Goal: Task Accomplishment & Management: Complete application form

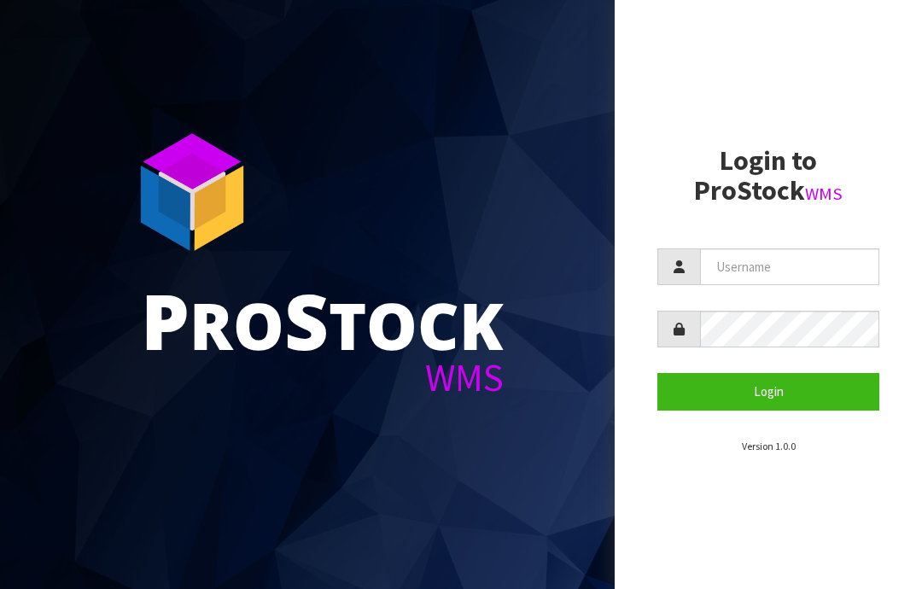
click at [759, 263] on input "text" at bounding box center [789, 266] width 179 height 37
type input "JGBIMPORTS"
click at [785, 396] on button "Login" at bounding box center [768, 391] width 222 height 37
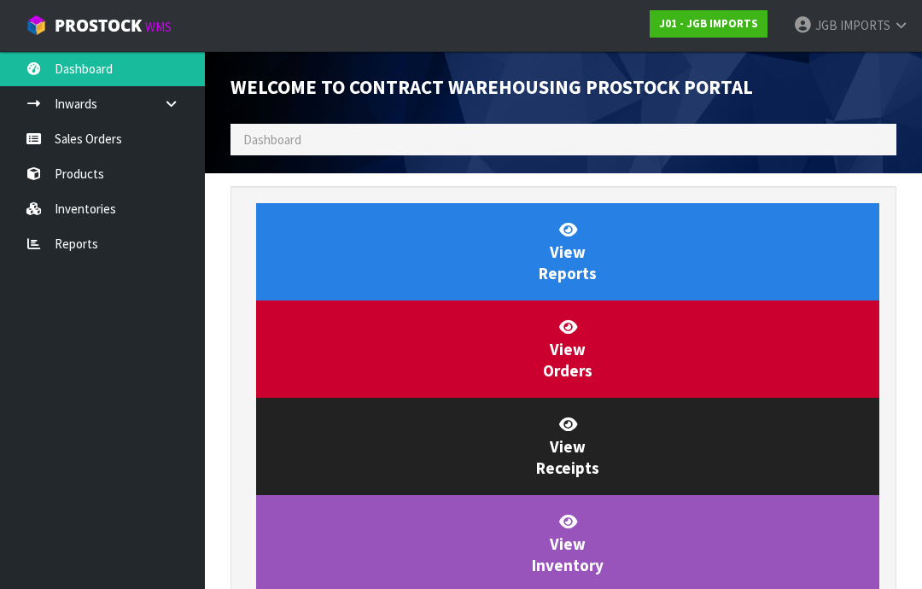
scroll to position [1005, 691]
click at [98, 138] on link "Sales Orders" at bounding box center [102, 138] width 205 height 35
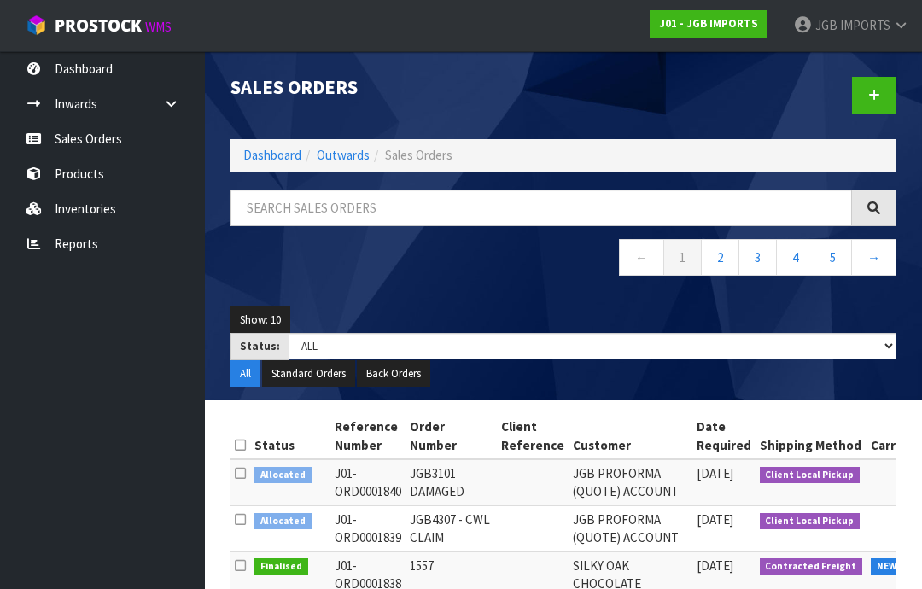
click at [879, 97] on icon at bounding box center [874, 95] width 12 height 13
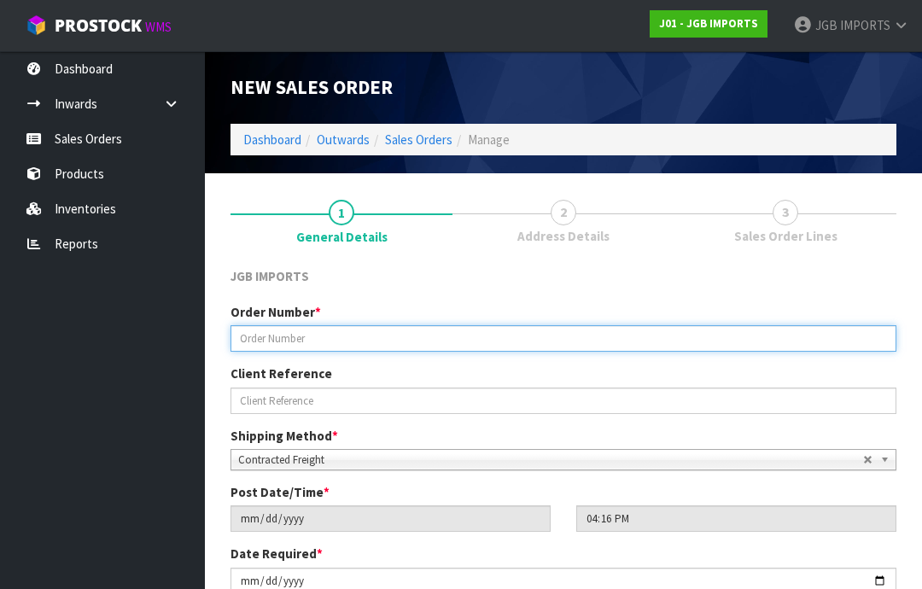
click at [299, 328] on input "text" at bounding box center [563, 338] width 666 height 26
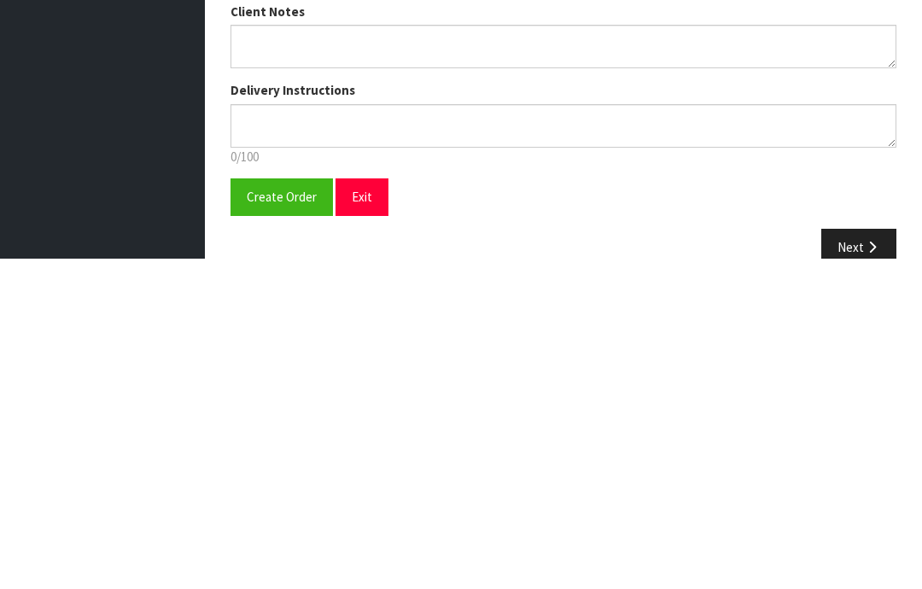
type input "1558"
click at [282, 519] on span "Create Order" at bounding box center [282, 527] width 70 height 16
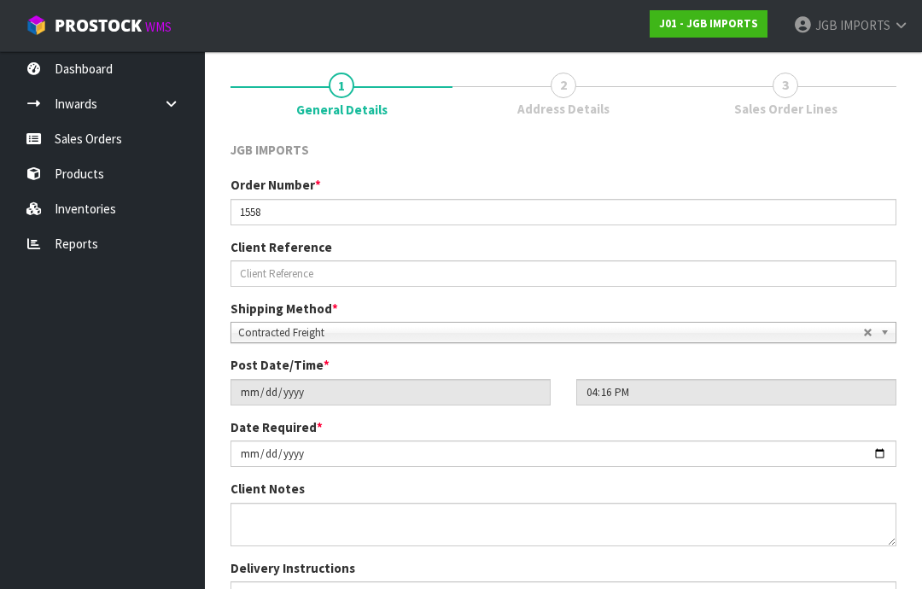
scroll to position [300, 0]
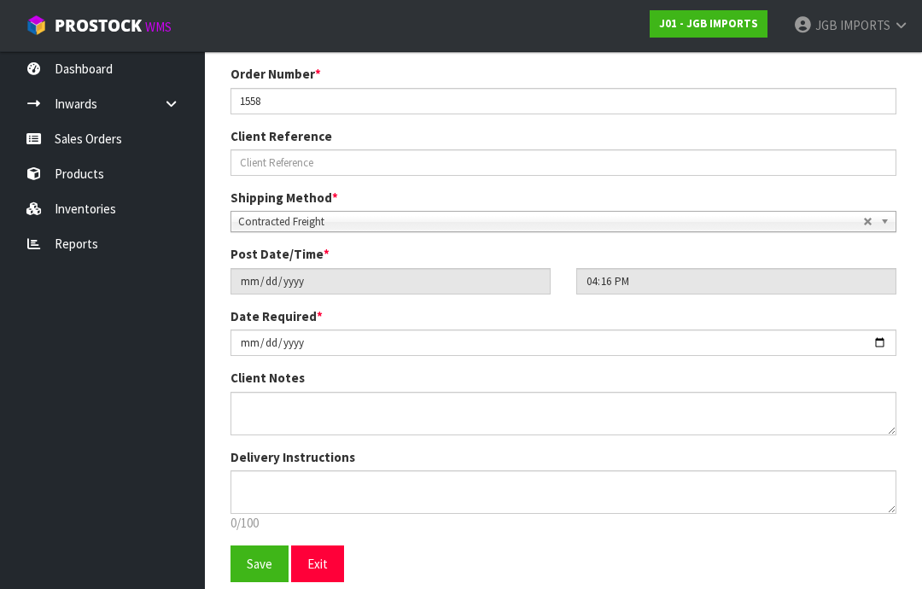
click at [259, 561] on span "Save" at bounding box center [260, 563] width 26 height 16
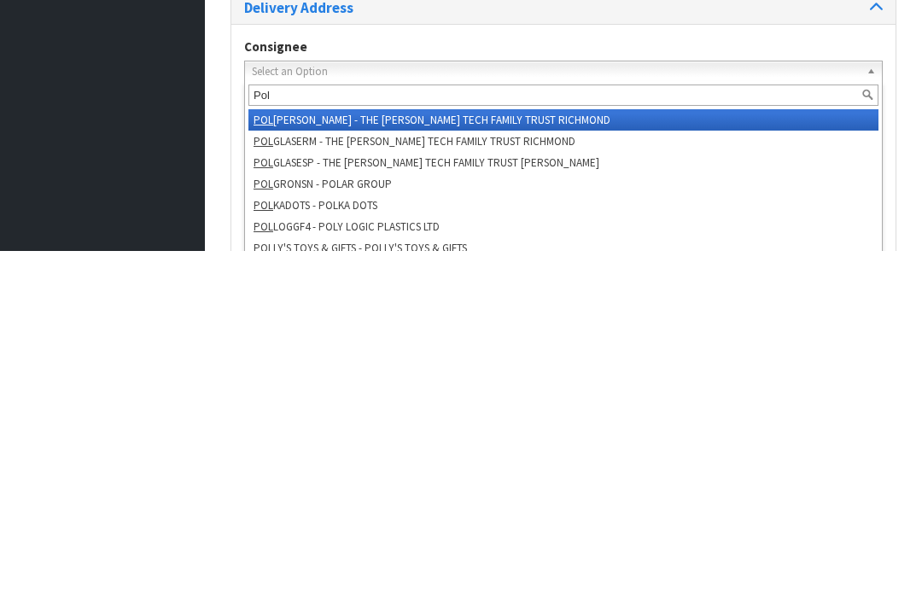
type input "Poll"
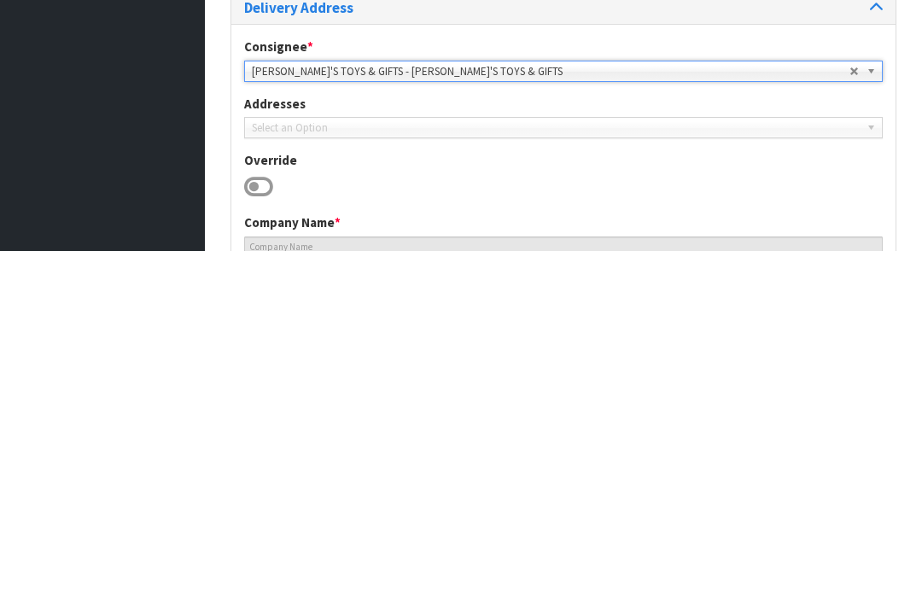
type input "[PERSON_NAME]'S TOYS & GIFTS"
type input "[PHONE_NUMBER]"
type input "[STREET_ADDRESS]"
type input "4200"
type input "Waipukurau"
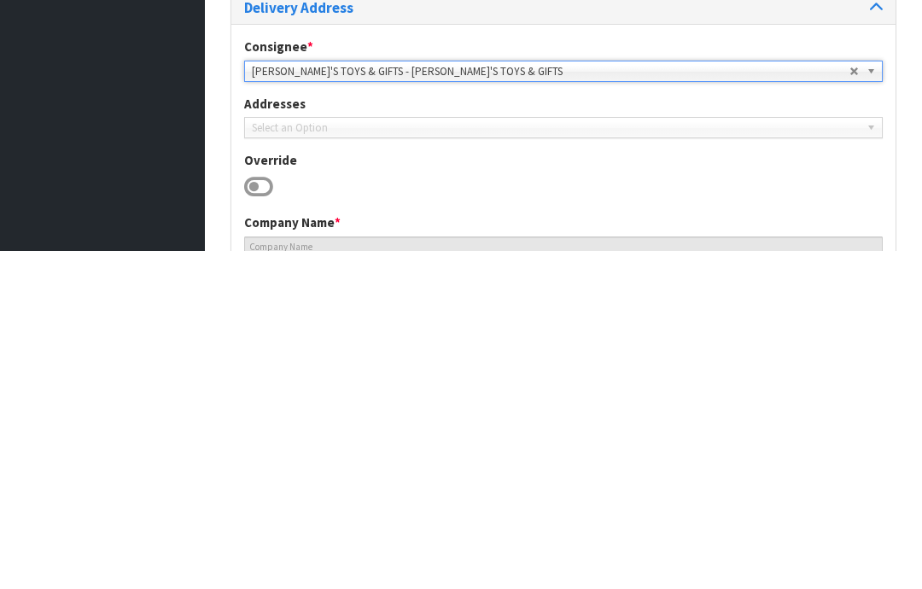
type input "WAIPUKURAU"
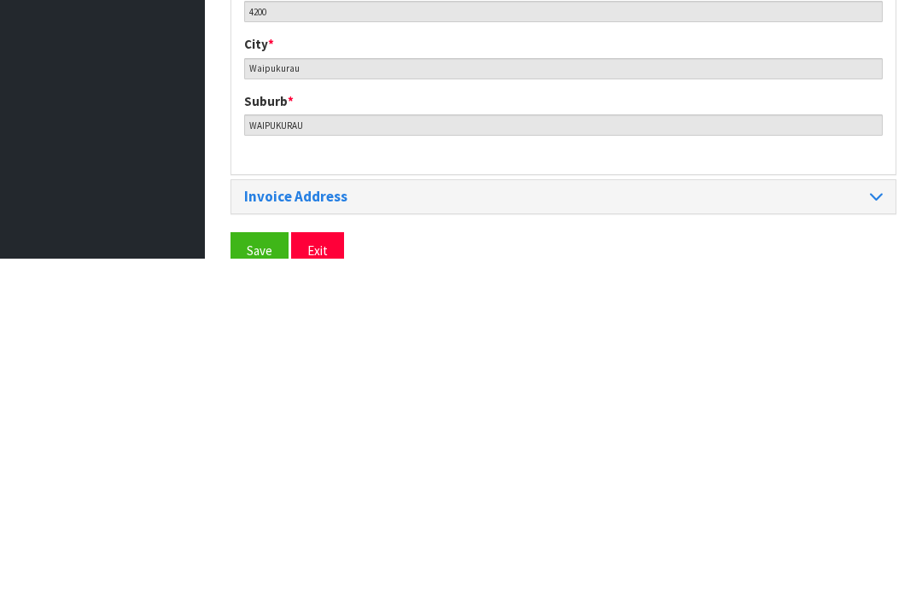
scroll to position [829, 0]
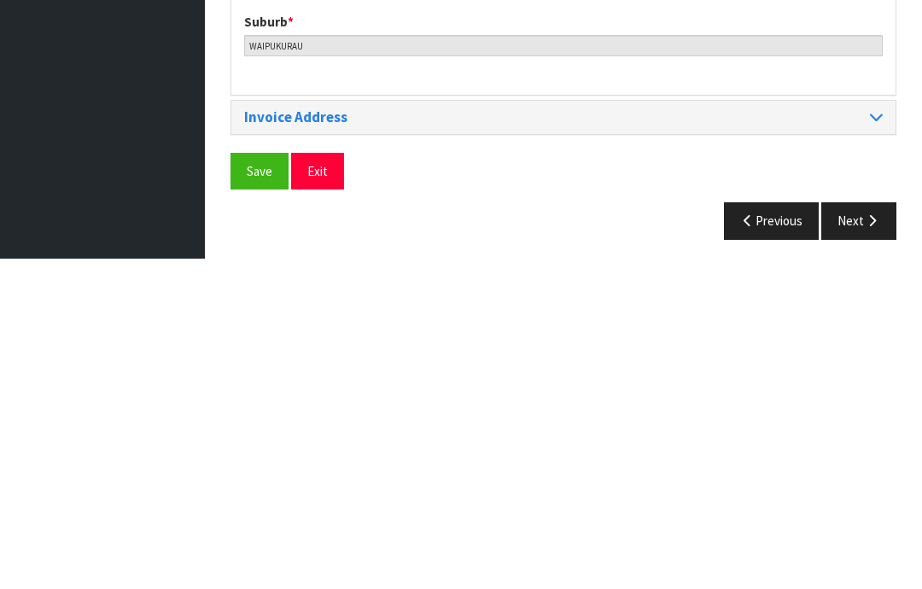
click at [257, 493] on span "Save" at bounding box center [260, 501] width 26 height 16
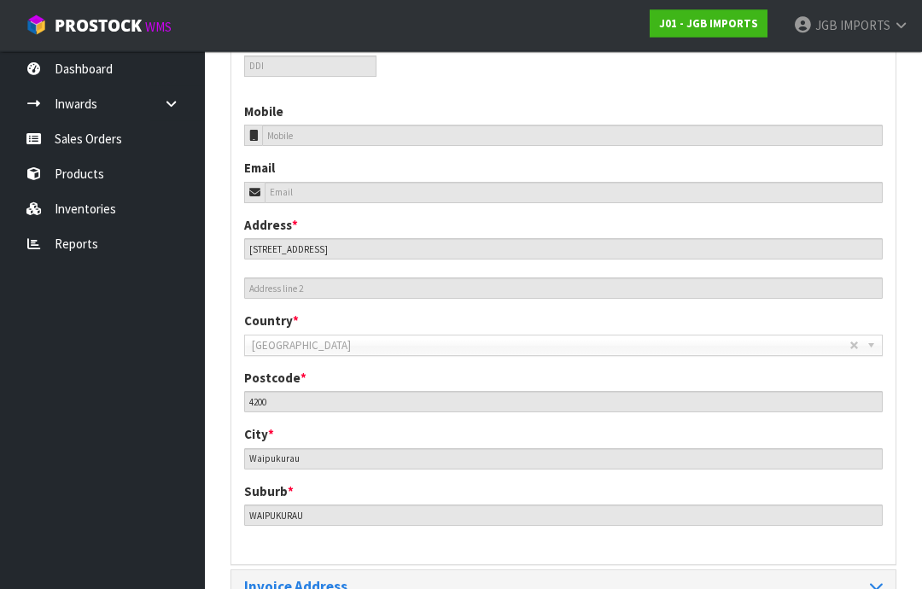
scroll to position [760, 0]
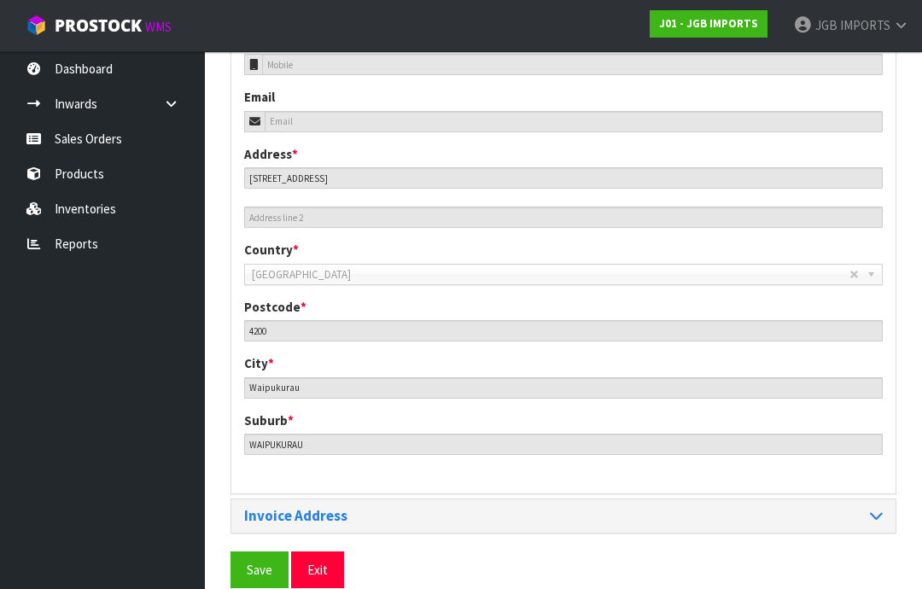
click at [263, 562] on span "Save" at bounding box center [260, 569] width 26 height 16
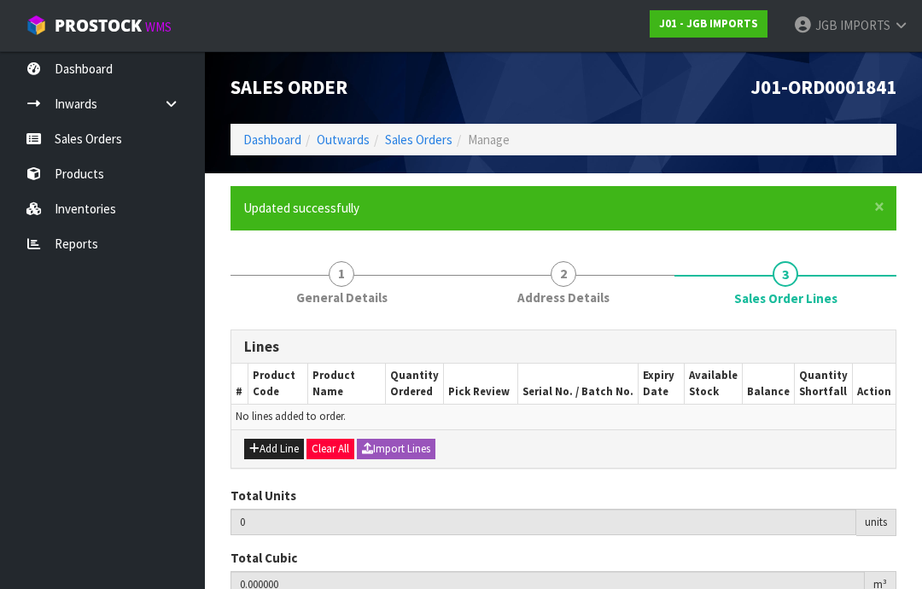
click at [283, 444] on button "Add Line" at bounding box center [274, 449] width 60 height 20
type input "0"
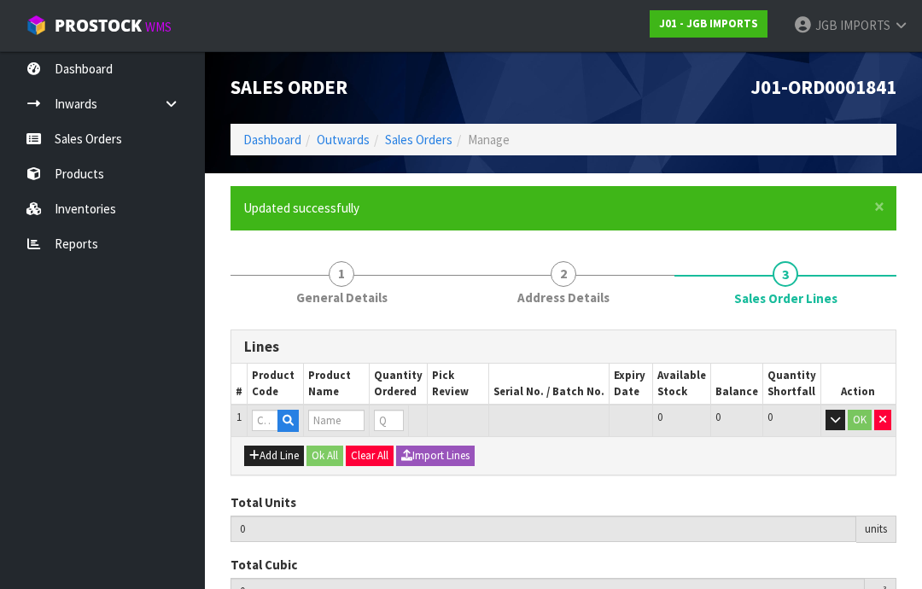
click at [283, 447] on button "Add Line" at bounding box center [274, 455] width 60 height 20
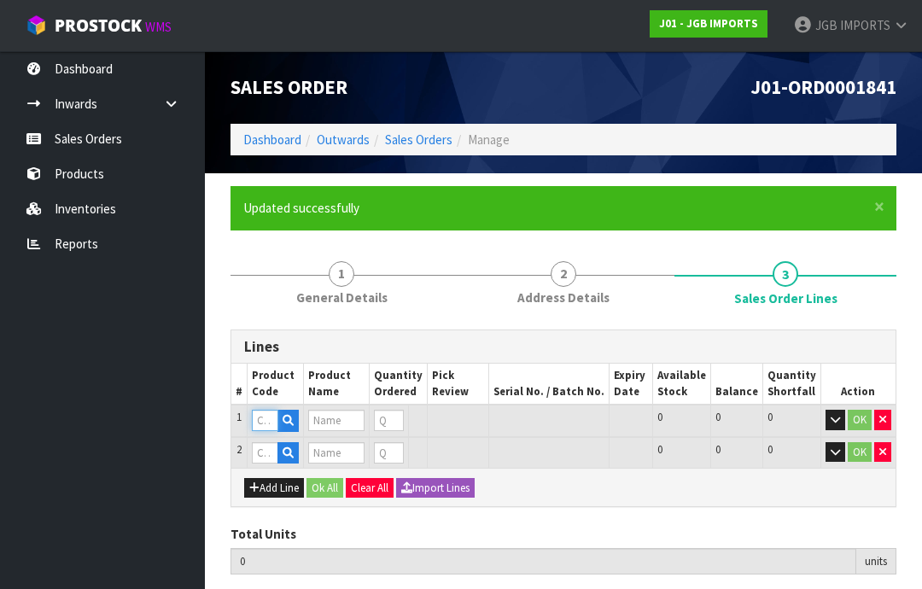
click at [265, 412] on input "text" at bounding box center [265, 420] width 26 height 21
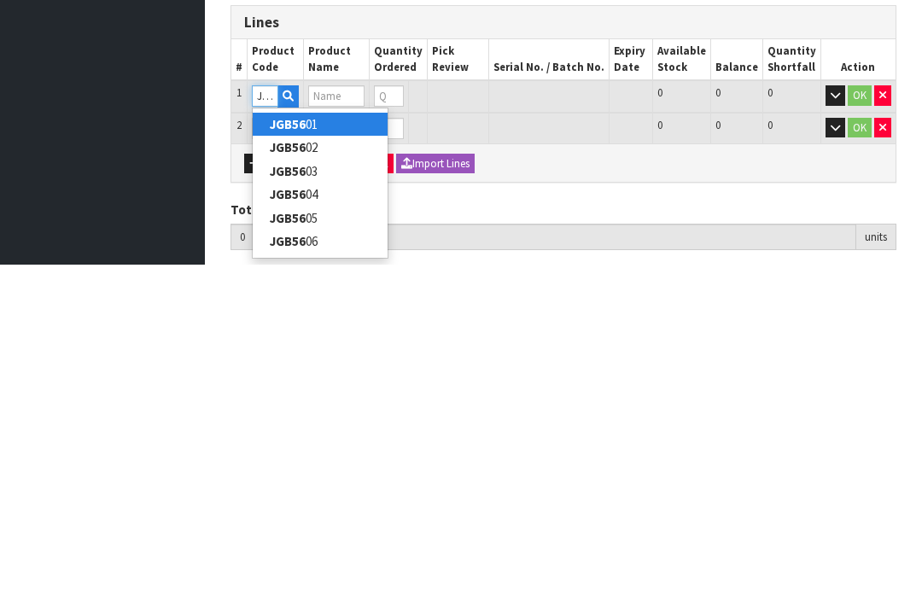
type input "JGB5604"
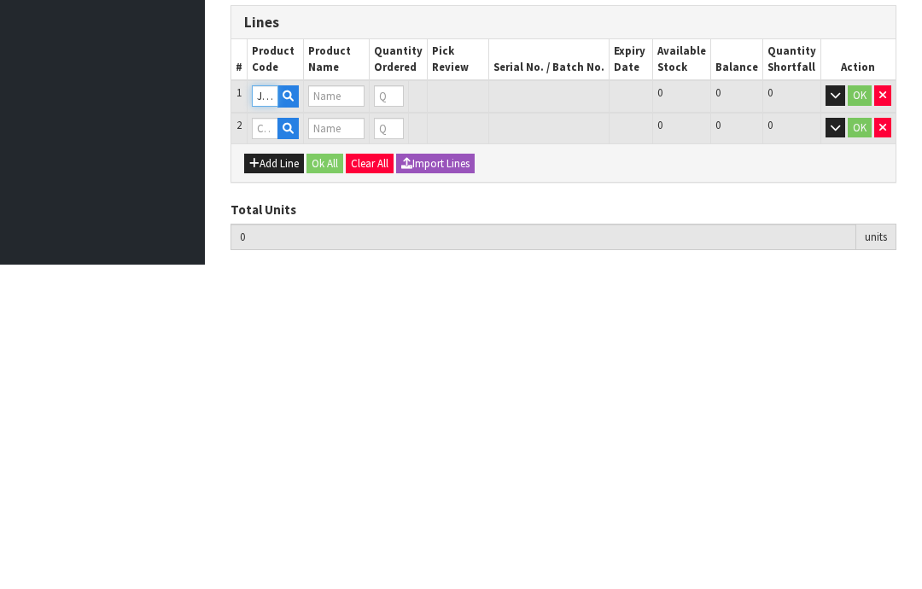
type input "LEAF BOWL W RABBITS"
type input "0"
type input "JGB5604"
click at [393, 410] on input "0" at bounding box center [383, 420] width 20 height 21
type input "1"
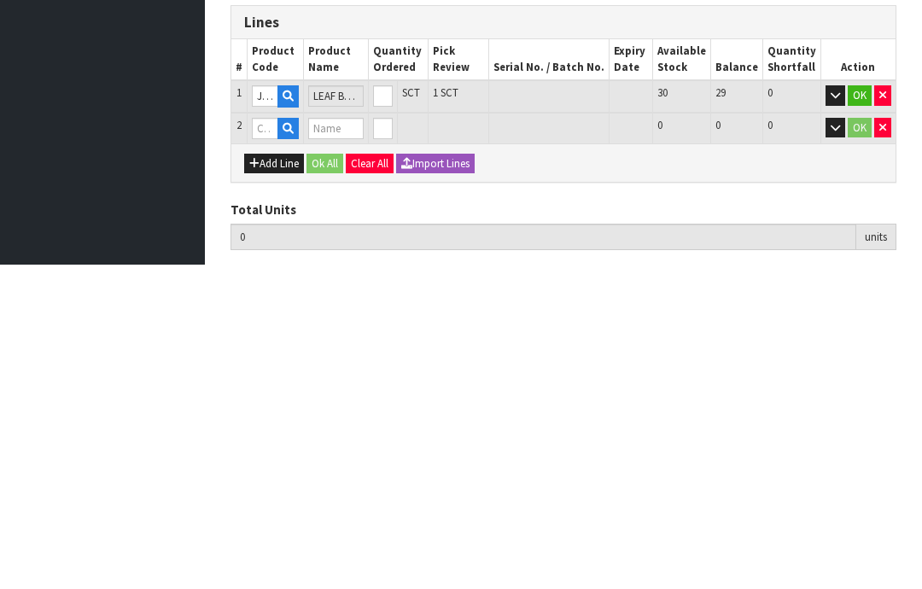
click at [859, 410] on button "OK" at bounding box center [859, 420] width 24 height 20
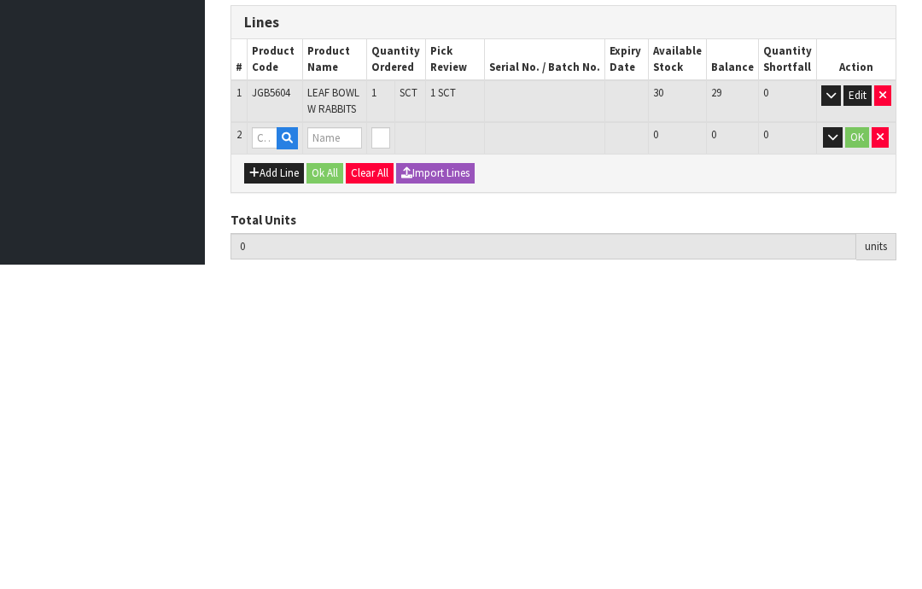
scroll to position [230, 0]
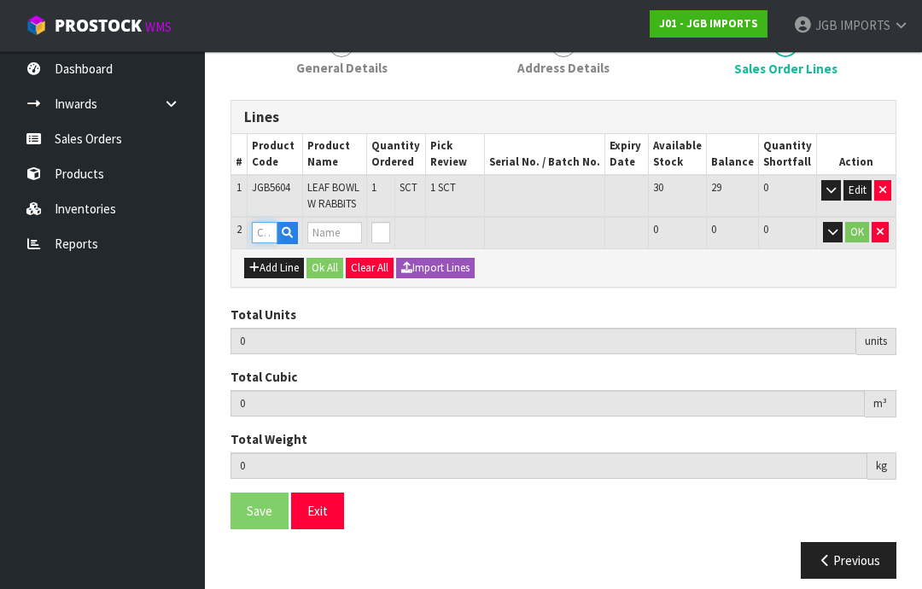
click at [263, 228] on input "text" at bounding box center [265, 232] width 26 height 21
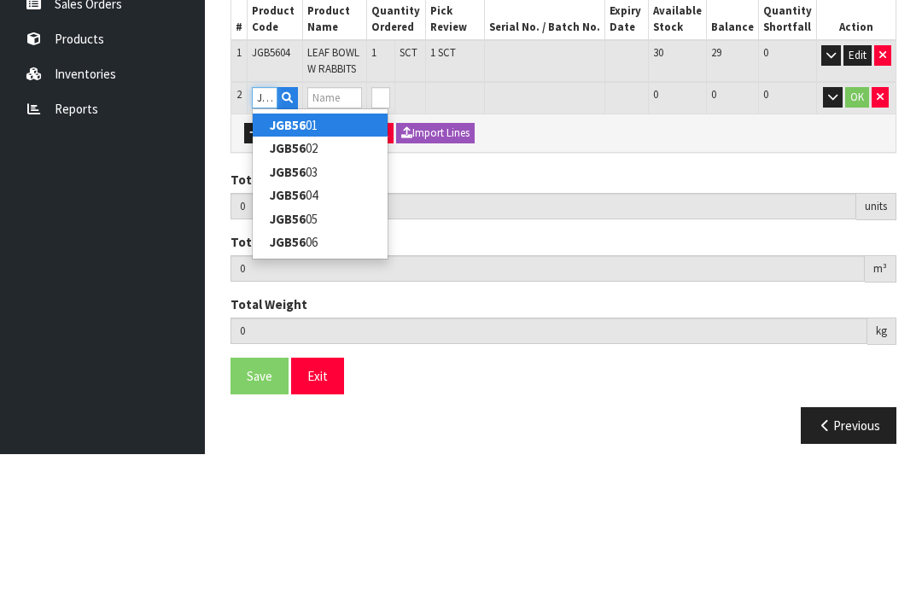
type input "JGB5603"
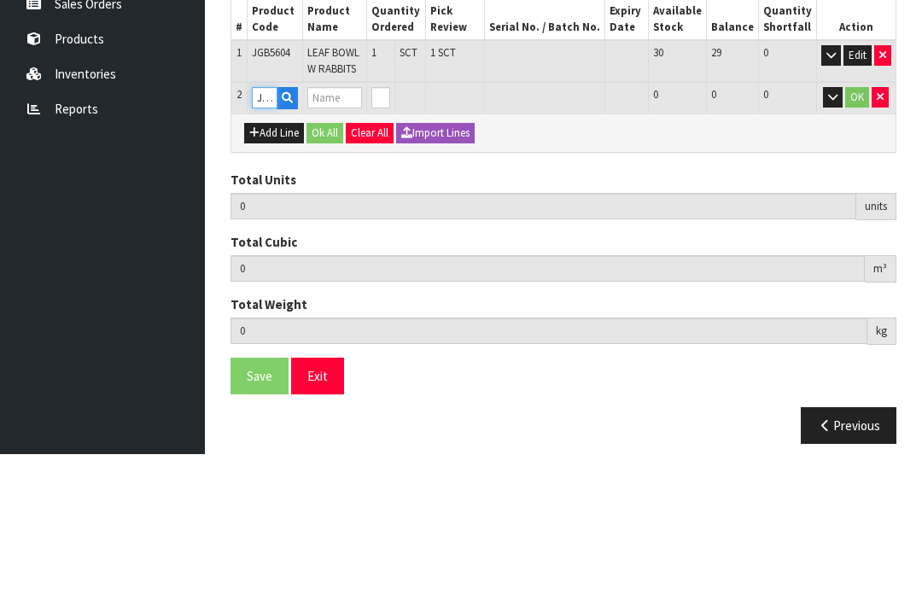
type input "1"
type input "0.002268"
type input "0.45"
type input "TWO LEAVED BOWL W BIRDS"
type input "0"
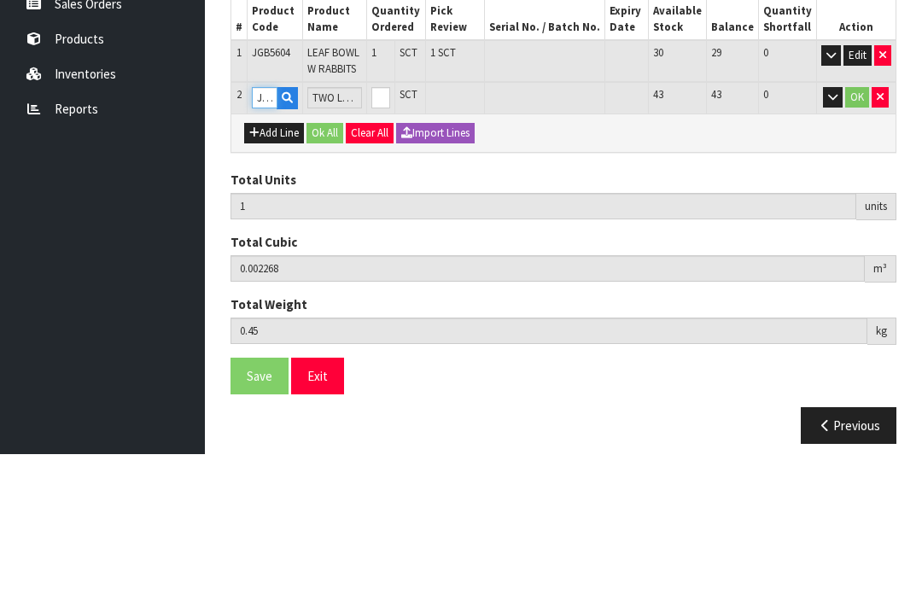
type input "JGB5603"
click at [390, 222] on input "0" at bounding box center [380, 232] width 19 height 21
type input "0"
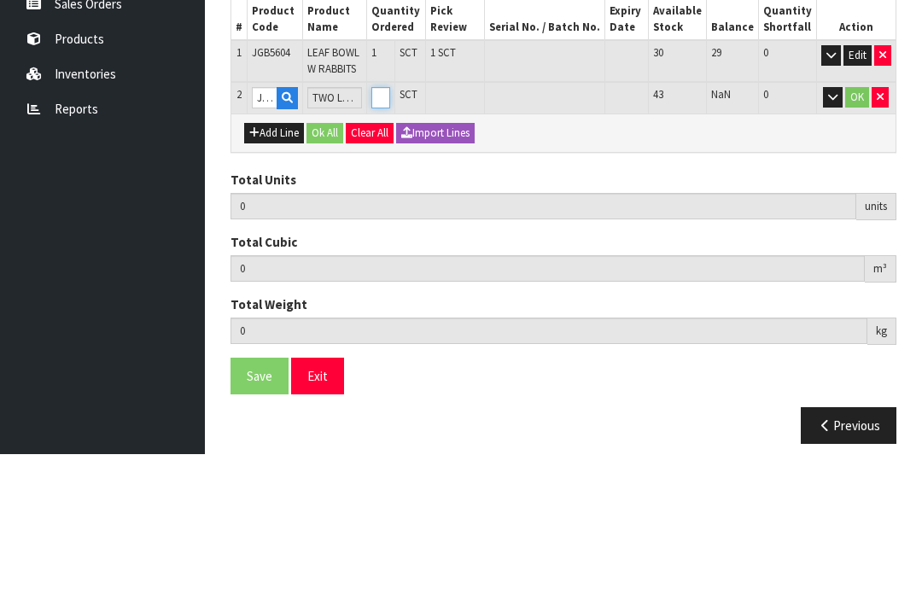
type input "2"
type input "0.004228"
type input "0.8"
type input "1"
click at [859, 222] on button "OK" at bounding box center [857, 232] width 24 height 20
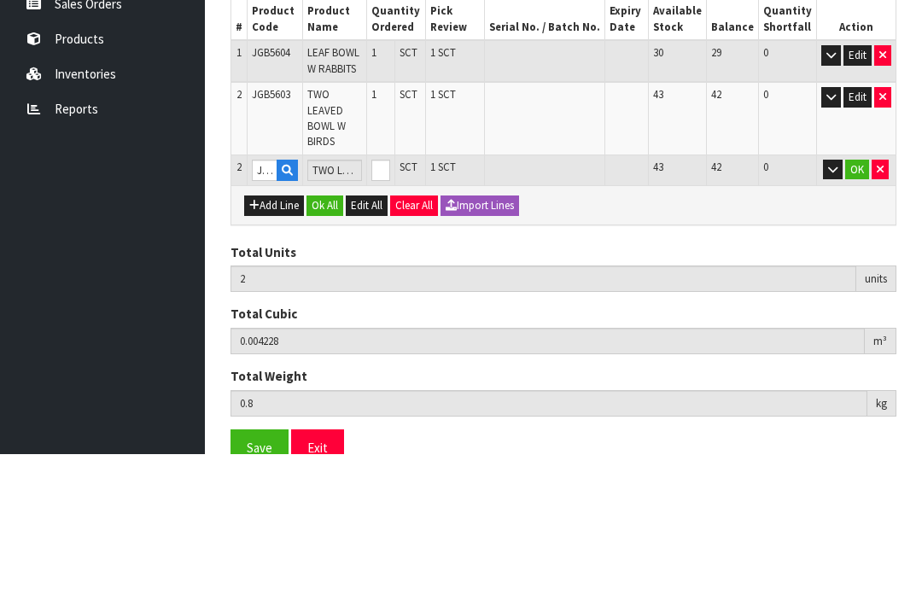
scroll to position [239, 0]
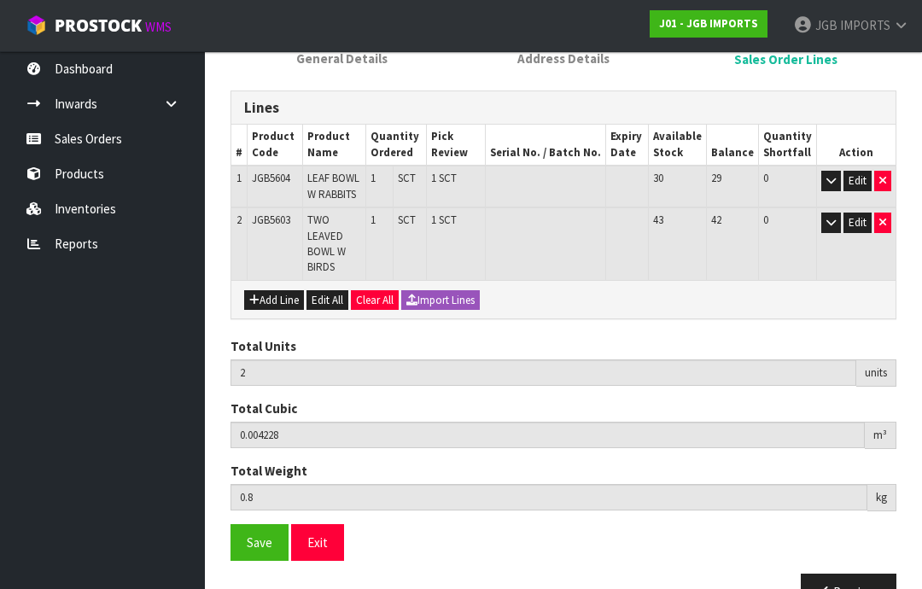
click at [285, 290] on button "Add Line" at bounding box center [274, 300] width 60 height 20
type input "0"
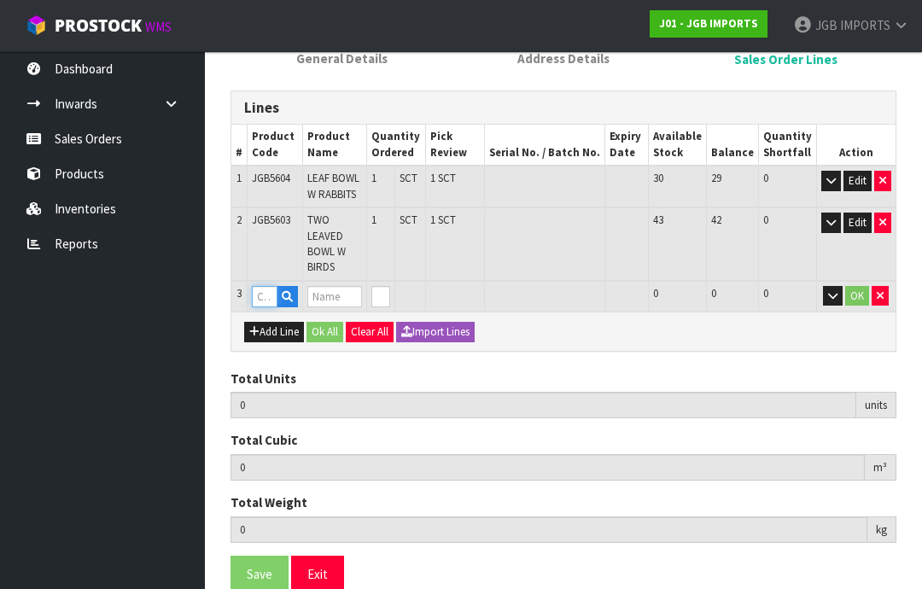
click at [270, 286] on input "text" at bounding box center [265, 296] width 26 height 21
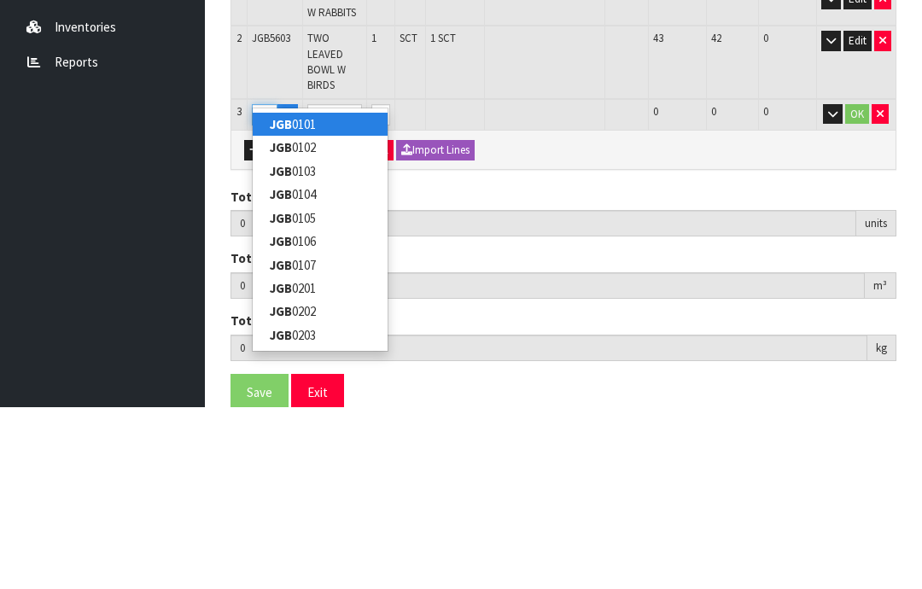
type input "JGB4403"
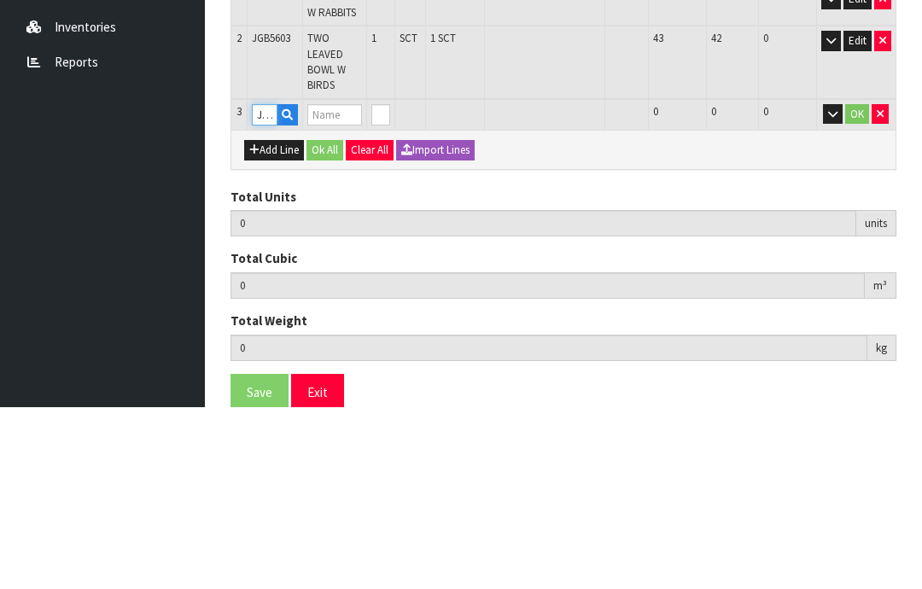
type input "2"
type input "0.004228"
type input "0.8"
type input "Metal Garden Trowel Flowers on Black"
type input "0"
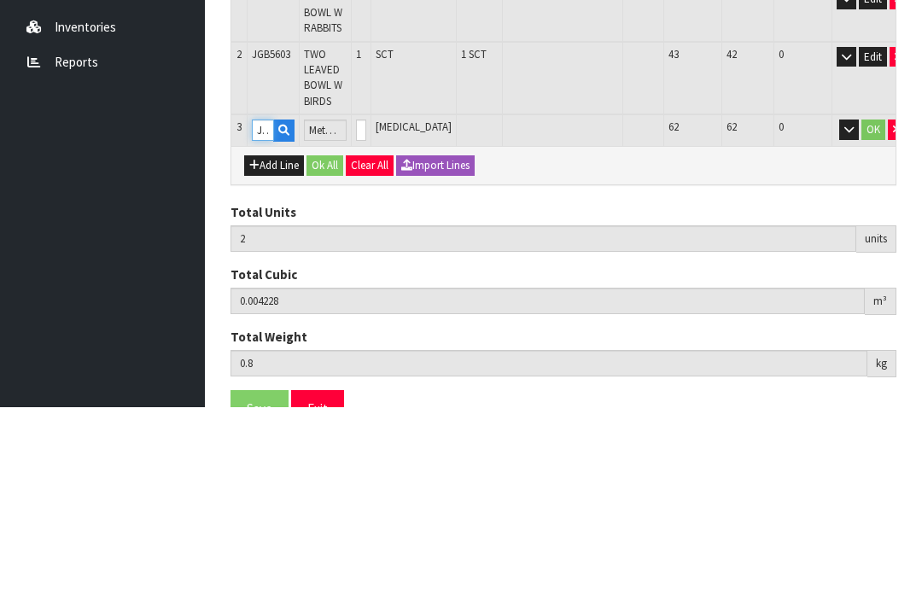
type input "JGB4403"
click at [366, 301] on input "0" at bounding box center [361, 311] width 10 height 21
type input "0"
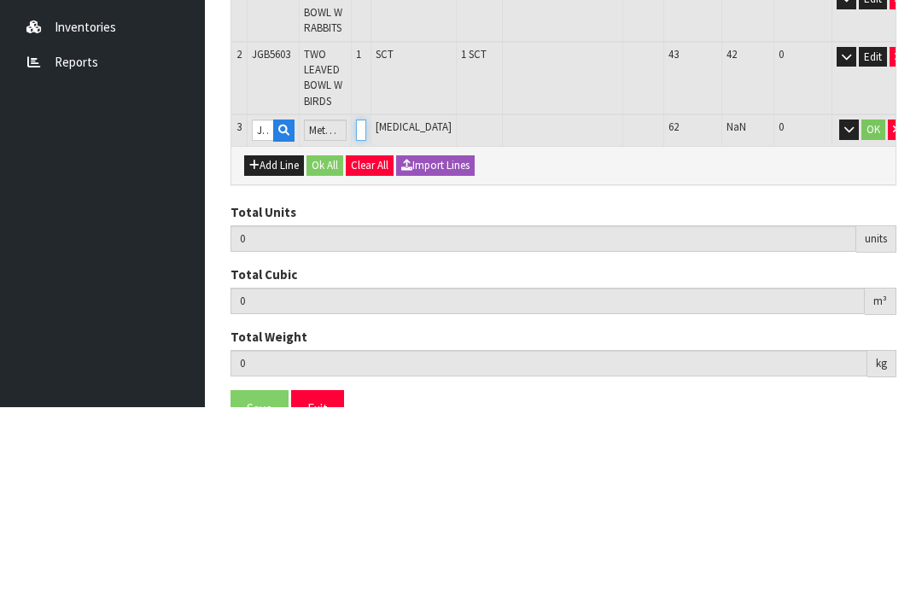
type input "3"
type input "0.0052"
type input "0.9"
type input "1"
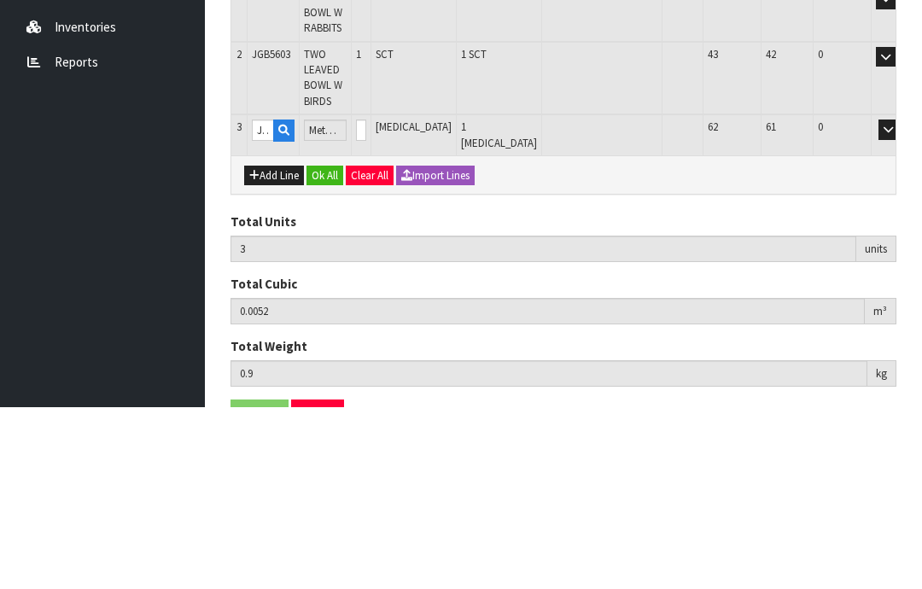
click at [900, 301] on button "OK" at bounding box center [912, 311] width 24 height 20
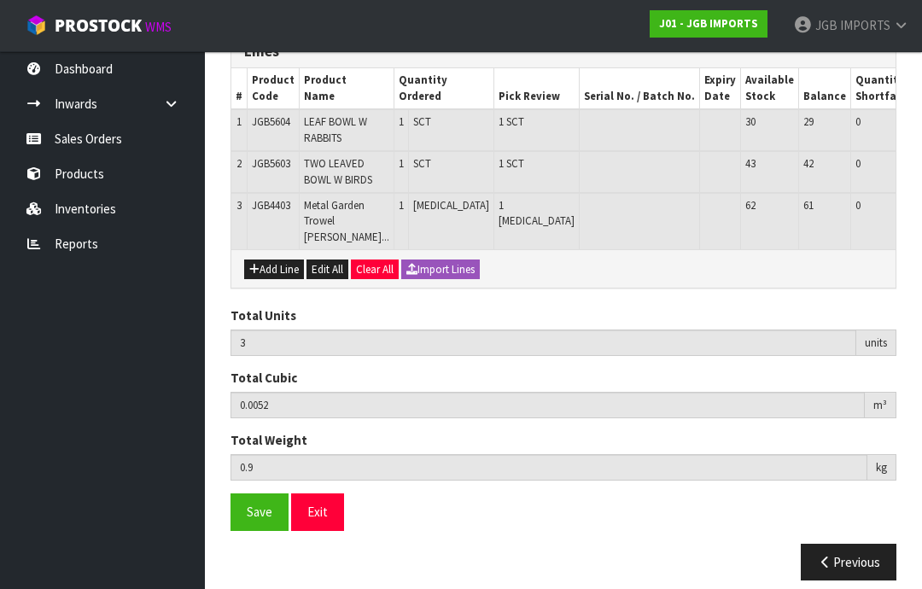
click at [273, 280] on button "Add Line" at bounding box center [274, 269] width 60 height 20
type input "0"
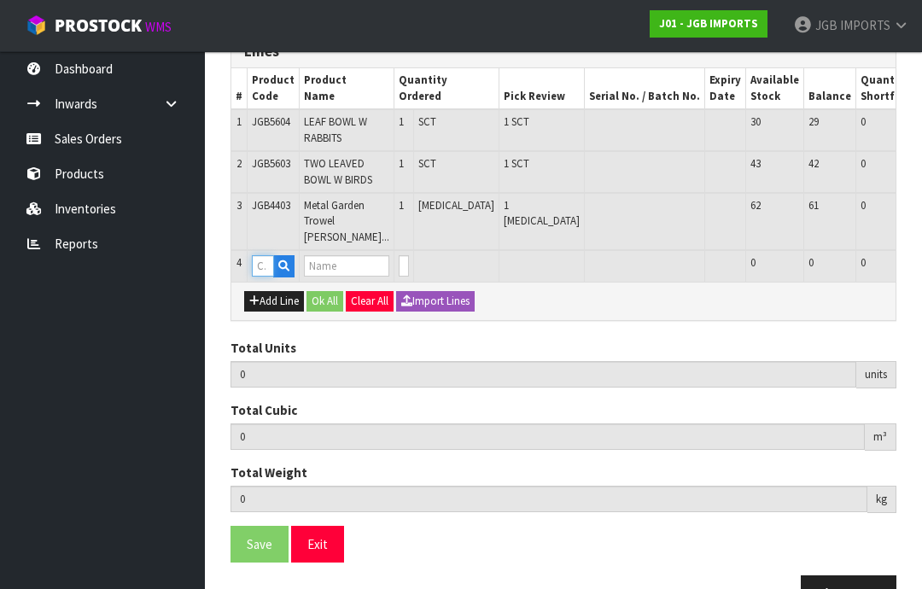
click at [269, 275] on input "text" at bounding box center [263, 265] width 22 height 21
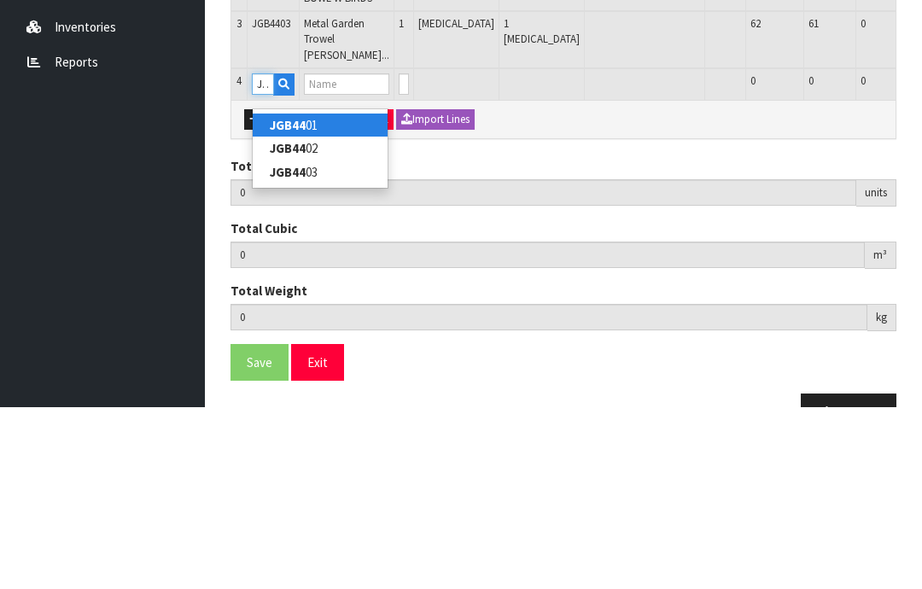
type input "JGB4402"
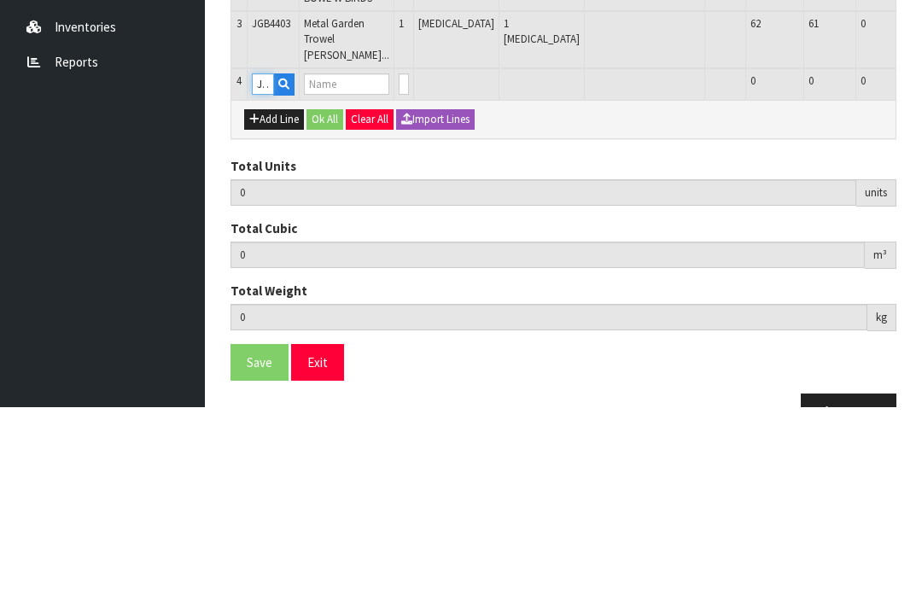
type input "3"
type input "0.0052"
type input "0.9"
type input "Metal Garden Trowel Roses on Turquoise"
type input "0"
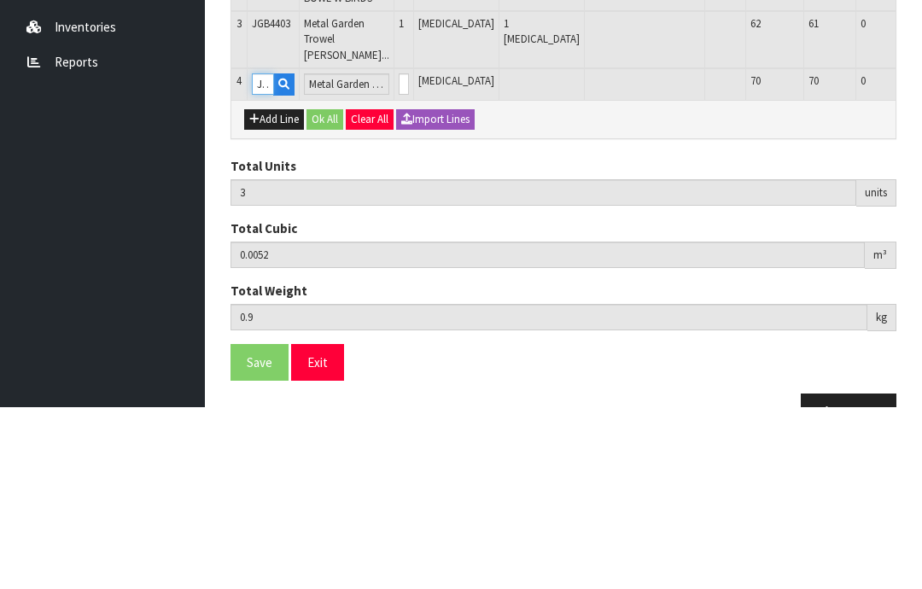
type input "JGB4402"
click at [404, 255] on input "0" at bounding box center [403, 265] width 10 height 21
click at [400, 255] on input "0" at bounding box center [403, 265] width 10 height 21
type input "0"
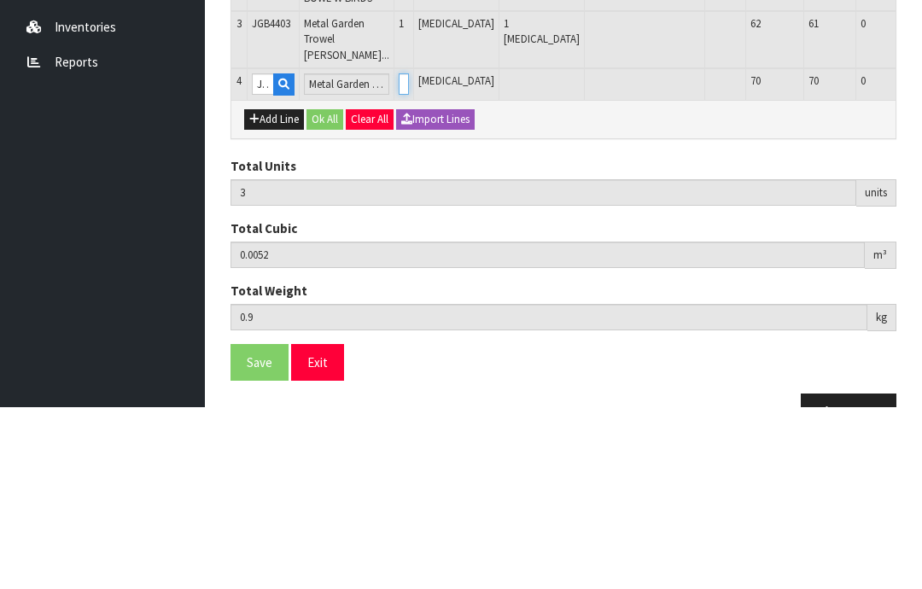
type input "0"
type input "4"
type input "0.006172"
type input "1"
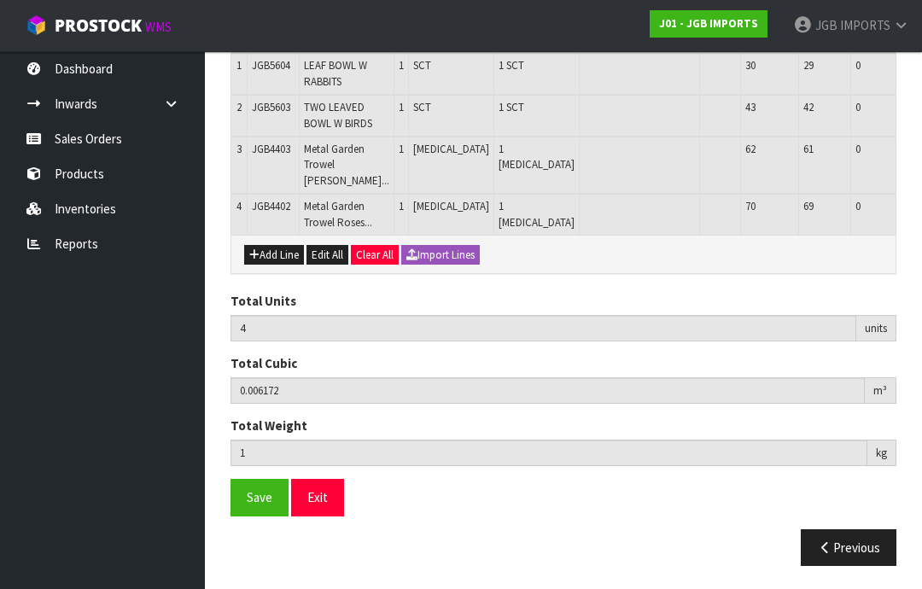
click at [270, 265] on button "Add Line" at bounding box center [274, 255] width 60 height 20
type input "0"
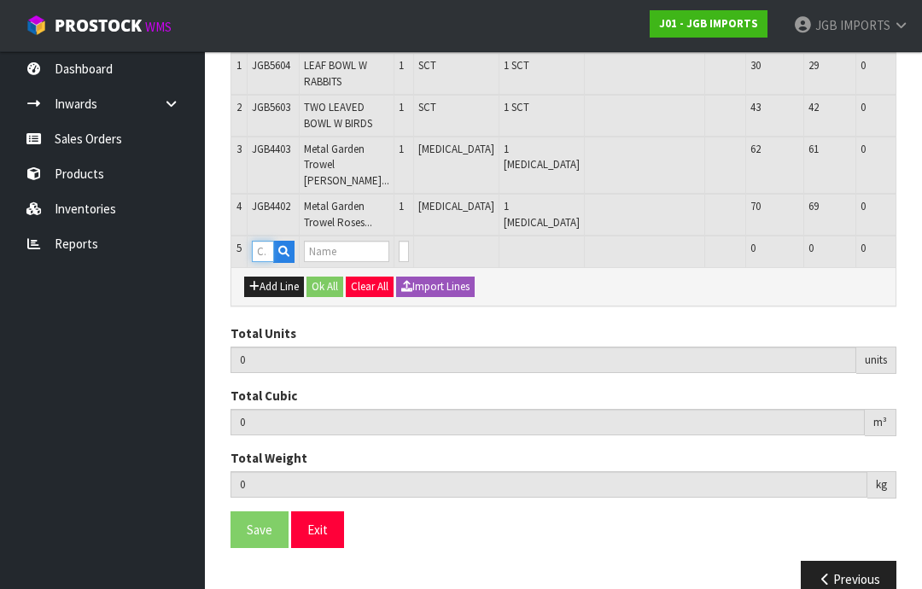
click at [269, 262] on input "text" at bounding box center [263, 251] width 22 height 21
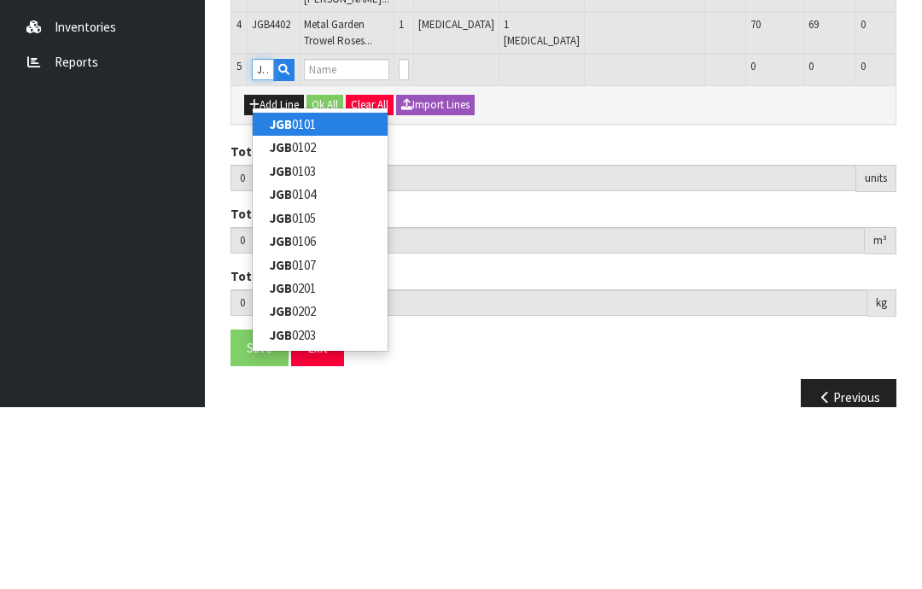
type input "JGB4401"
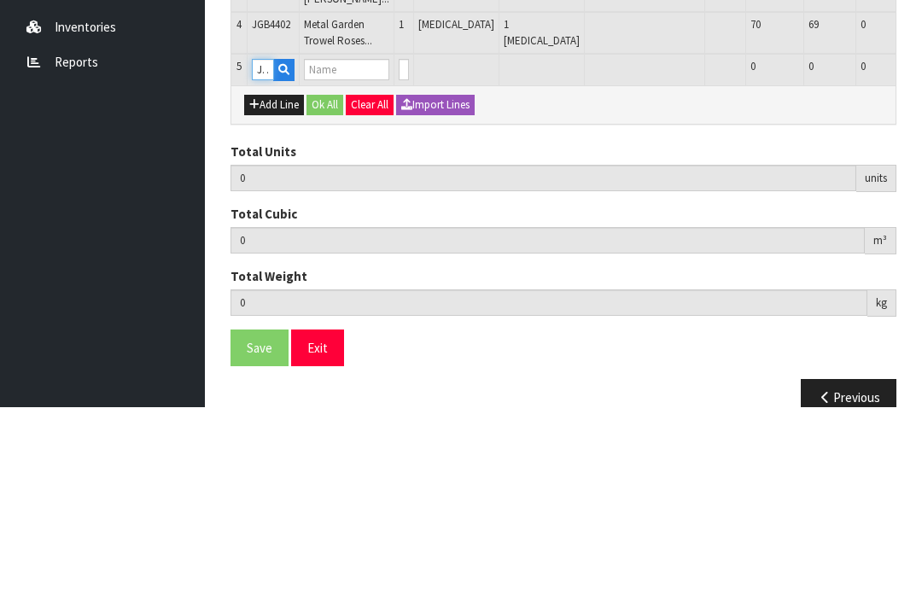
type input "4"
type input "0.006172"
type input "1"
type input "Metal Garden Trowel Covered in Flowers"
type input "0"
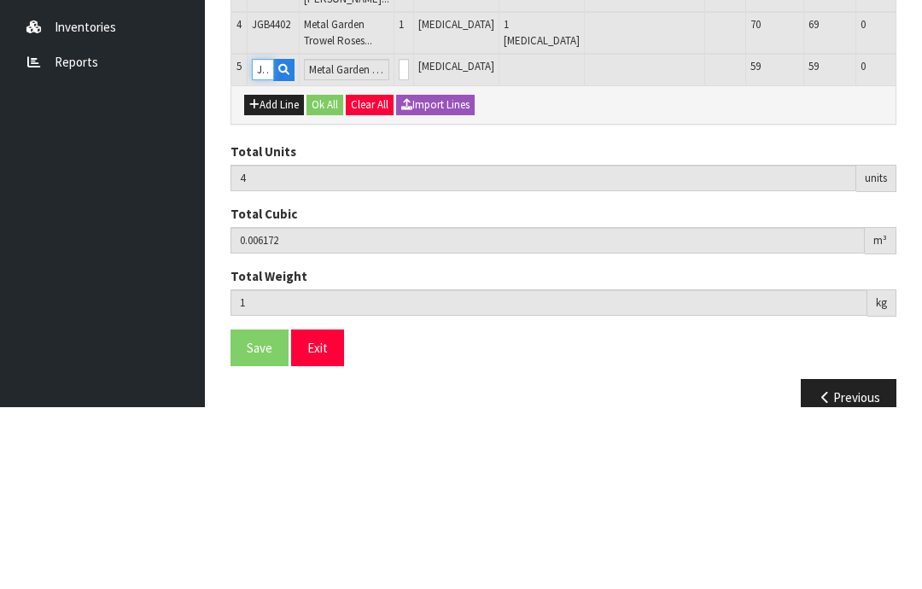
type input "JGB4401"
click at [400, 241] on input "0" at bounding box center [403, 251] width 10 height 21
type input "0"
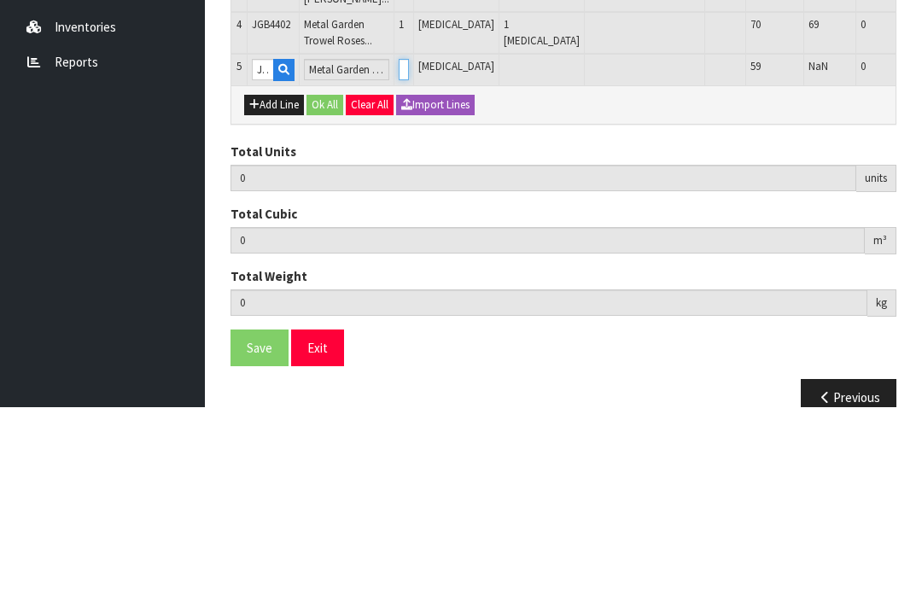
type input "5"
type input "0.007144"
type input "1.1"
type input "1"
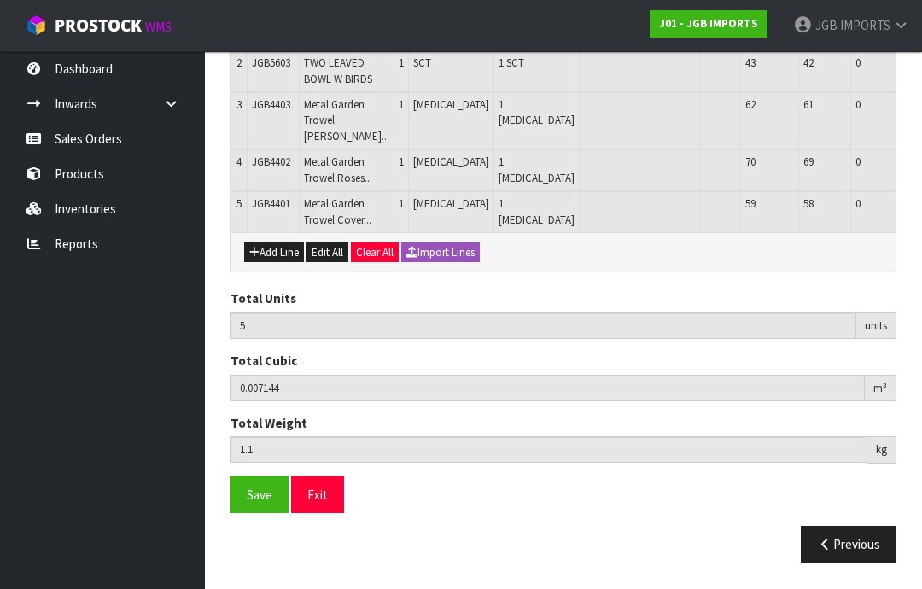
click at [269, 263] on button "Add Line" at bounding box center [274, 252] width 60 height 20
type input "0"
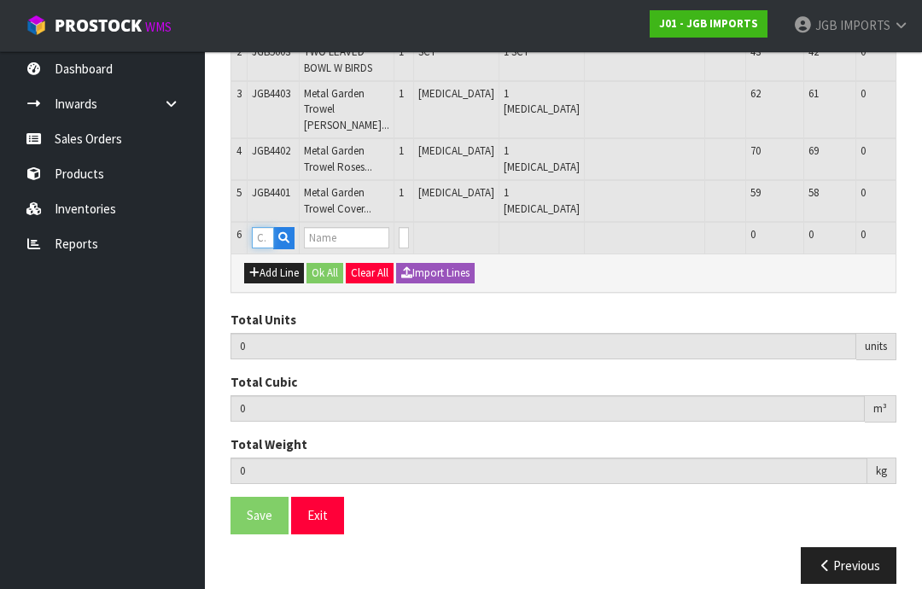
click at [264, 248] on input "text" at bounding box center [263, 237] width 22 height 21
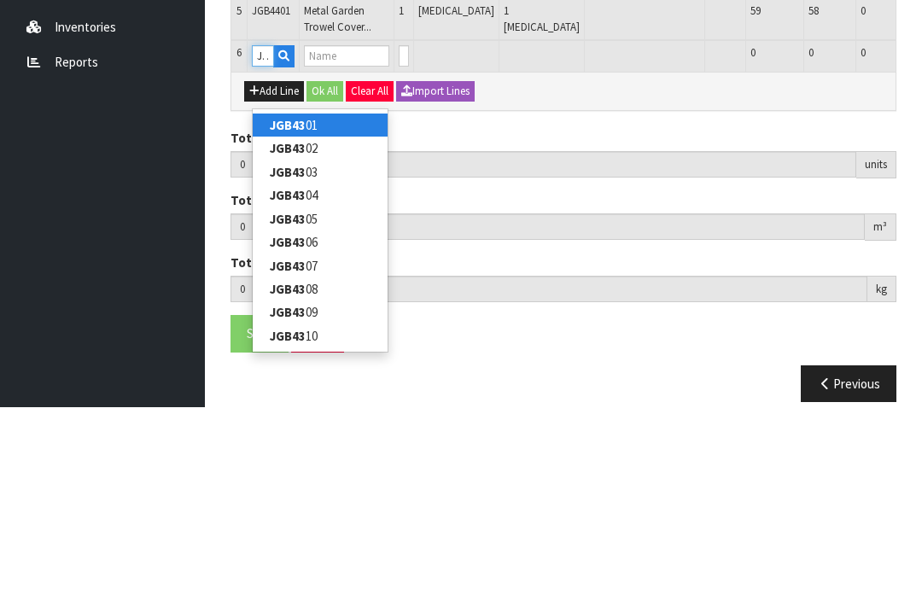
type input "JGB4350"
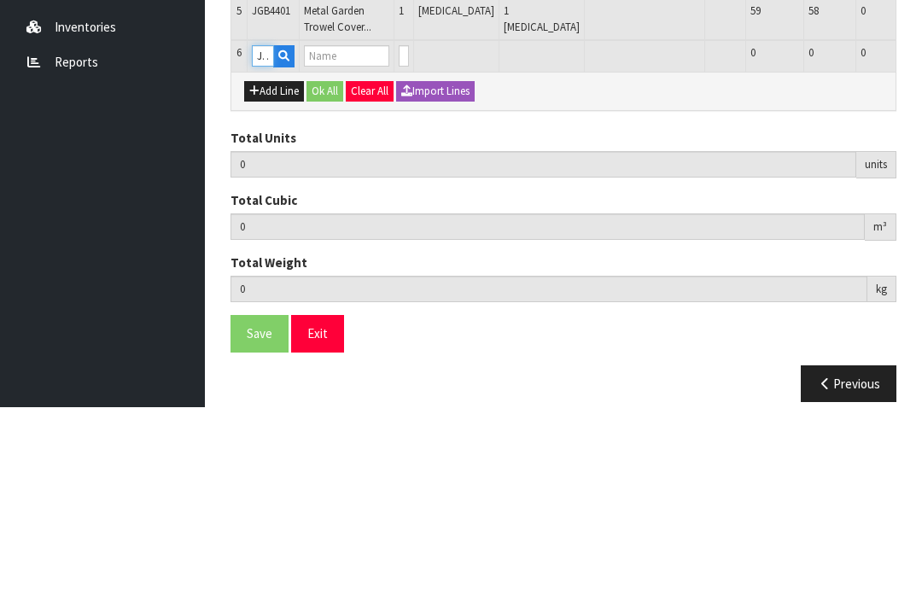
type input "5"
type input "0.007144"
type input "1.1"
type input "WATER JUG RED FLOWER W CROCUS"
type input "0"
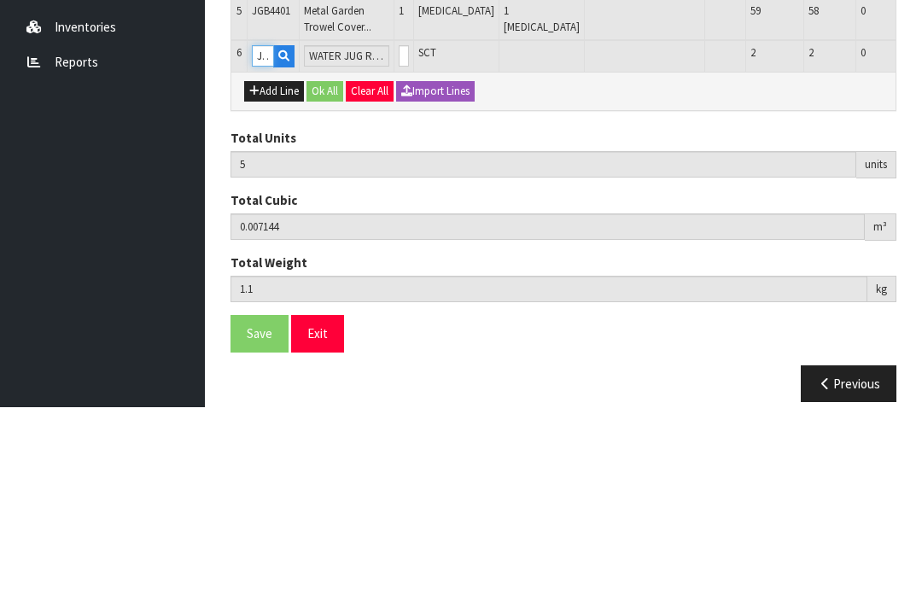
type input "JGB4350"
click at [401, 227] on input "0" at bounding box center [403, 237] width 10 height 21
click at [402, 227] on input "0" at bounding box center [403, 237] width 10 height 21
type input "0"
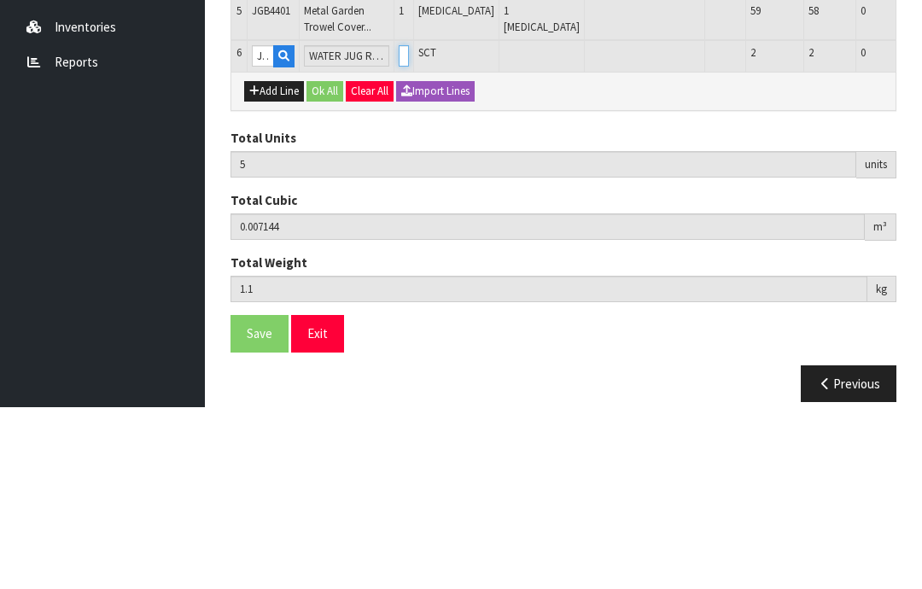
type input "0"
type input "6"
type input "0.01501"
type input "2.2"
type input "1"
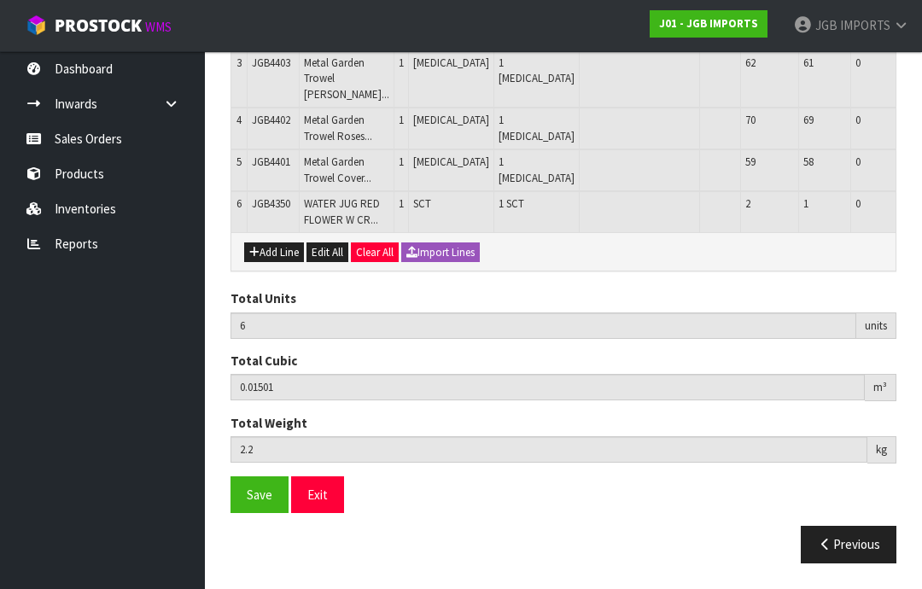
click at [266, 263] on button "Add Line" at bounding box center [274, 252] width 60 height 20
type input "0"
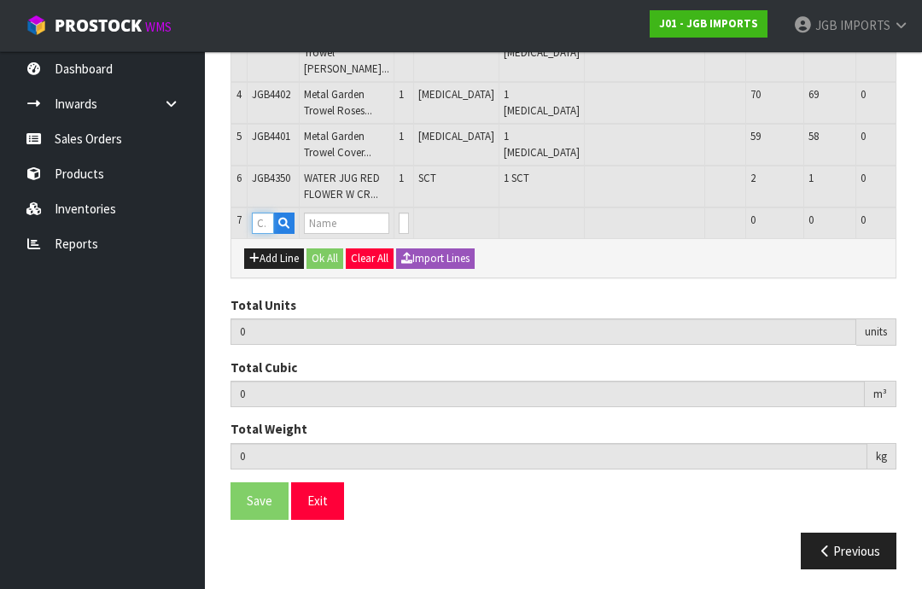
click at [268, 234] on input "text" at bounding box center [263, 222] width 22 height 21
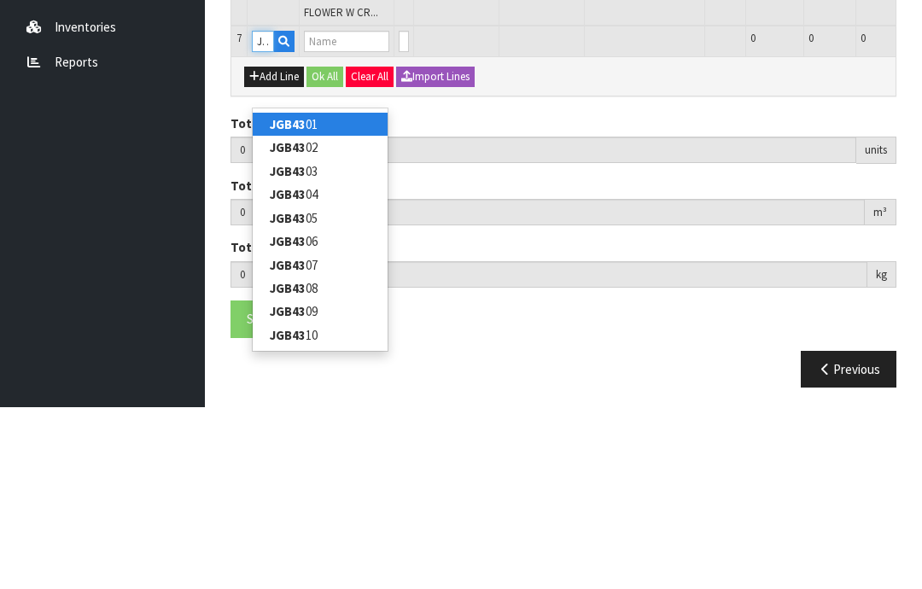
type input "JGB4304"
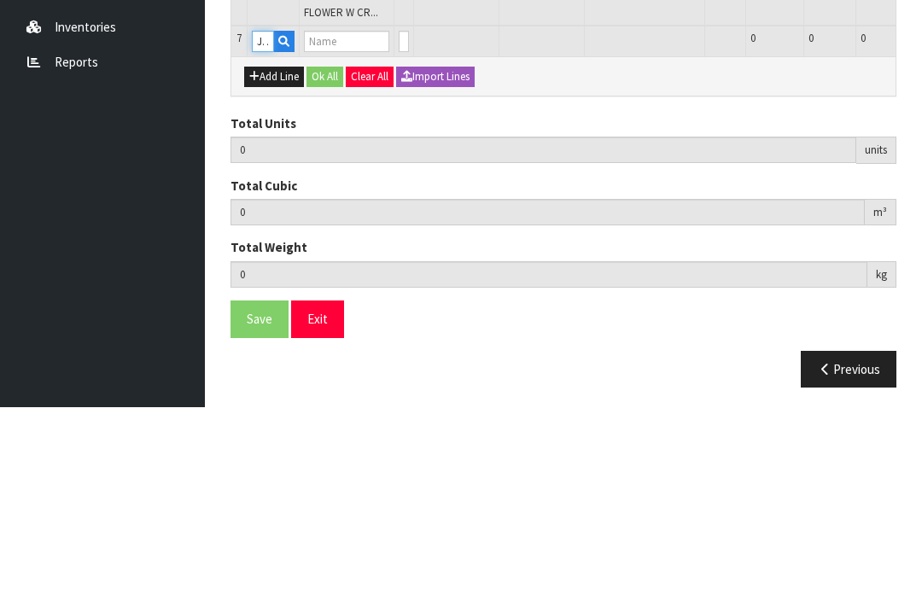
type input "6"
type input "0.01501"
type input "2.2"
type input "WATER PITCHER THREE PINK ROSES"
type input "0"
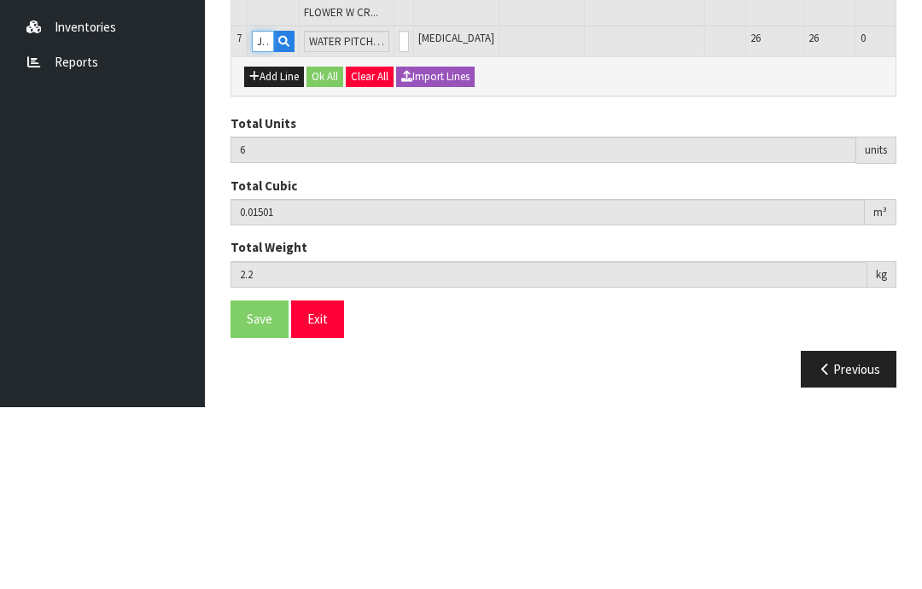
type input "JGB4304"
click at [398, 212] on input "0" at bounding box center [403, 222] width 10 height 21
type input "0"
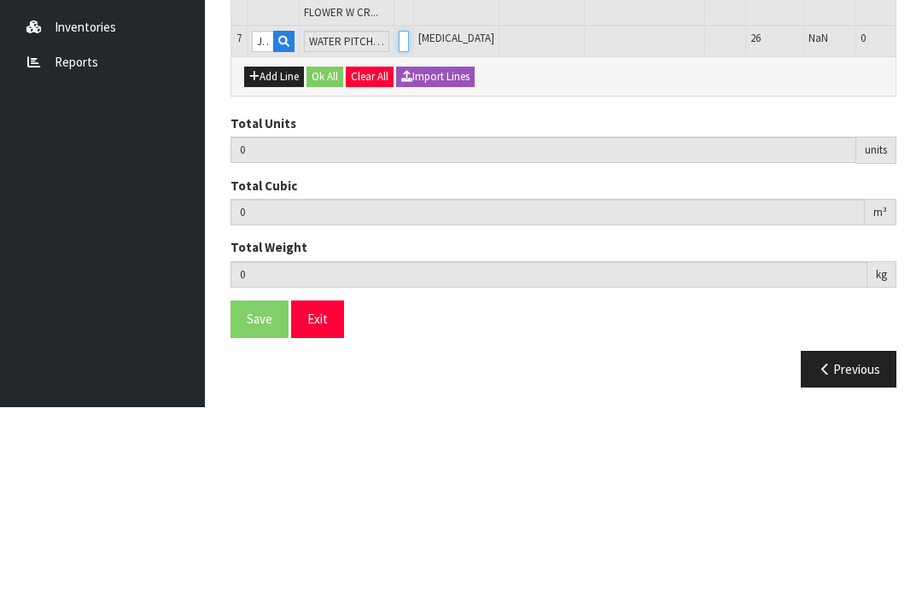
type input "7"
type input "0.024838"
type input "3"
type input "1"
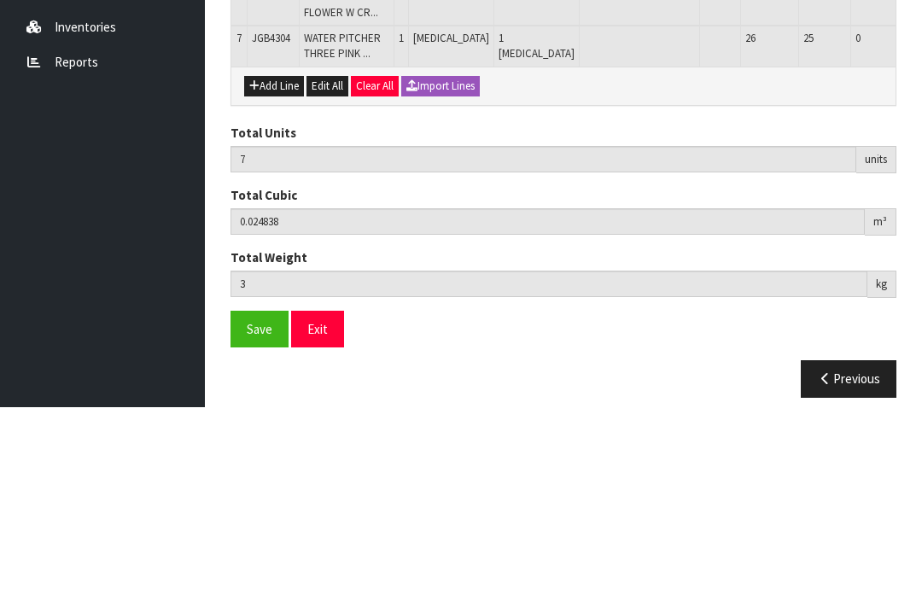
scroll to position [519, 0]
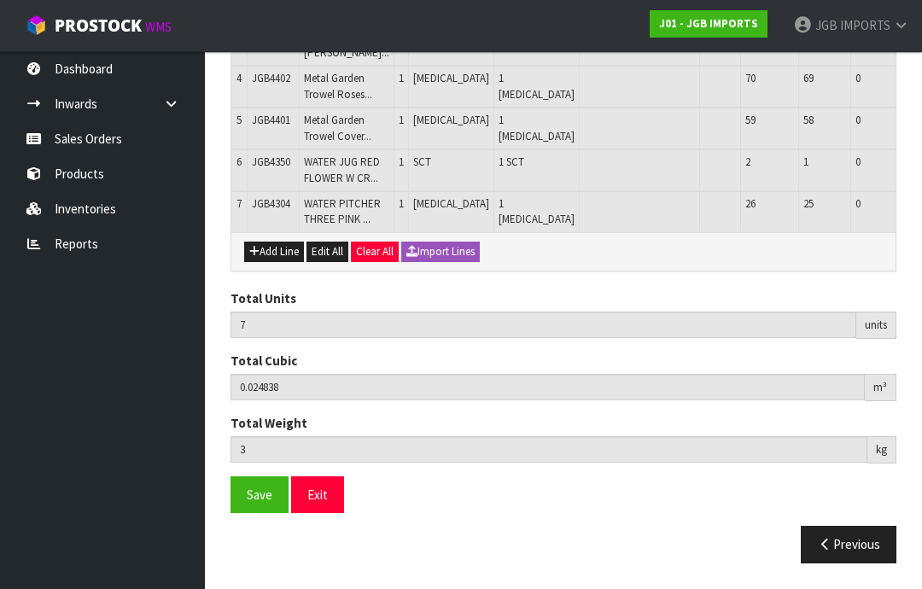
click at [278, 262] on button "Add Line" at bounding box center [274, 251] width 60 height 20
type input "0"
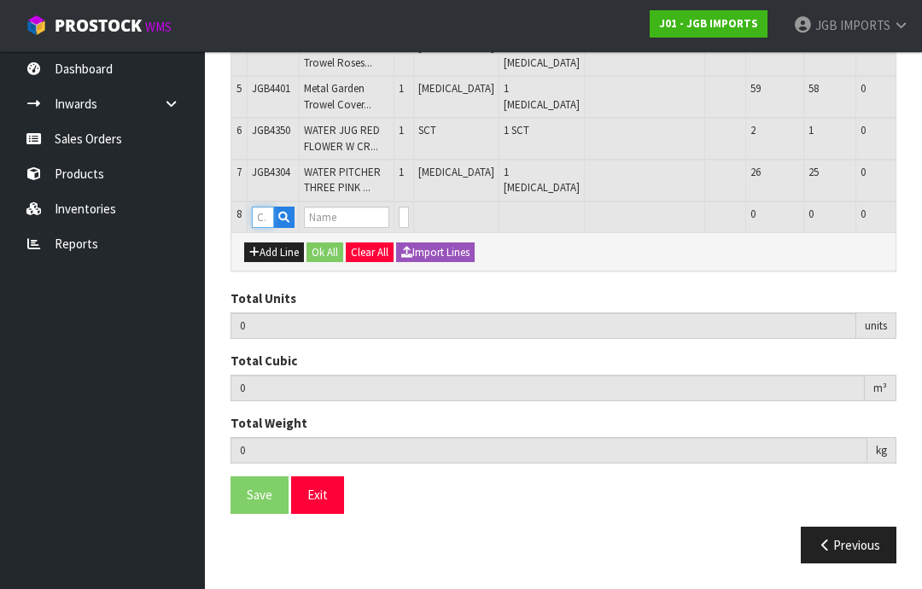
click at [270, 228] on input "text" at bounding box center [263, 216] width 22 height 21
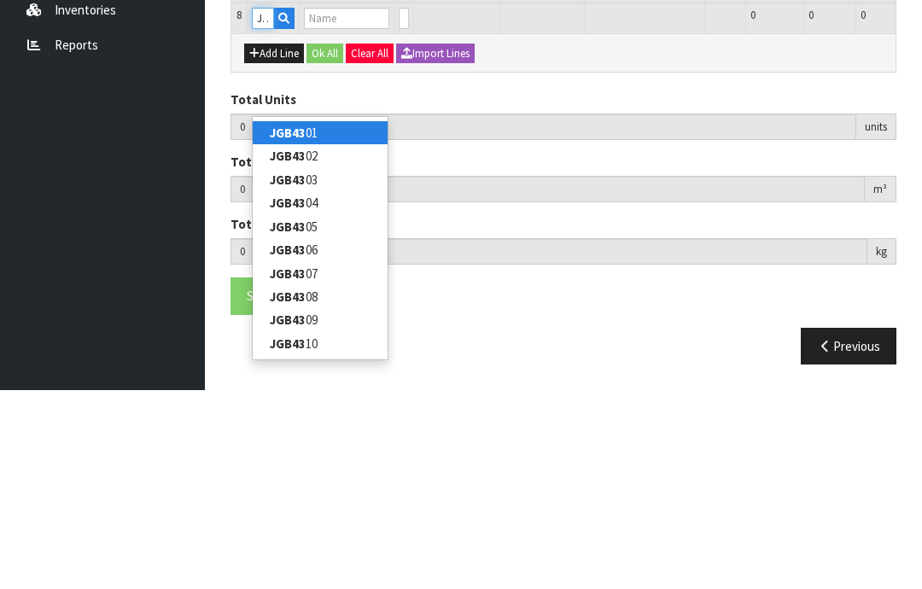
type input "JGB4316"
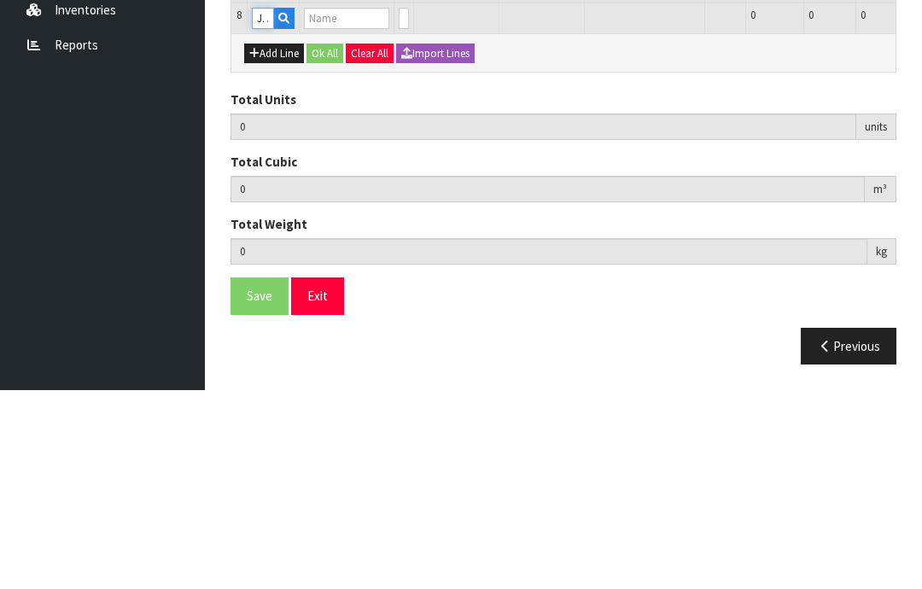
type input "7"
type input "0.024838"
type input "3"
type input "SQUARE CUP PLANTER 3 ROSES: LEMON PINK RED"
type input "0"
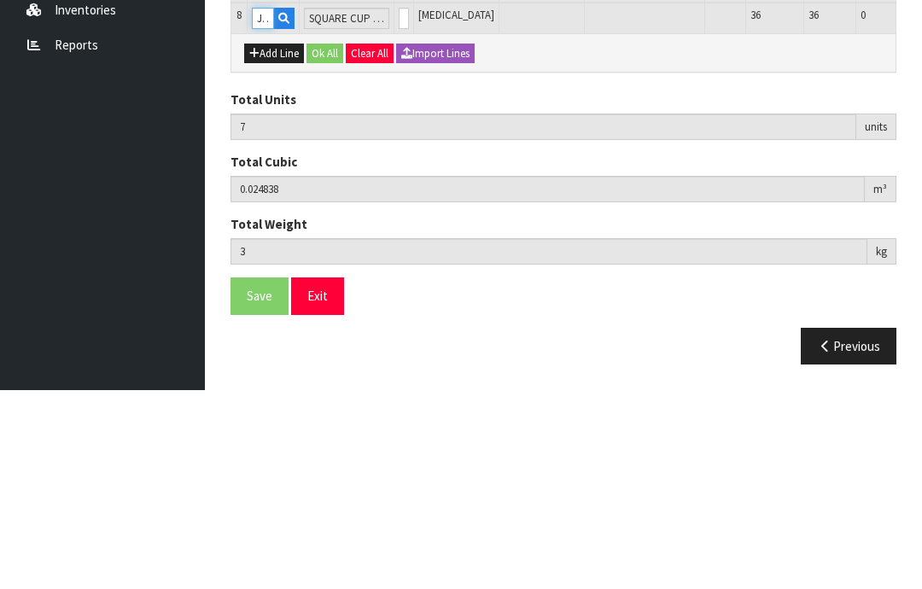
type input "JGB4316"
click at [398, 206] on input "0" at bounding box center [403, 216] width 10 height 21
type input "0"
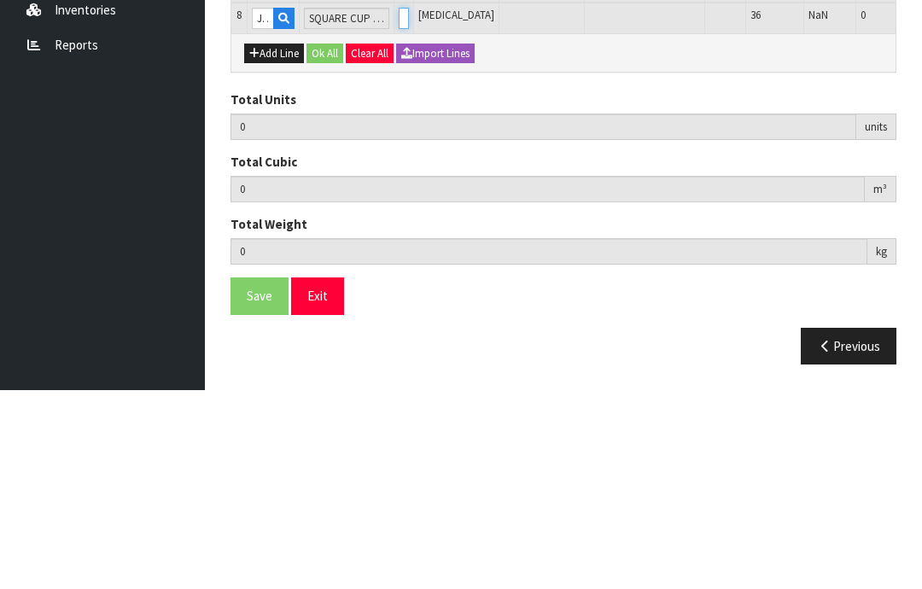
type input "8"
type input "0.028828"
type input "3.7"
type input "1"
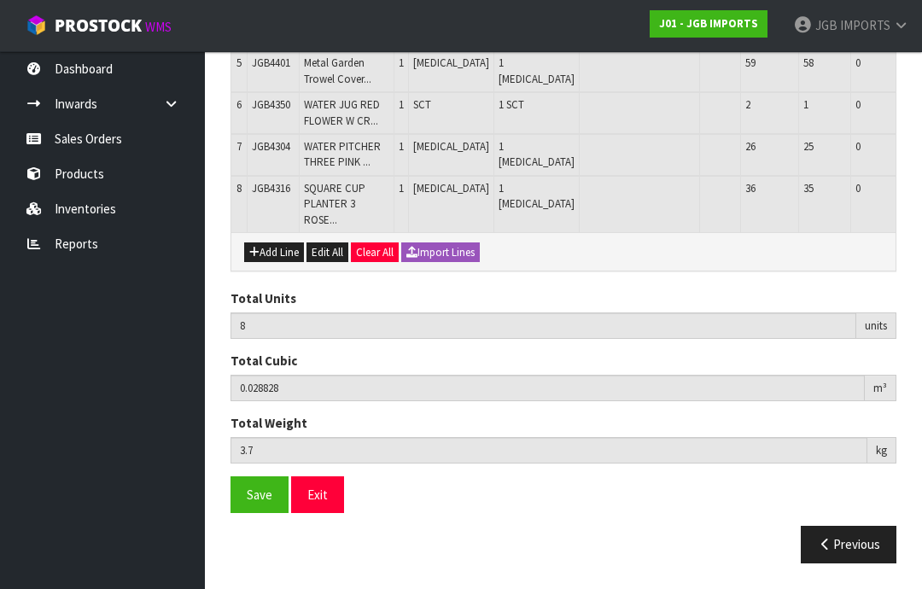
click at [273, 263] on button "Add Line" at bounding box center [274, 252] width 60 height 20
type input "0"
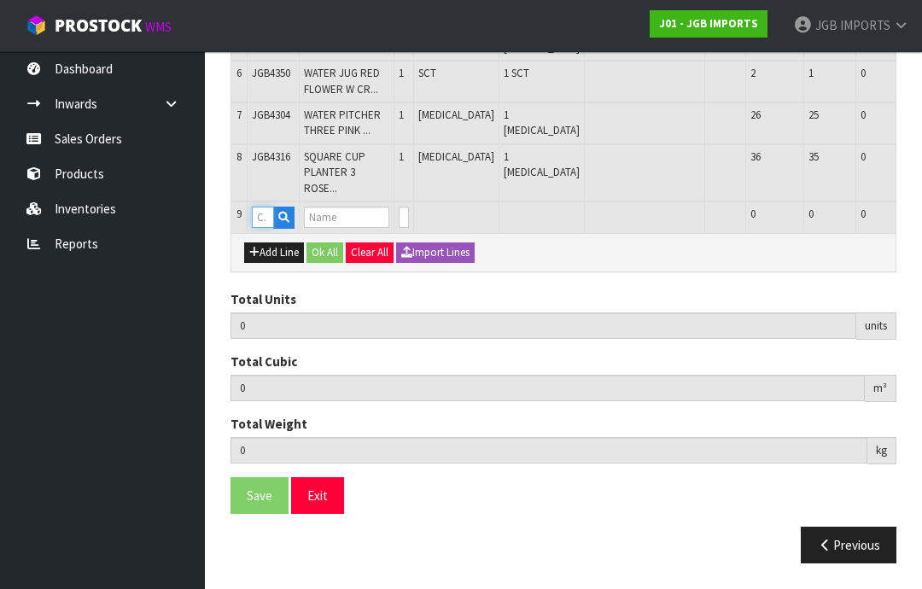
click at [266, 228] on input "text" at bounding box center [263, 216] width 22 height 21
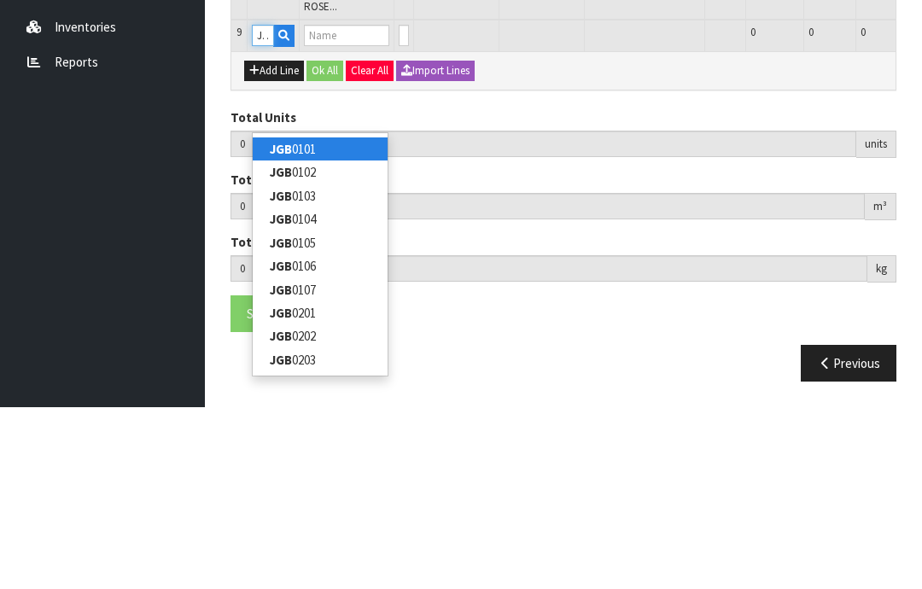
type input "JGB4315"
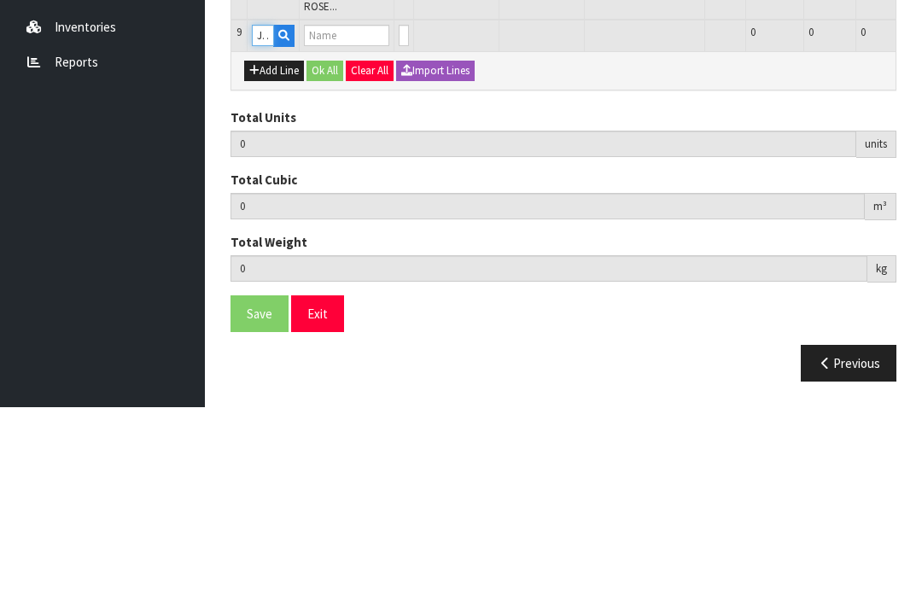
type input "8"
type input "0.028828"
type input "3.7"
type input "SMALL ROUND TEA CUP PINK ROSES [GEOGRAPHIC_DATA]"
type input "0"
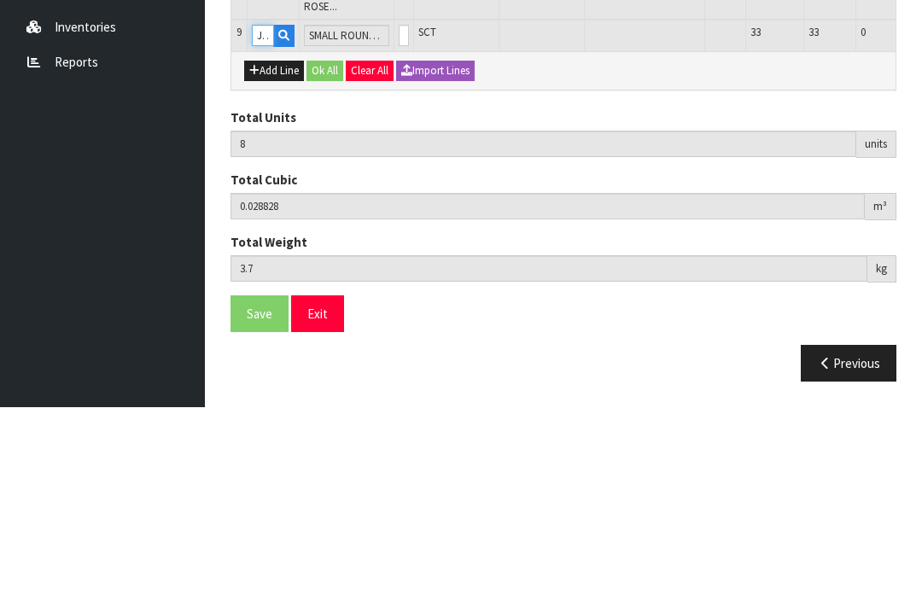
type input "JGB4315"
click at [402, 206] on input "0" at bounding box center [403, 216] width 10 height 21
click at [398, 206] on input "0" at bounding box center [403, 216] width 10 height 21
type input "0"
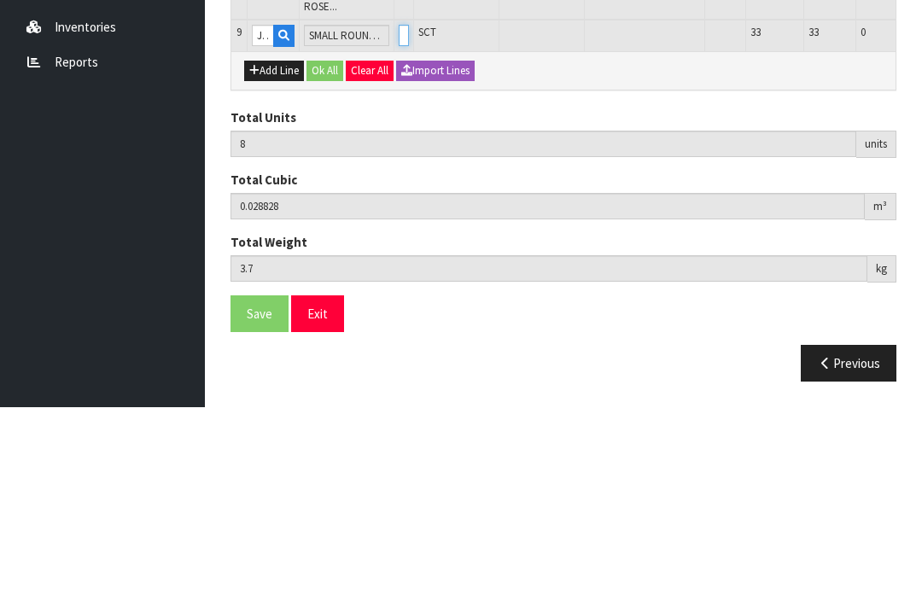
type input "0"
type input "9"
type input "0.032806"
type input "4.5"
type input "1"
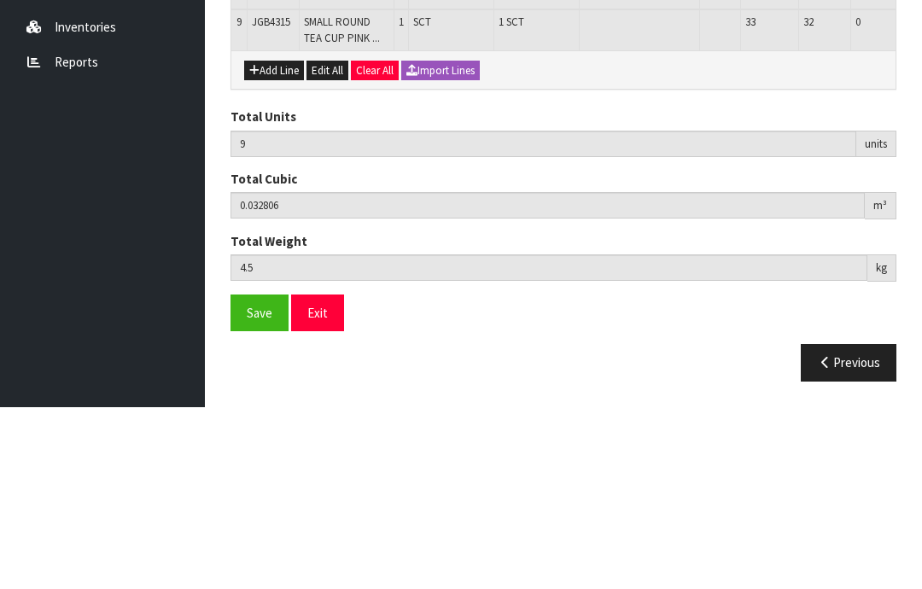
scroll to position [649, 0]
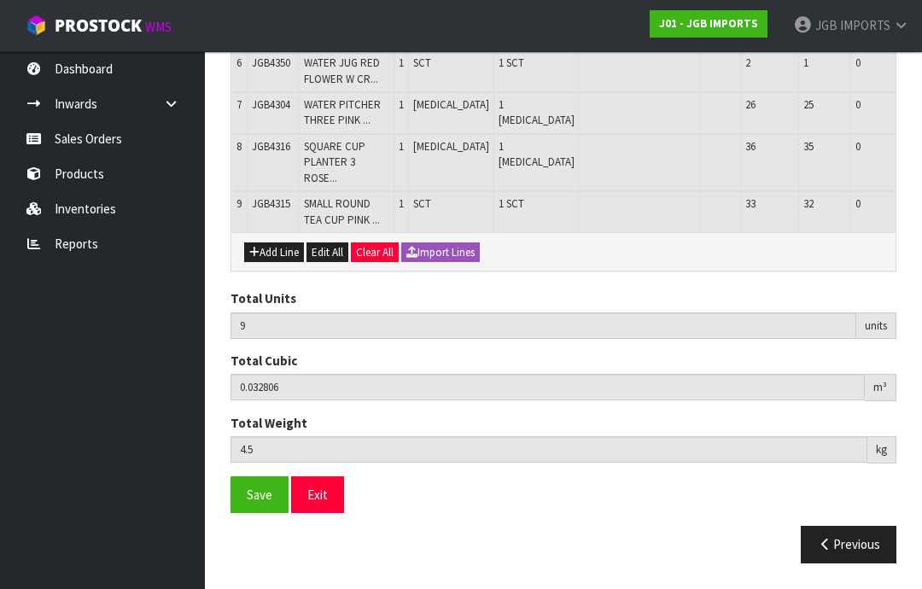
click at [269, 263] on button "Add Line" at bounding box center [274, 252] width 60 height 20
type input "0"
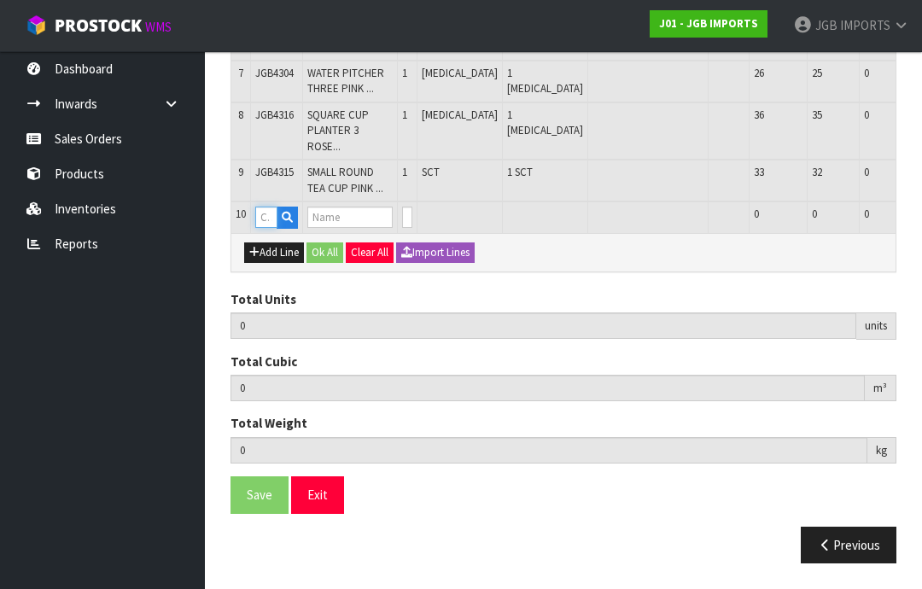
click at [272, 228] on input "text" at bounding box center [266, 216] width 22 height 21
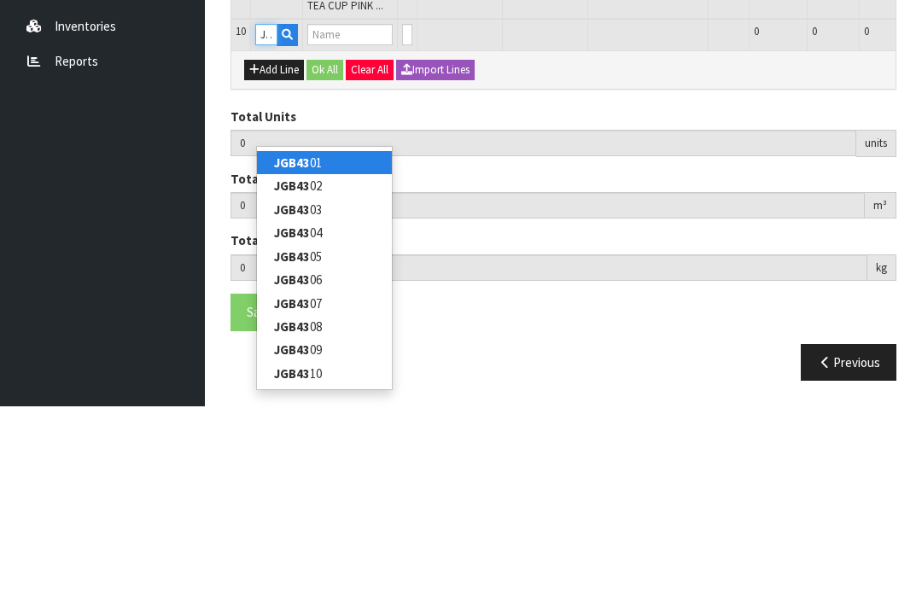
type input "JGB4341"
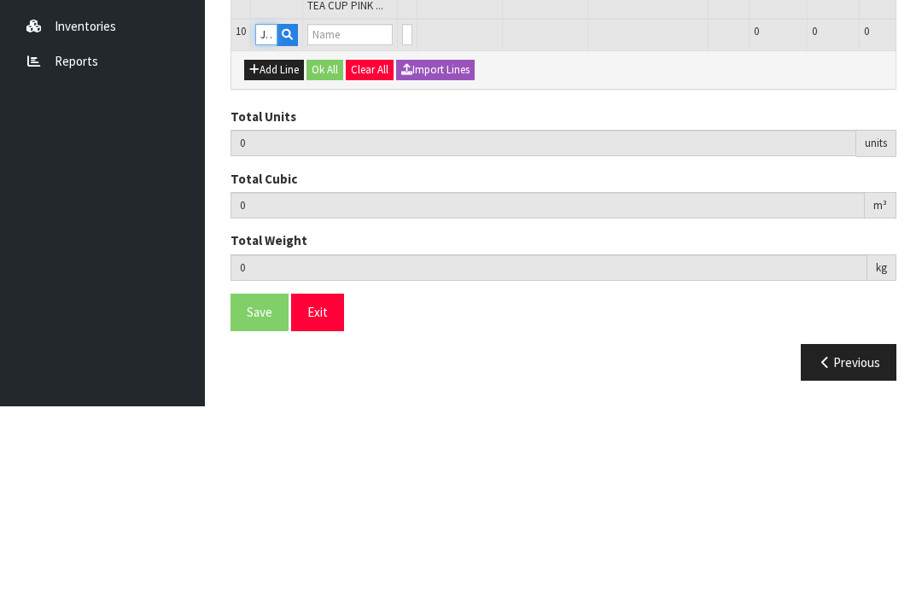
type input "9"
type input "0.032806"
type input "4.5"
type input "S CUP W WAVY SAUCER TWO ROSES [GEOGRAPHIC_DATA]"
type input "0"
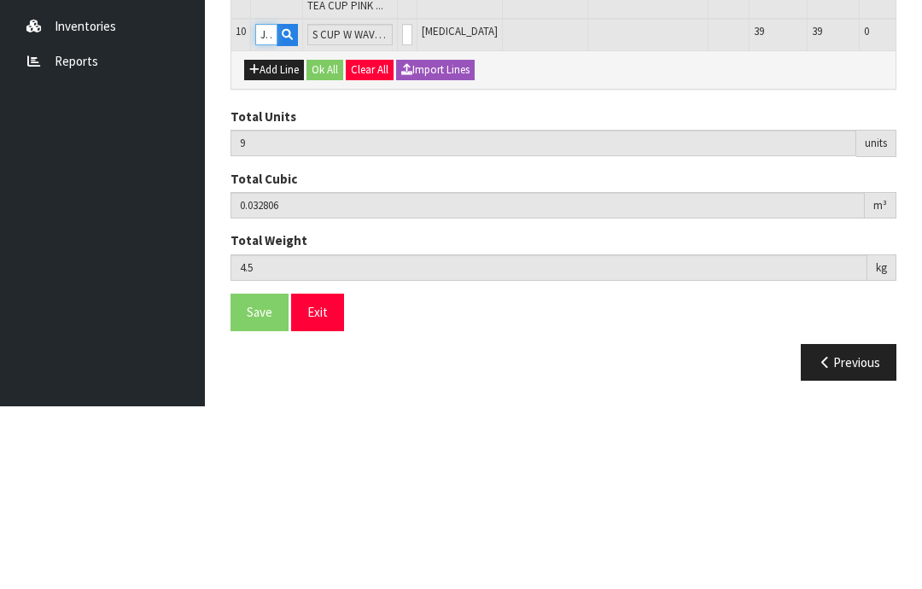
type input "JGB4341"
click at [403, 206] on input "0" at bounding box center [407, 216] width 10 height 21
type input "0"
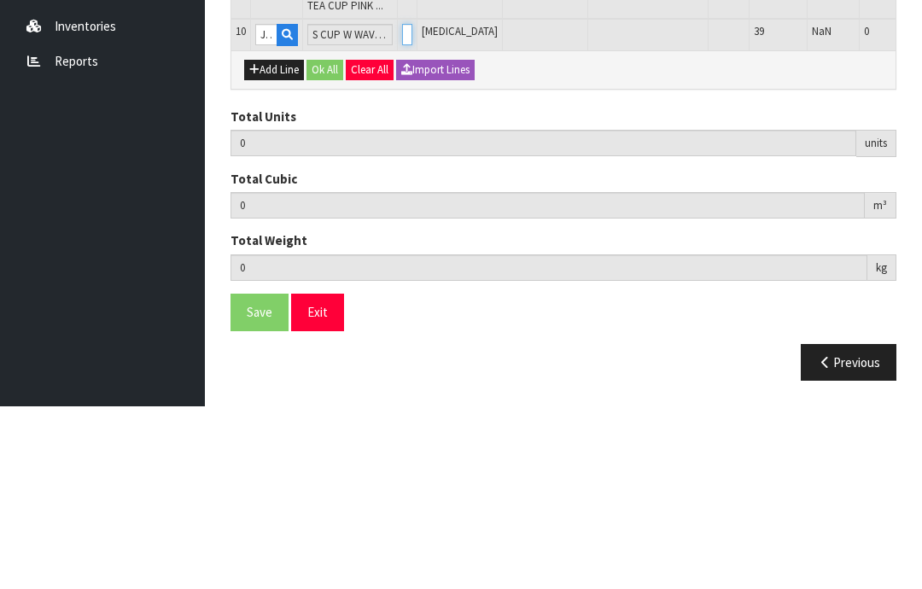
type input "10"
type input "0.036796"
type input "5.5"
type input "1"
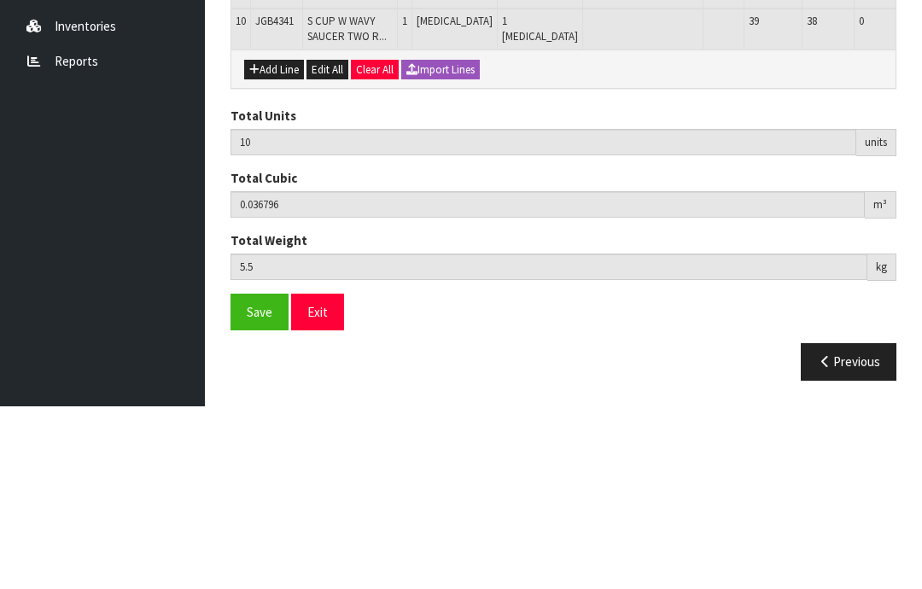
scroll to position [705, 0]
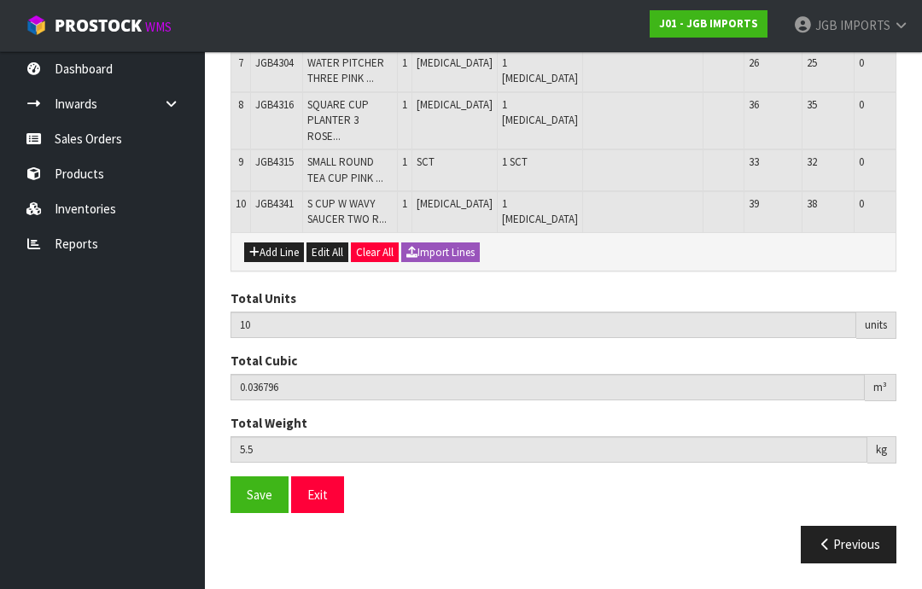
click at [285, 263] on button "Add Line" at bounding box center [274, 252] width 60 height 20
type input "0"
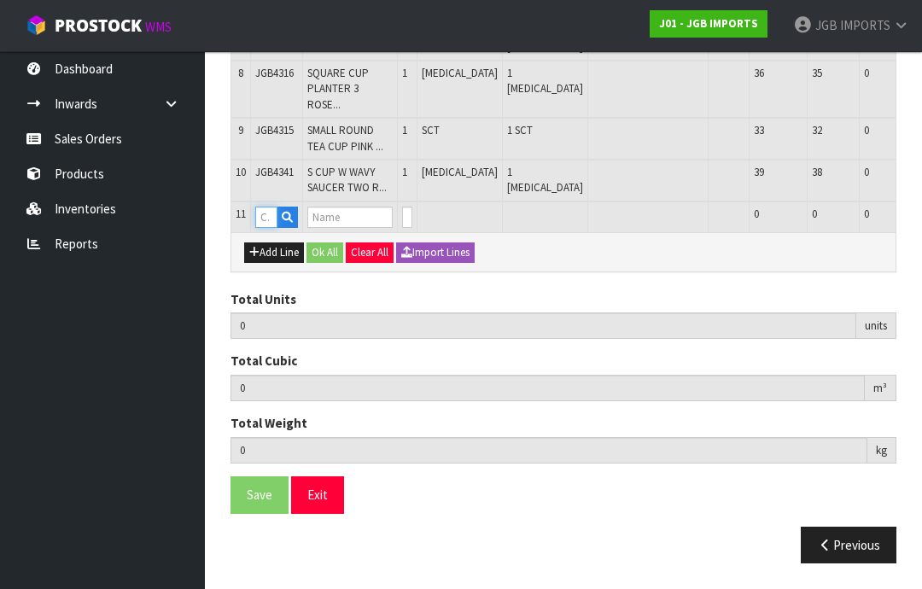
click at [269, 228] on input "text" at bounding box center [266, 216] width 22 height 21
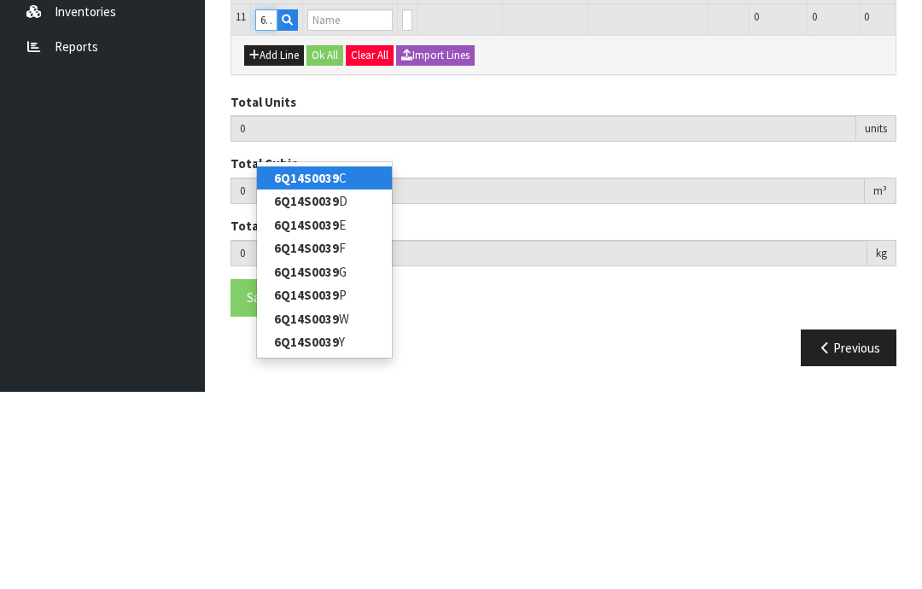
type input "6Q14S0039G"
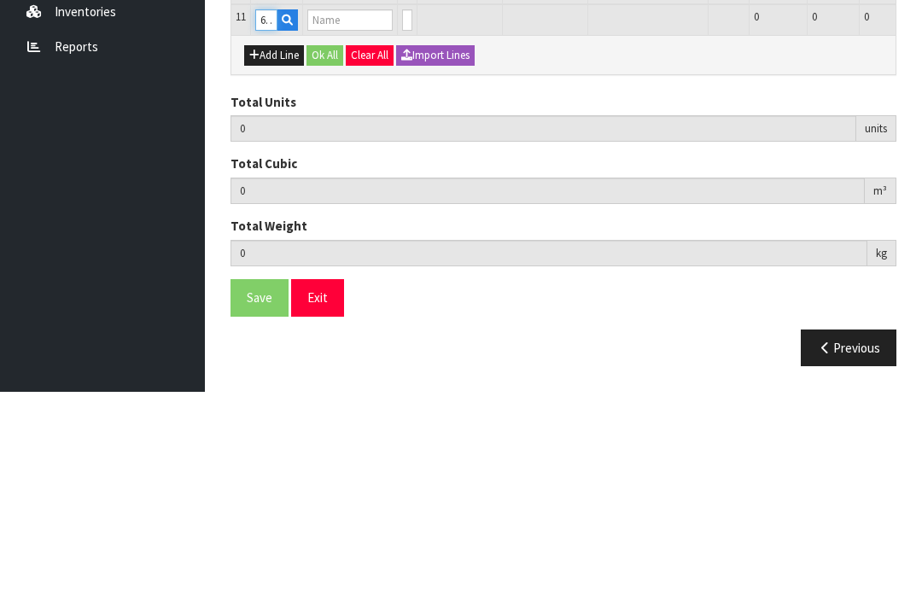
type input "10"
type input "0.036796"
type input "5.5"
type input "POLYRESIN FROG KNEELING"
type input "0"
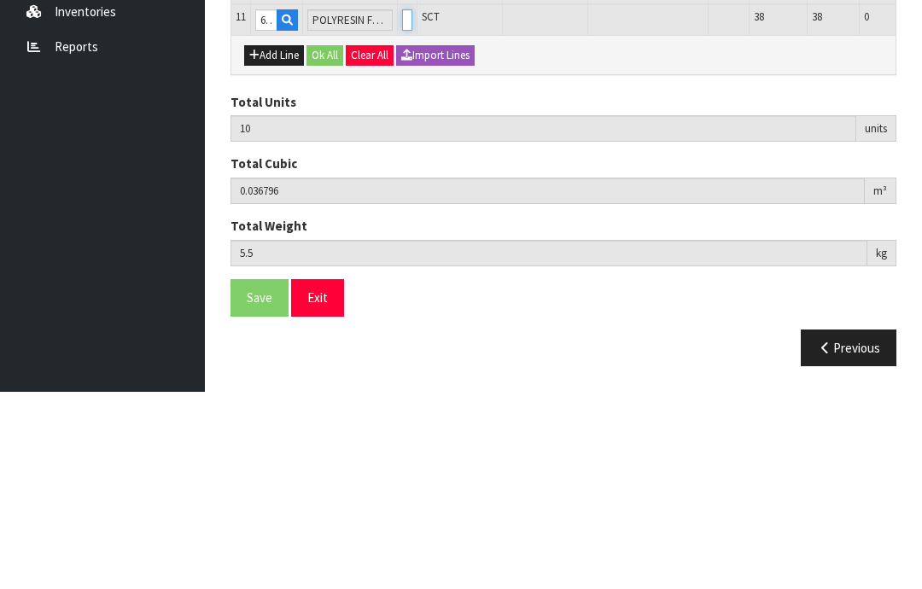
click at [404, 206] on input "0" at bounding box center [407, 216] width 10 height 21
type input "0"
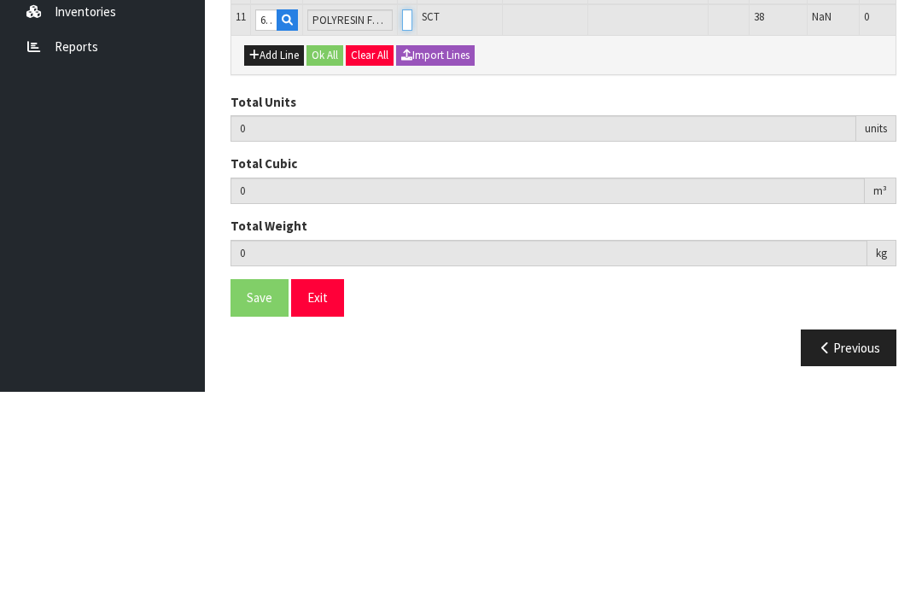
type input "11"
type input "0.041276"
type input "6.04"
type input "1"
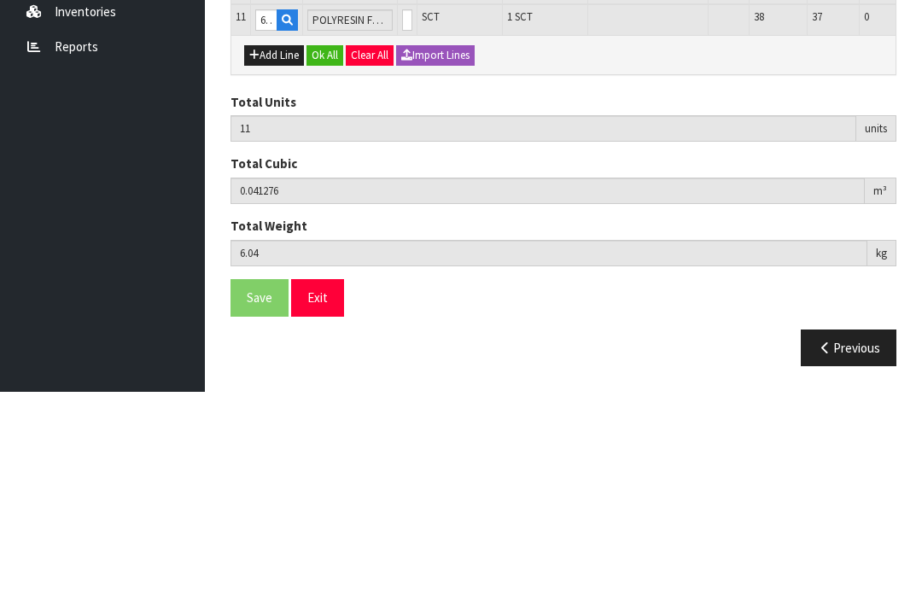
scroll to position [776, 0]
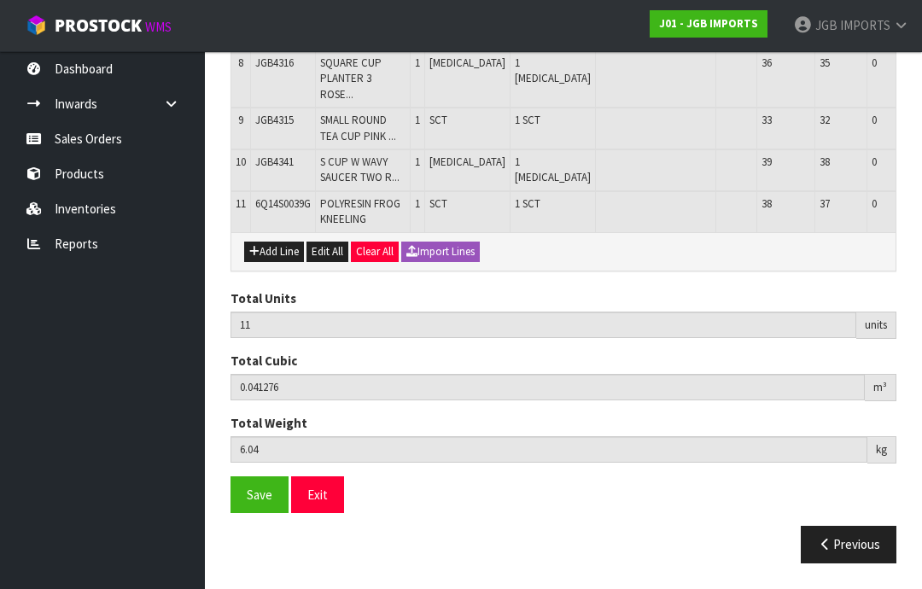
click at [275, 262] on button "Add Line" at bounding box center [274, 251] width 60 height 20
type input "0"
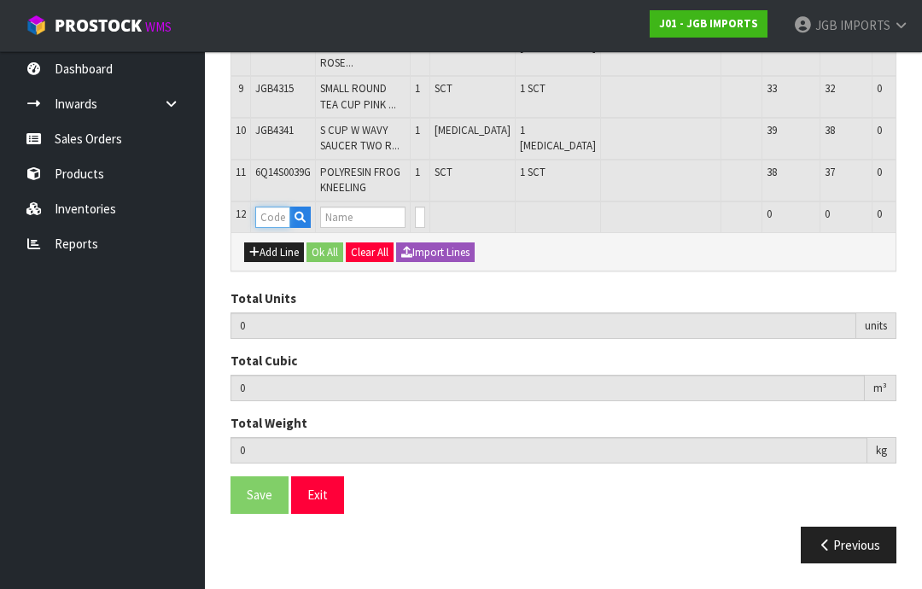
click at [273, 228] on input "text" at bounding box center [272, 216] width 35 height 21
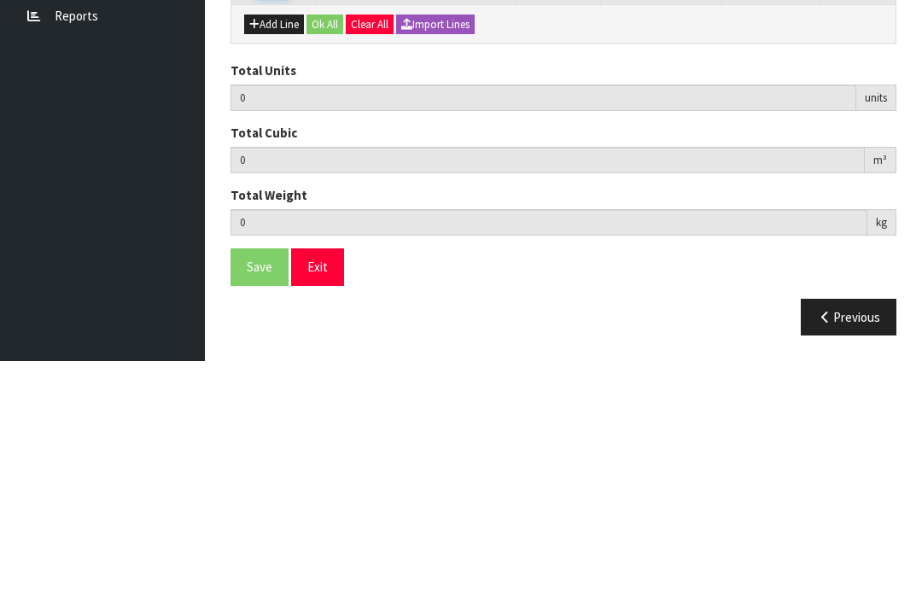
type input "6Q1"
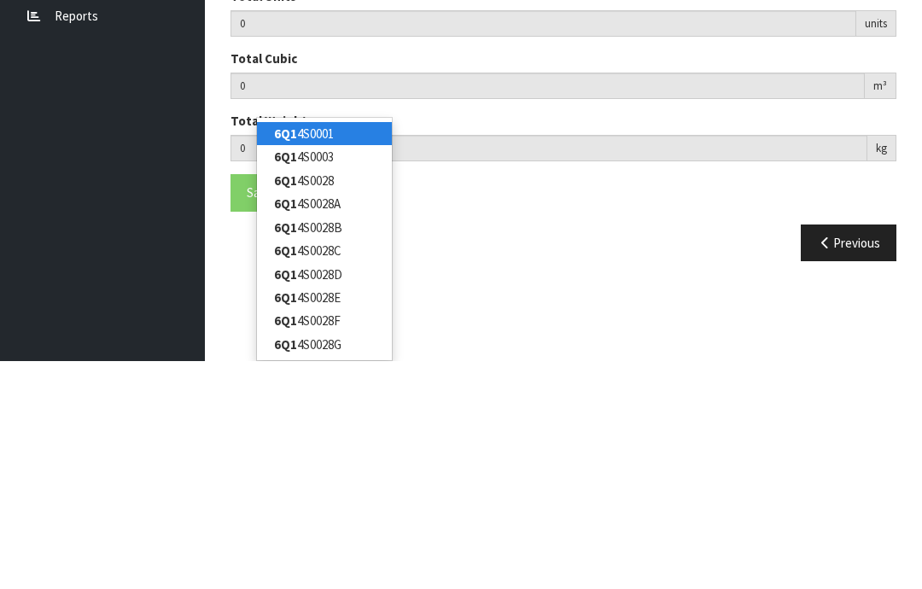
scroll to position [879, 0]
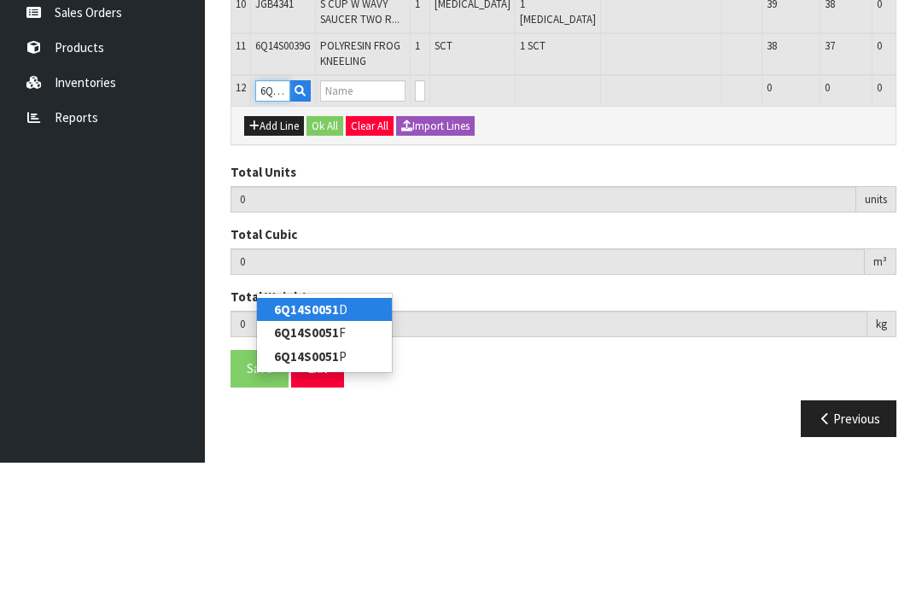
type input "6Q14S0051F"
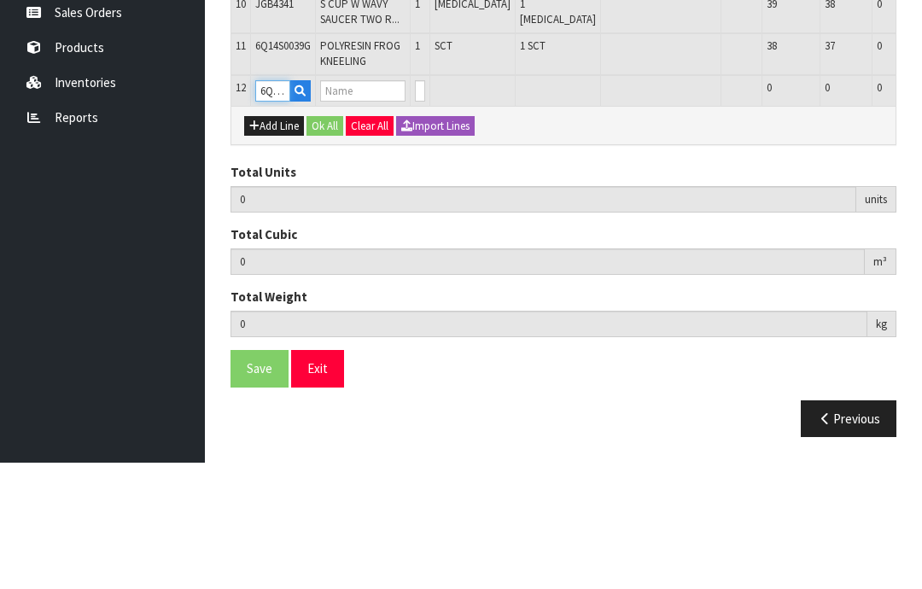
type input "11"
type input "0.041276"
click at [415, 206] on input "0" at bounding box center [420, 216] width 10 height 21
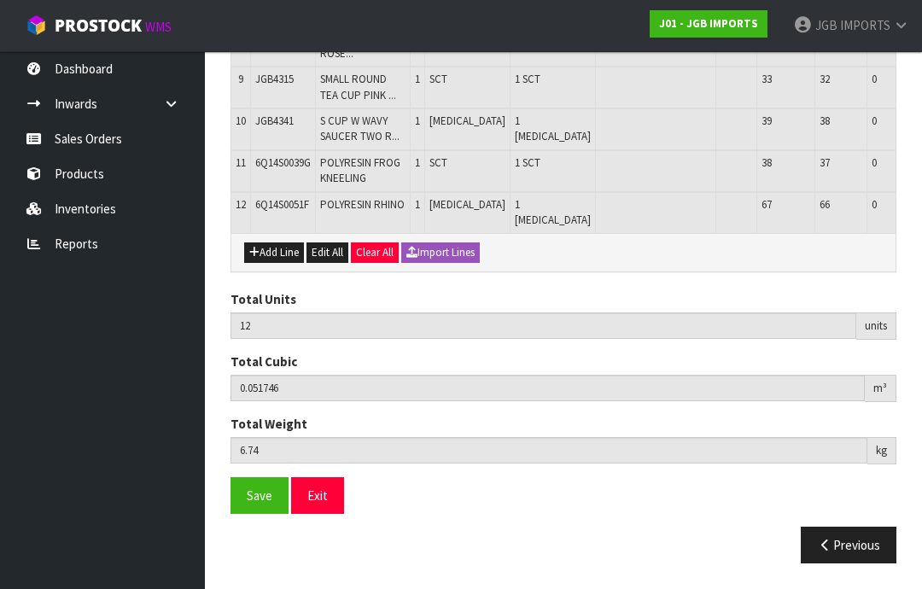
click at [283, 263] on button "Add Line" at bounding box center [274, 252] width 60 height 20
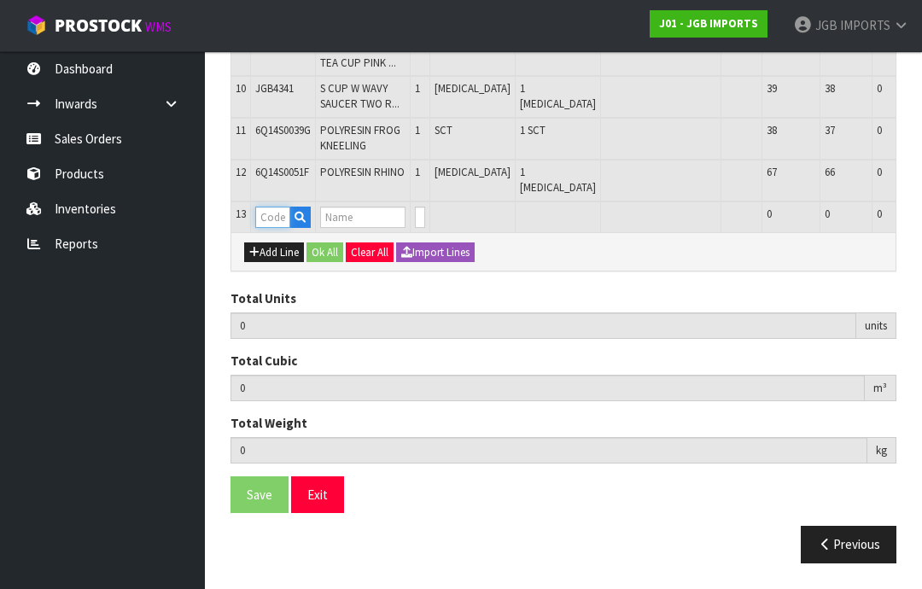
click at [283, 228] on input "text" at bounding box center [272, 216] width 35 height 21
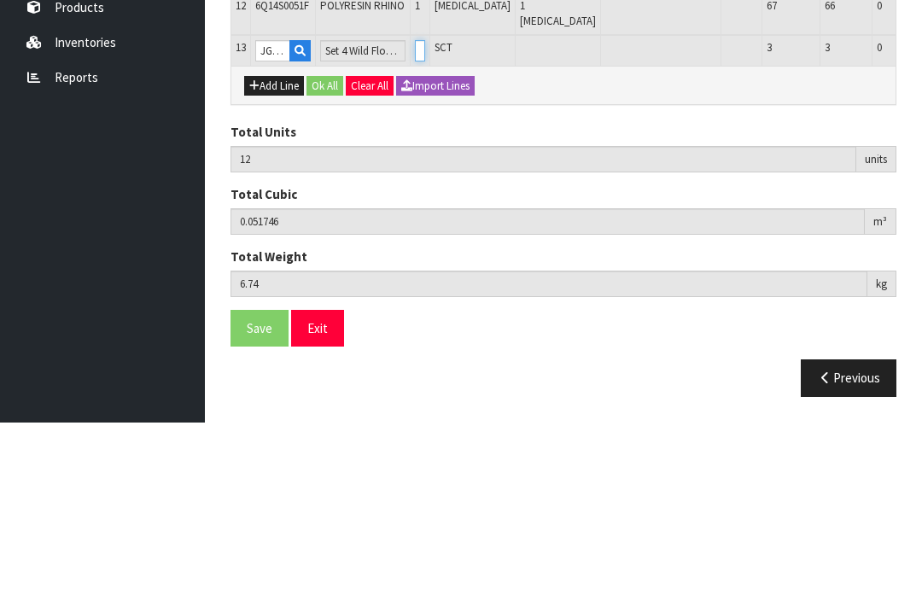
click at [415, 206] on input "0" at bounding box center [420, 216] width 10 height 21
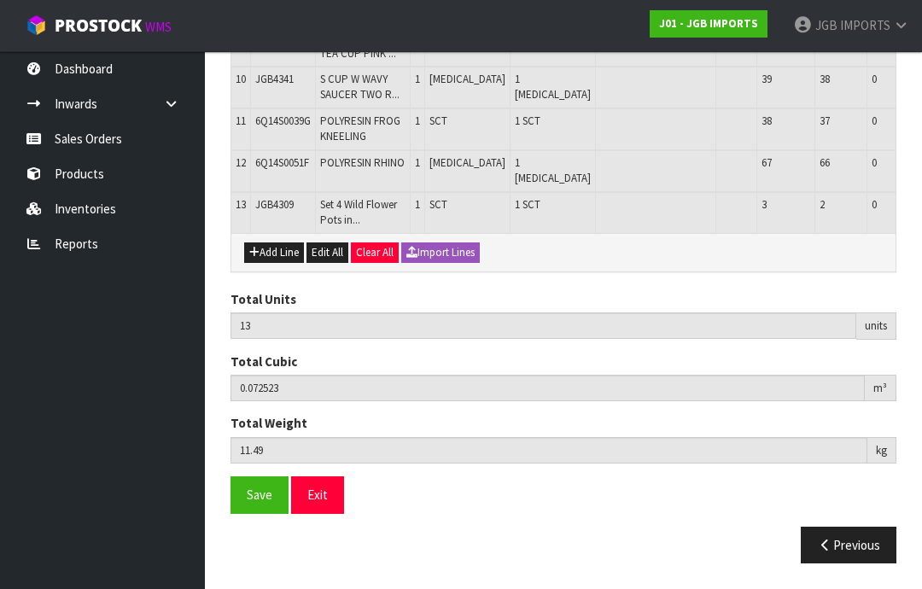
click at [276, 263] on button "Add Line" at bounding box center [274, 252] width 60 height 20
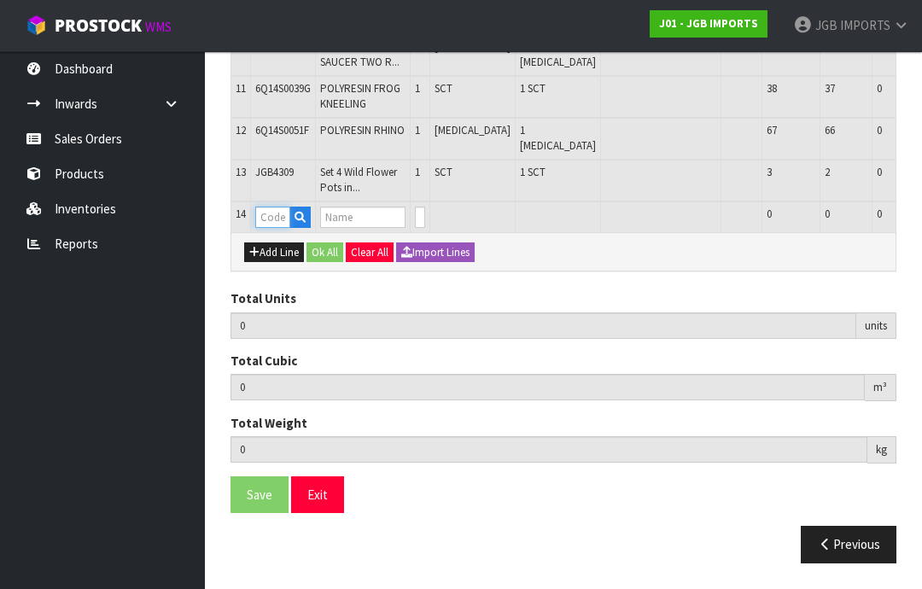
click at [273, 228] on input "text" at bounding box center [272, 216] width 35 height 21
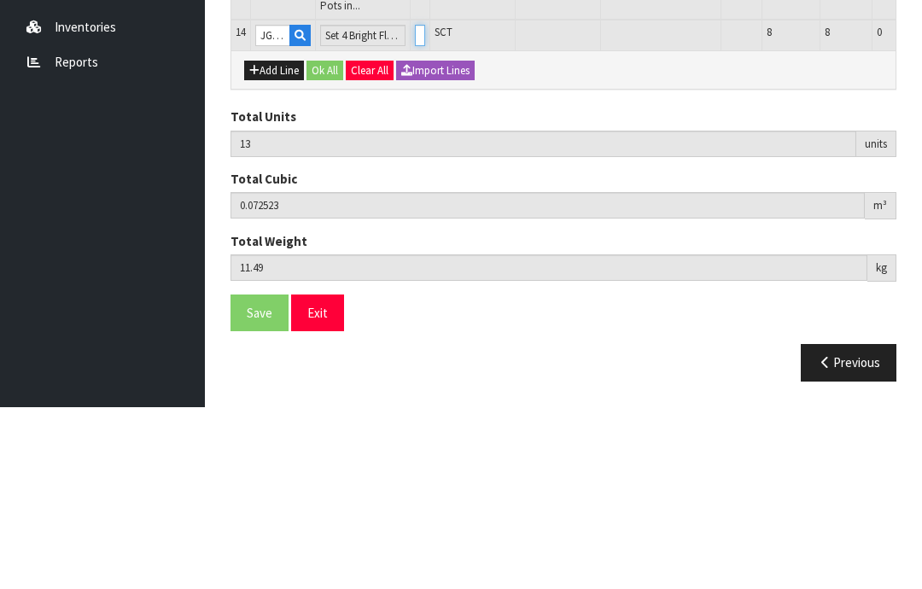
click at [415, 206] on input "0" at bounding box center [420, 216] width 10 height 21
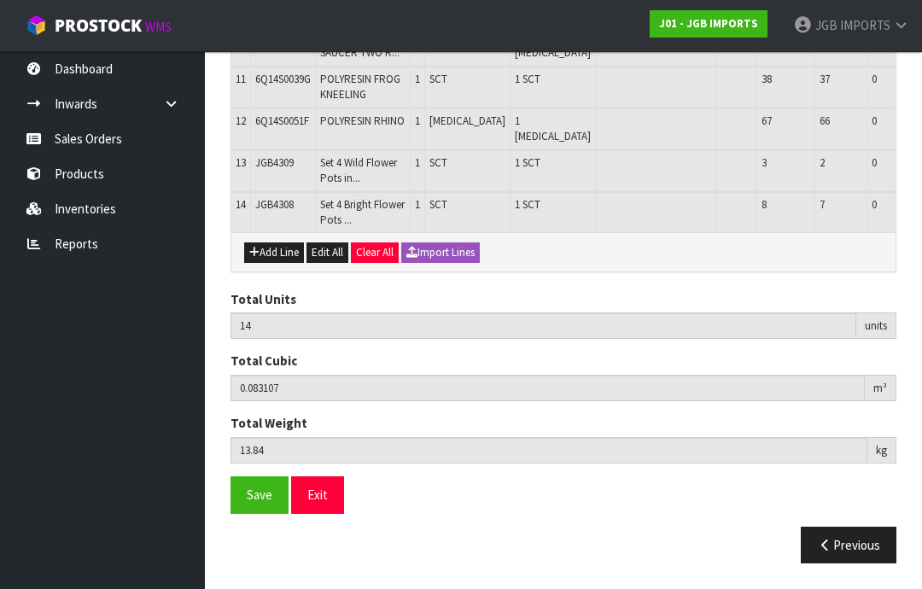
click at [269, 263] on button "Add Line" at bounding box center [274, 252] width 60 height 20
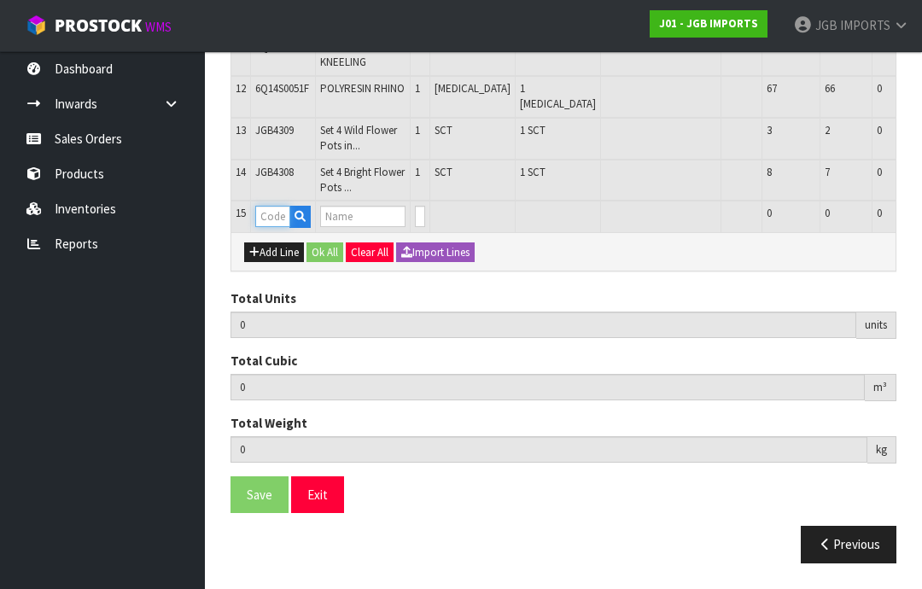
click at [276, 227] on input "text" at bounding box center [272, 216] width 35 height 21
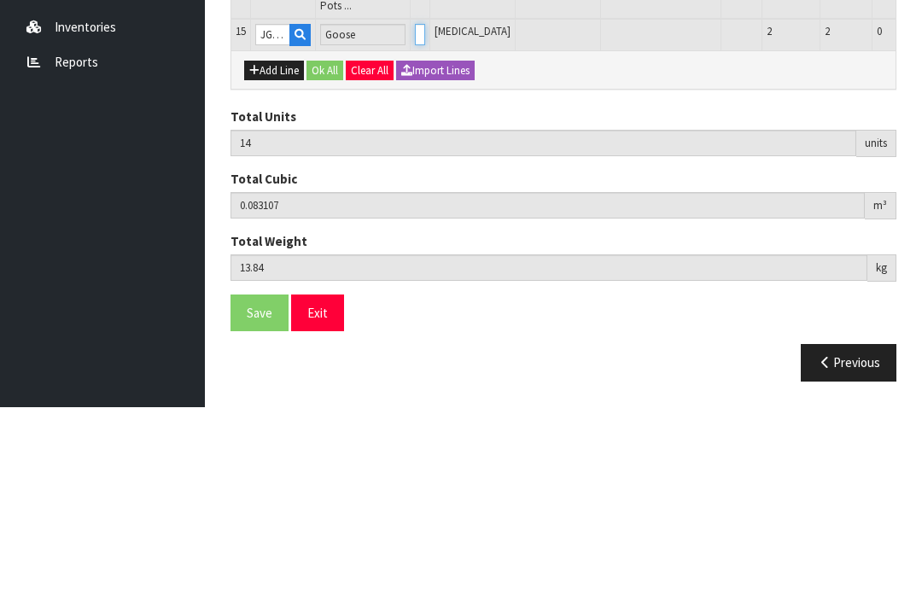
click at [415, 206] on input "0" at bounding box center [420, 216] width 10 height 21
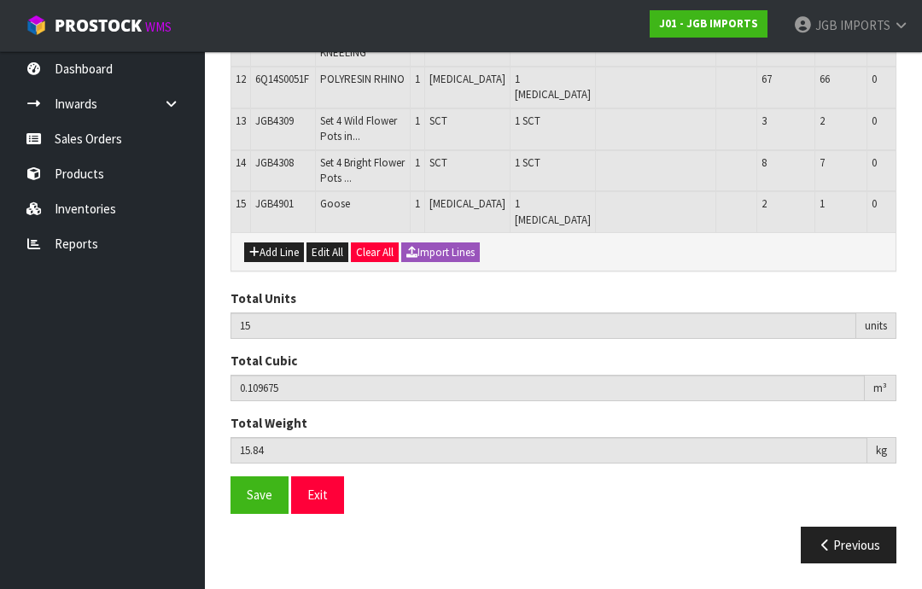
click at [274, 256] on button "Add Line" at bounding box center [274, 252] width 60 height 20
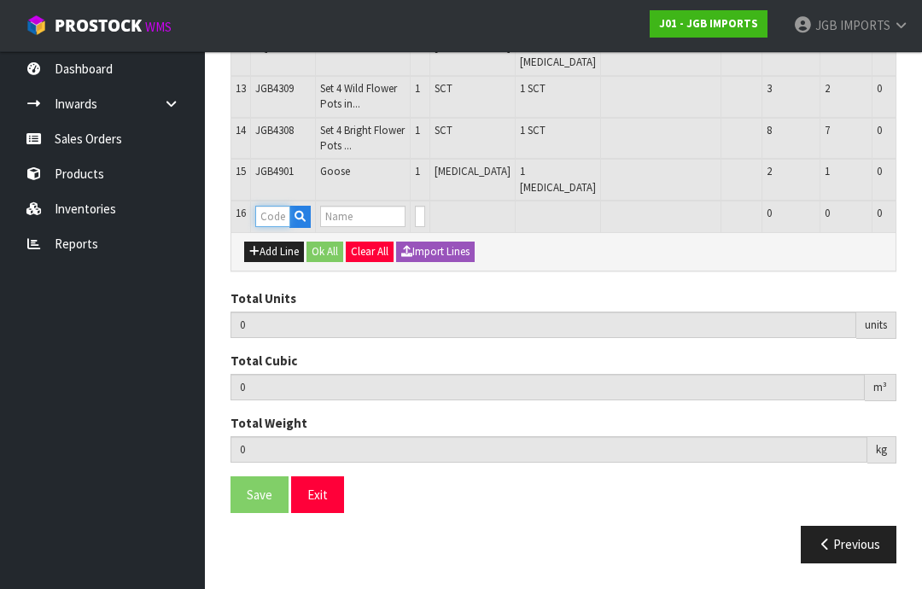
click at [276, 227] on input "text" at bounding box center [272, 216] width 35 height 21
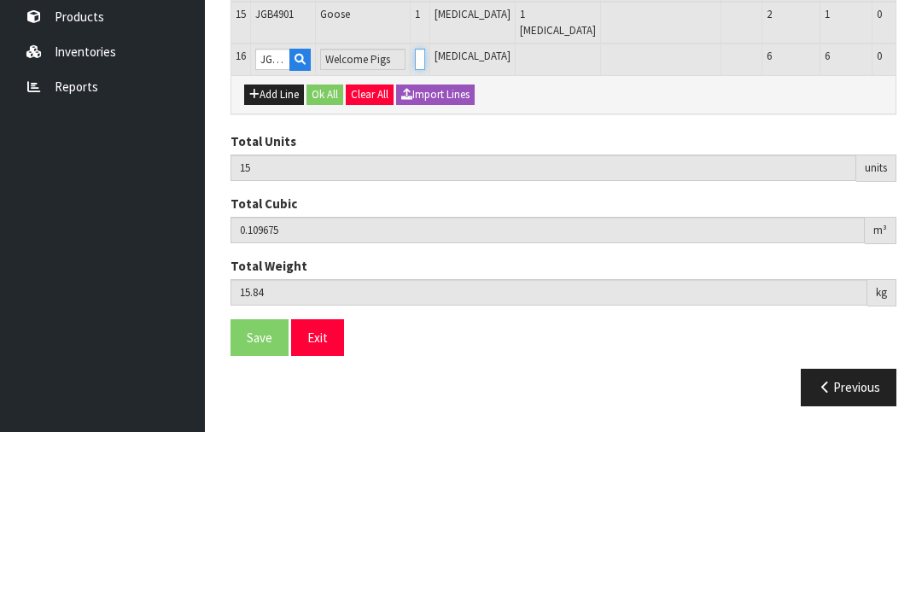
click at [415, 206] on input "0" at bounding box center [420, 216] width 10 height 21
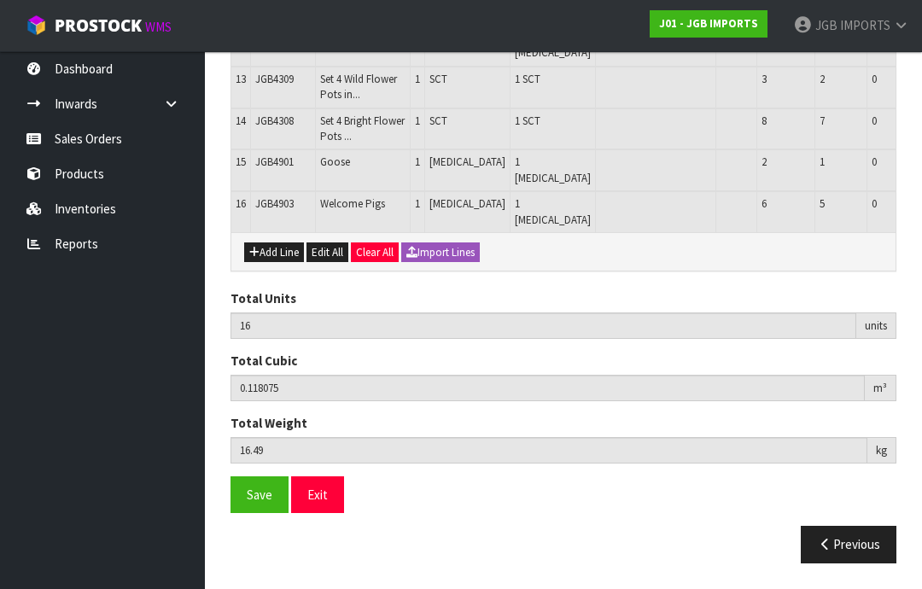
click at [283, 263] on button "Add Line" at bounding box center [274, 252] width 60 height 20
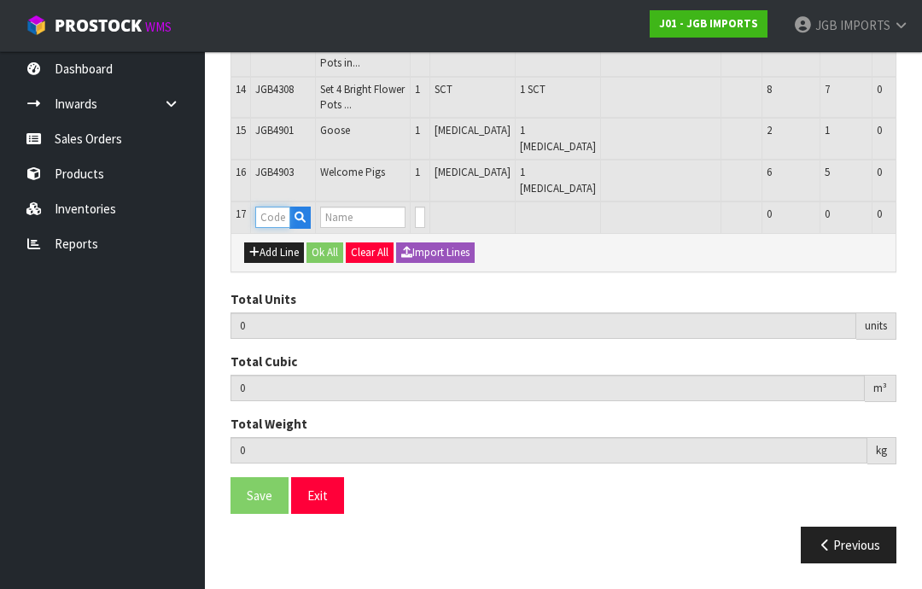
click at [275, 228] on input "text" at bounding box center [272, 216] width 35 height 21
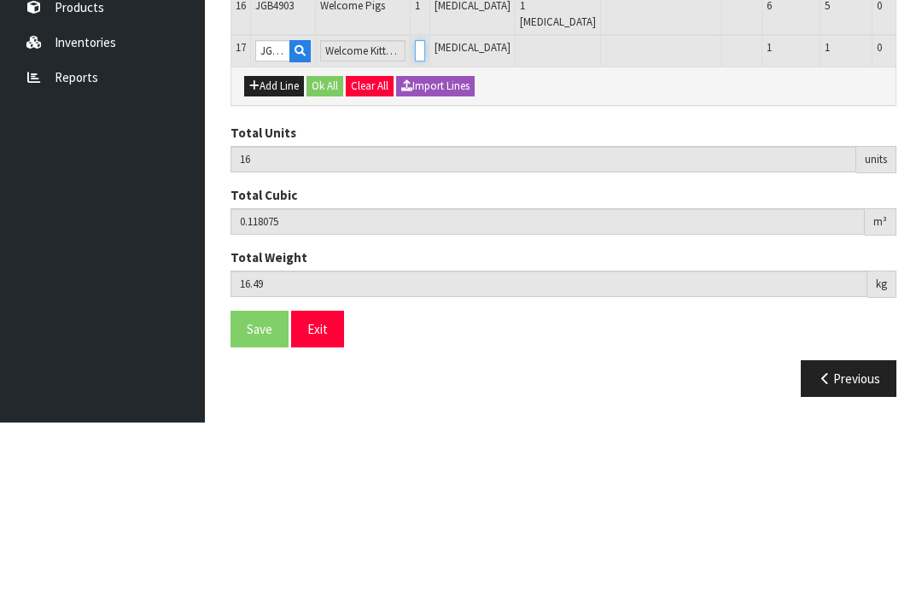
click at [418, 206] on input "0" at bounding box center [420, 216] width 10 height 21
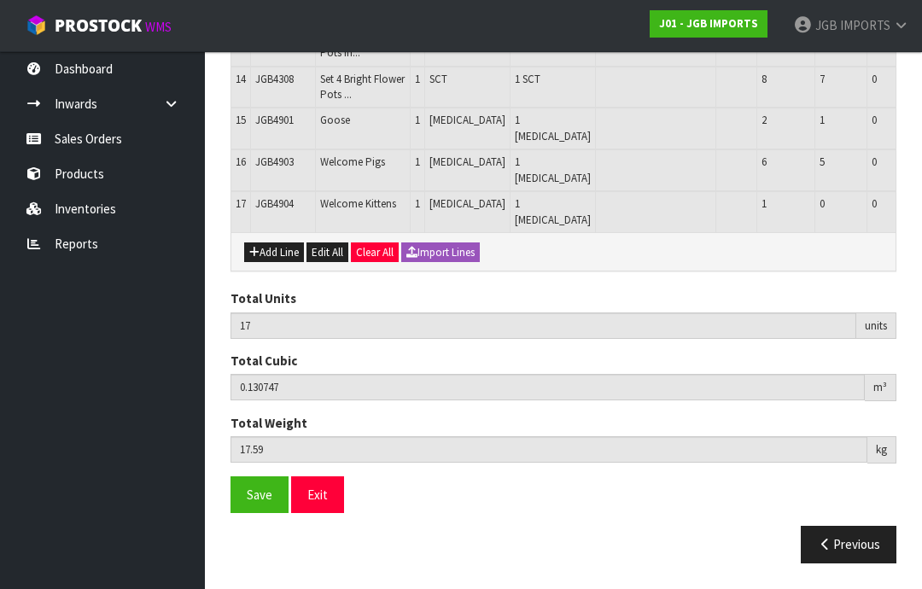
click at [291, 257] on button "Add Line" at bounding box center [274, 252] width 60 height 20
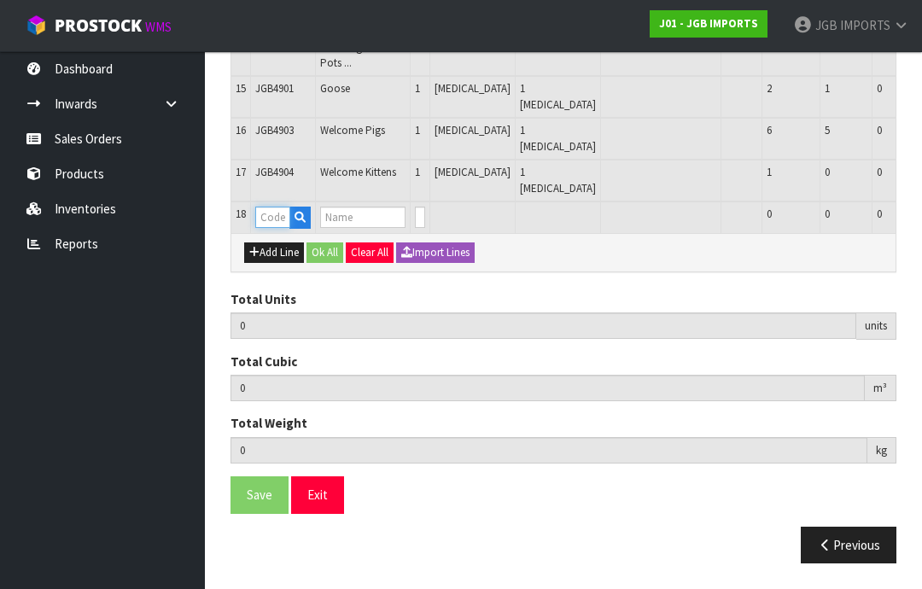
click at [275, 228] on input "text" at bounding box center [272, 216] width 35 height 21
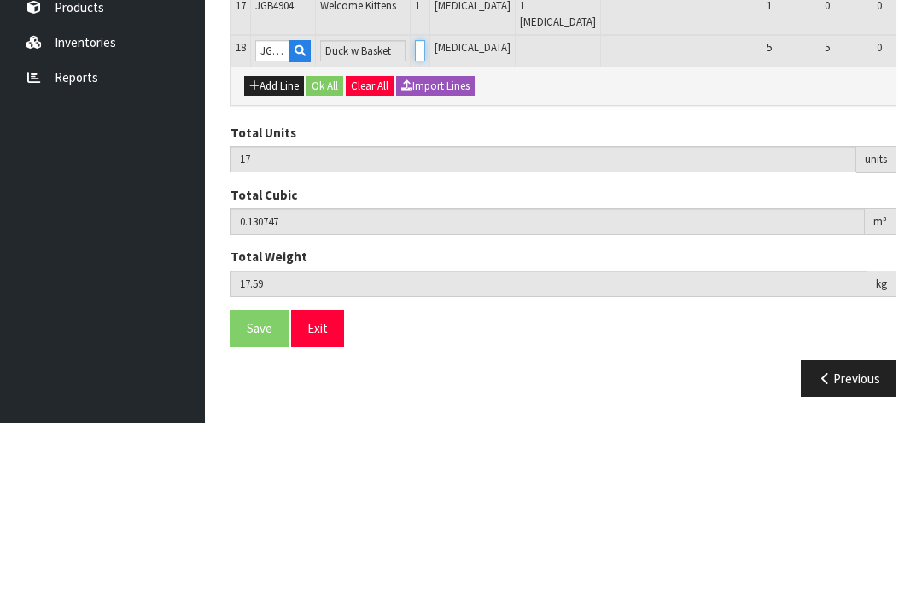
click at [415, 206] on input "0" at bounding box center [420, 216] width 10 height 21
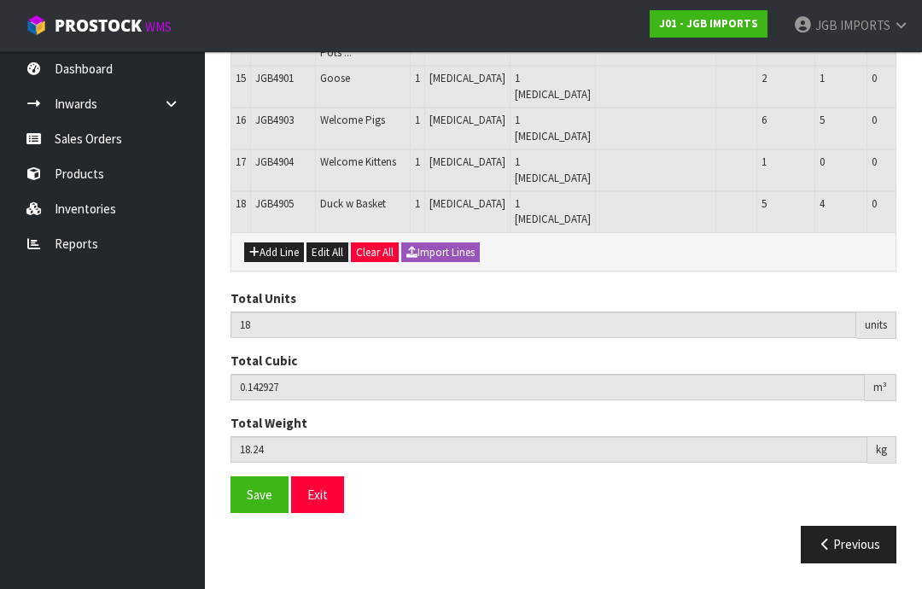
click at [287, 263] on button "Add Line" at bounding box center [274, 252] width 60 height 20
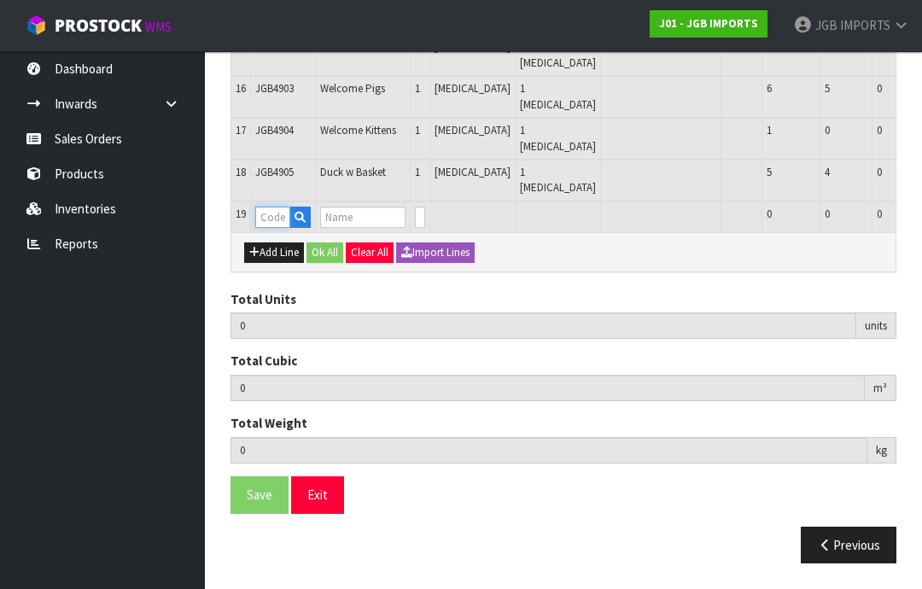
click at [276, 228] on input "text" at bounding box center [272, 216] width 35 height 21
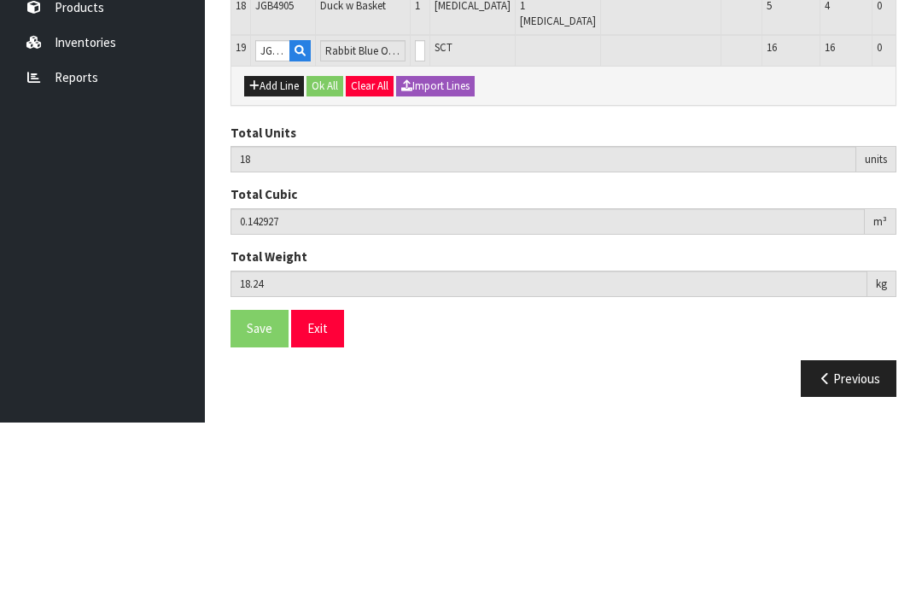
click at [415, 206] on input "0" at bounding box center [420, 216] width 10 height 21
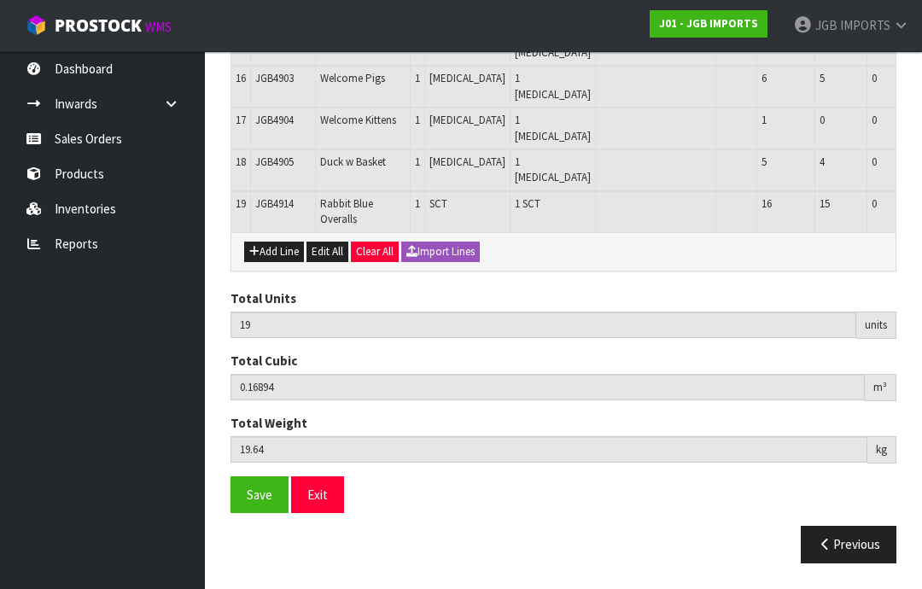
click at [275, 262] on button "Add Line" at bounding box center [274, 251] width 60 height 20
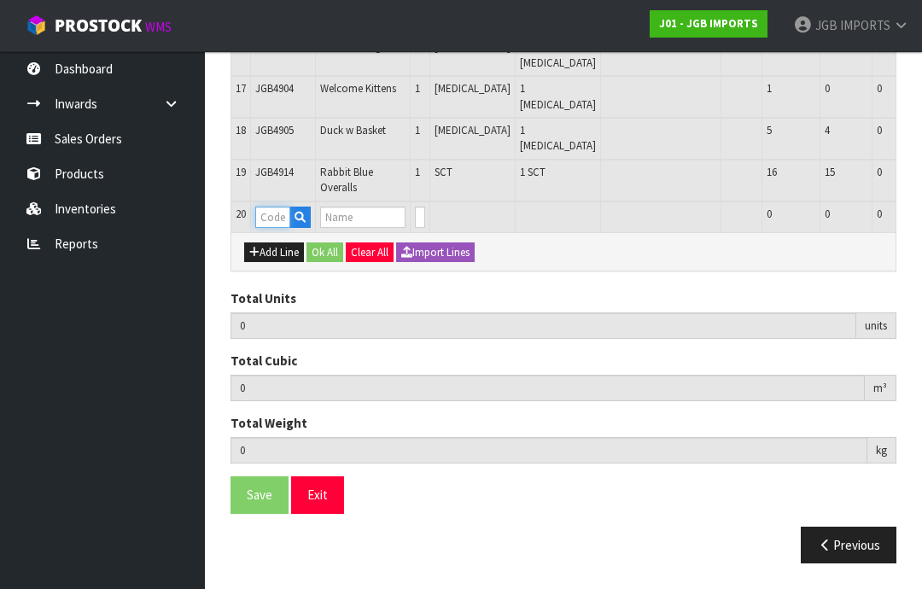
click at [282, 228] on input "text" at bounding box center [272, 216] width 35 height 21
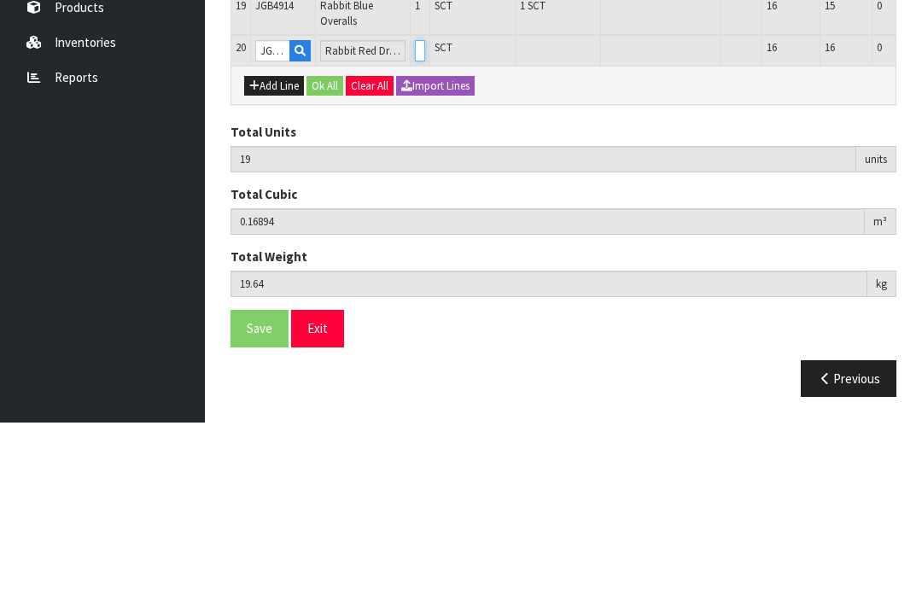
click at [415, 206] on input "0" at bounding box center [420, 216] width 10 height 21
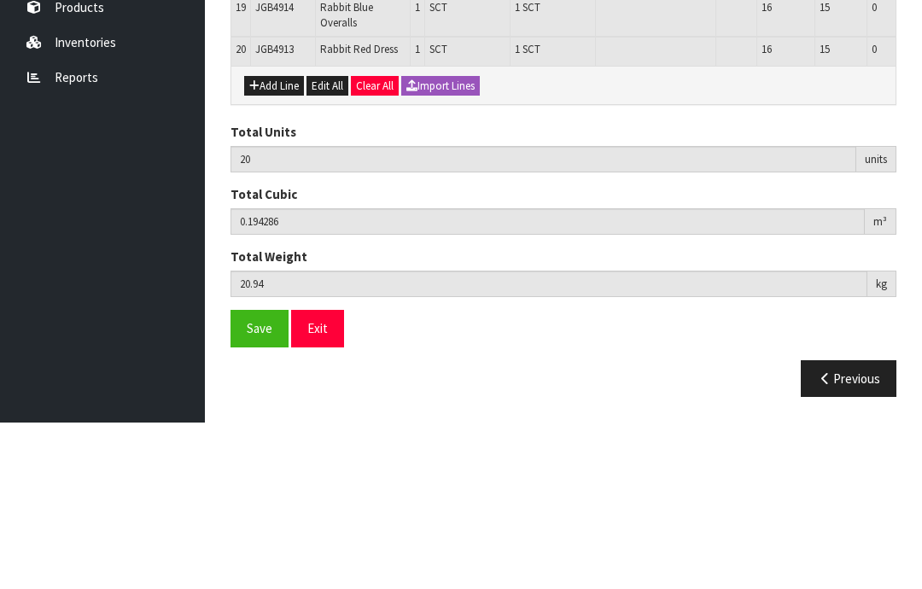
scroll to position [1223, 0]
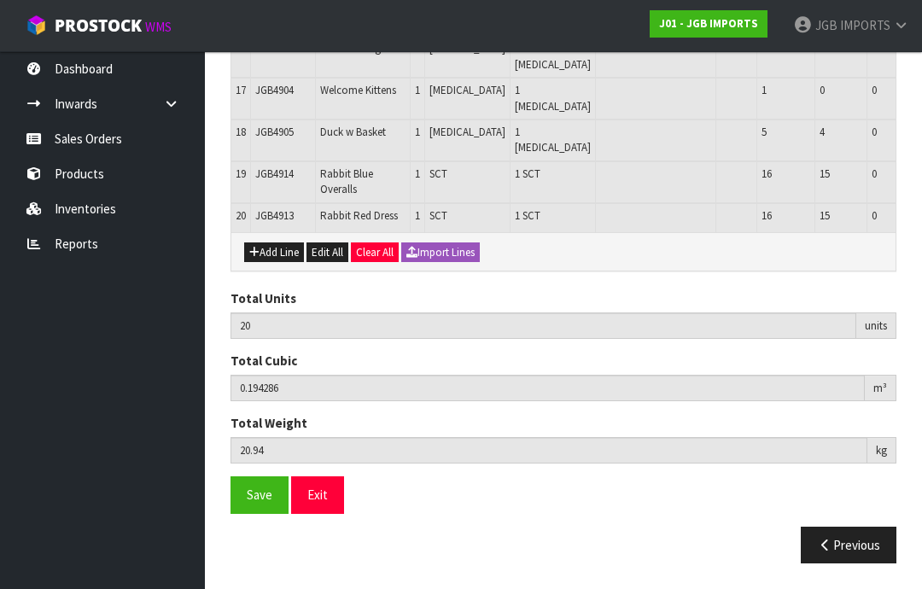
click at [271, 263] on button "Add Line" at bounding box center [274, 252] width 60 height 20
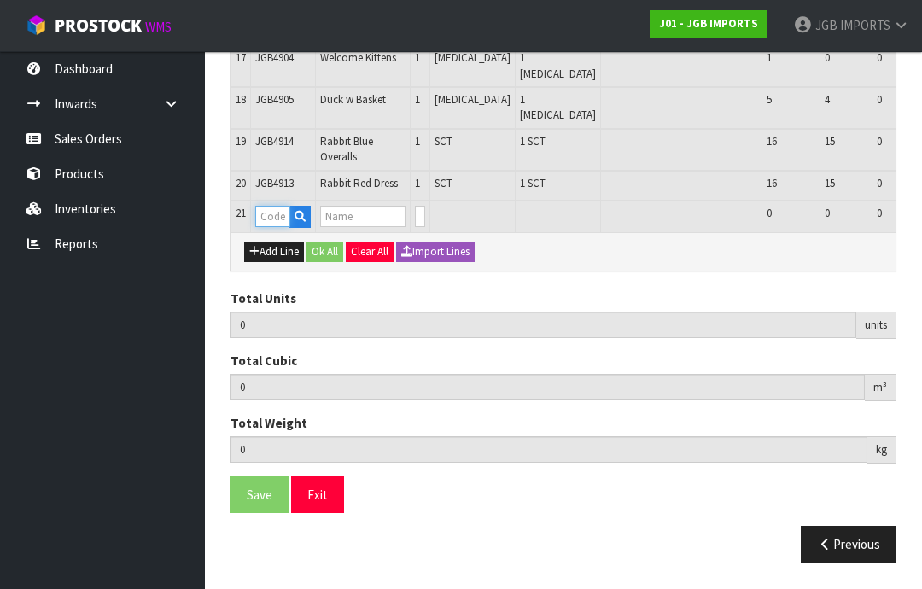
click at [277, 227] on input "text" at bounding box center [272, 216] width 35 height 21
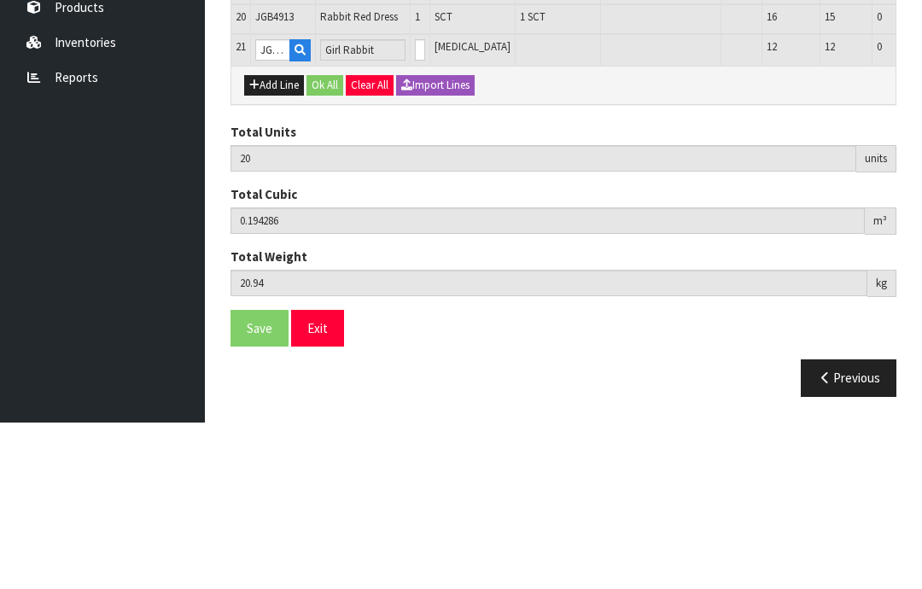
click at [421, 201] on td "0" at bounding box center [420, 217] width 20 height 32
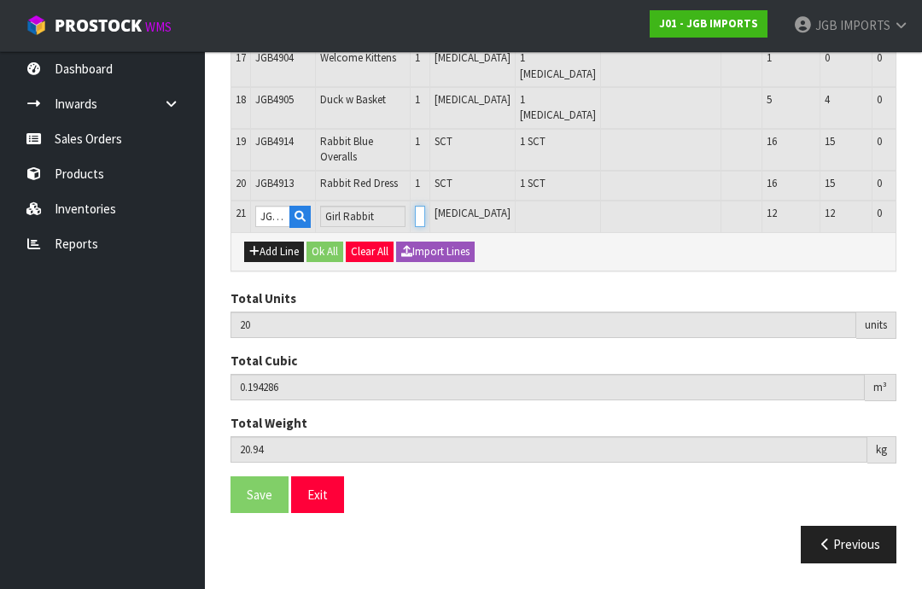
click at [415, 225] on input "0" at bounding box center [420, 216] width 10 height 21
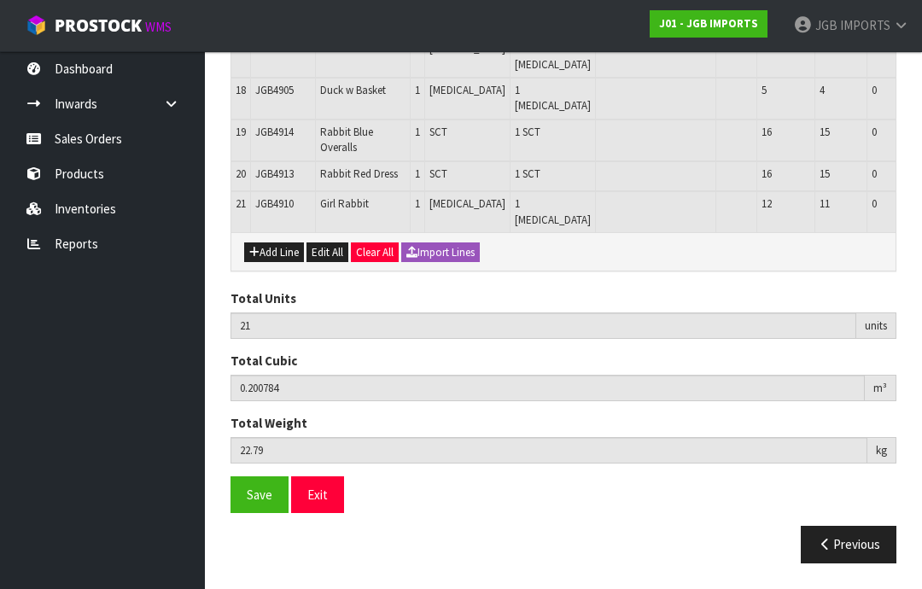
click at [278, 253] on button "Add Line" at bounding box center [274, 252] width 60 height 20
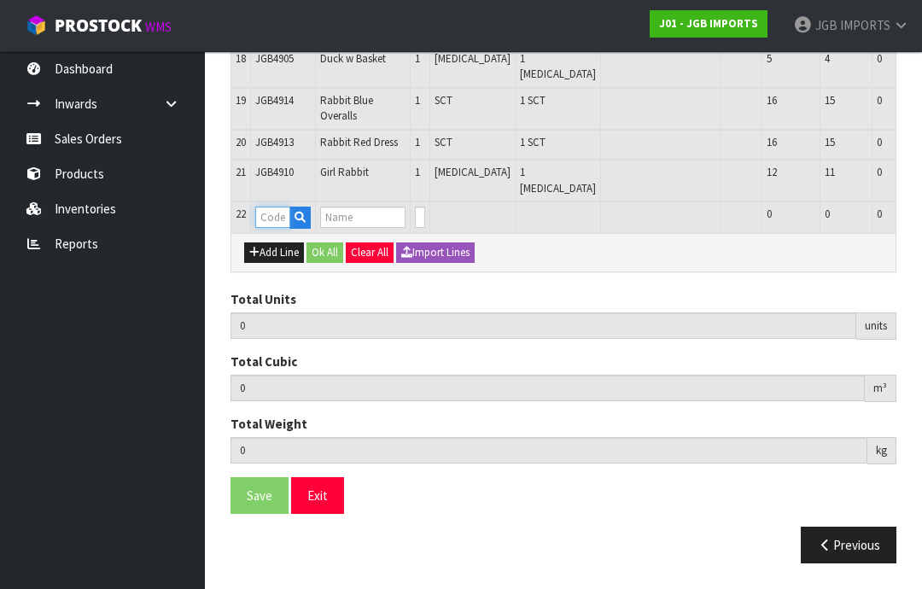
click at [277, 228] on input "text" at bounding box center [272, 216] width 35 height 21
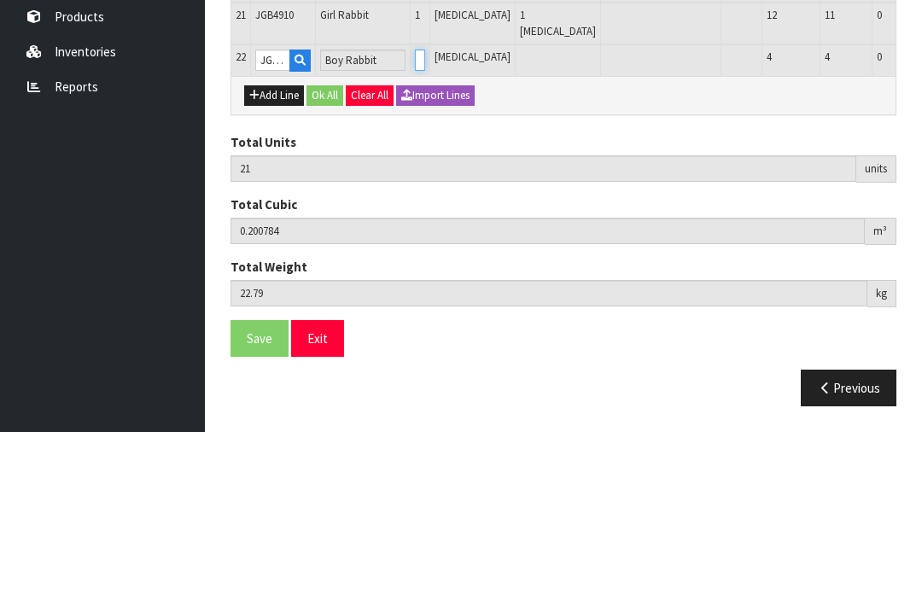
click at [415, 206] on input "0" at bounding box center [420, 216] width 10 height 21
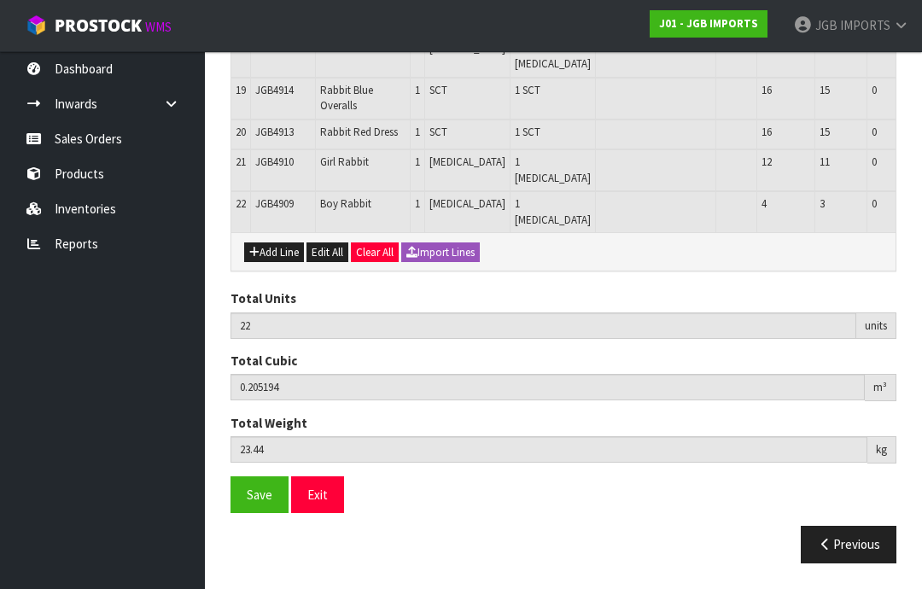
click at [282, 257] on button "Add Line" at bounding box center [274, 252] width 60 height 20
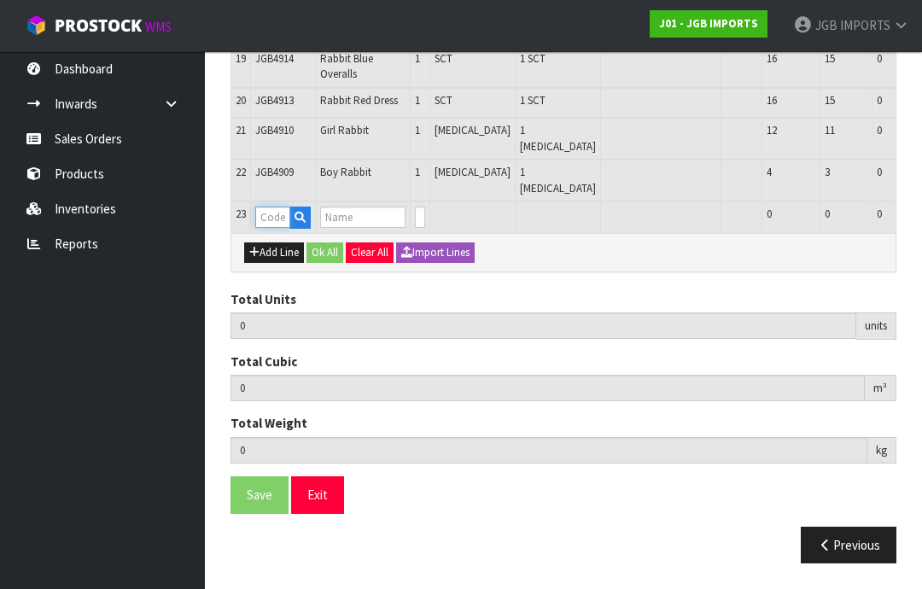
click at [275, 228] on input "text" at bounding box center [272, 216] width 35 height 21
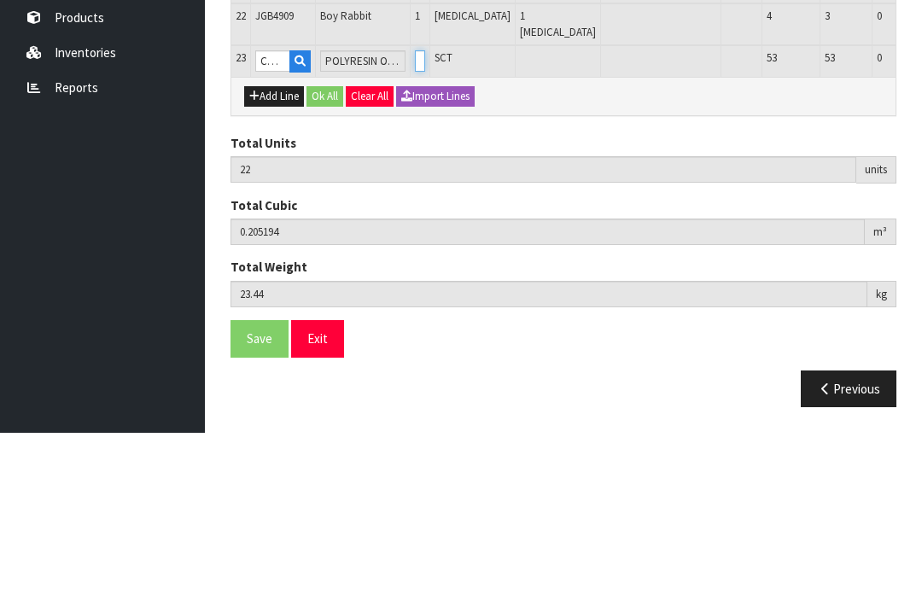
click at [415, 206] on input "0" at bounding box center [420, 216] width 10 height 21
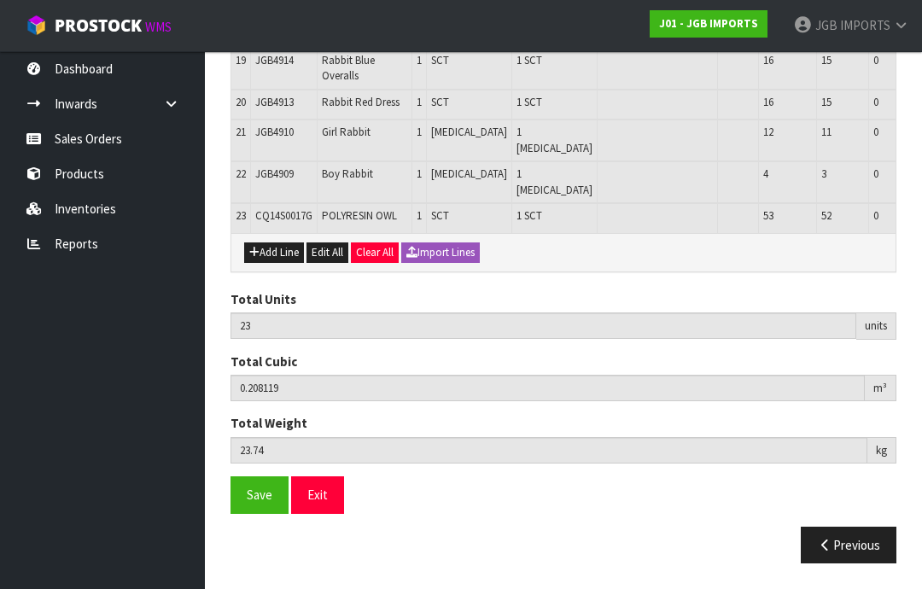
click at [279, 263] on button "Add Line" at bounding box center [274, 252] width 60 height 20
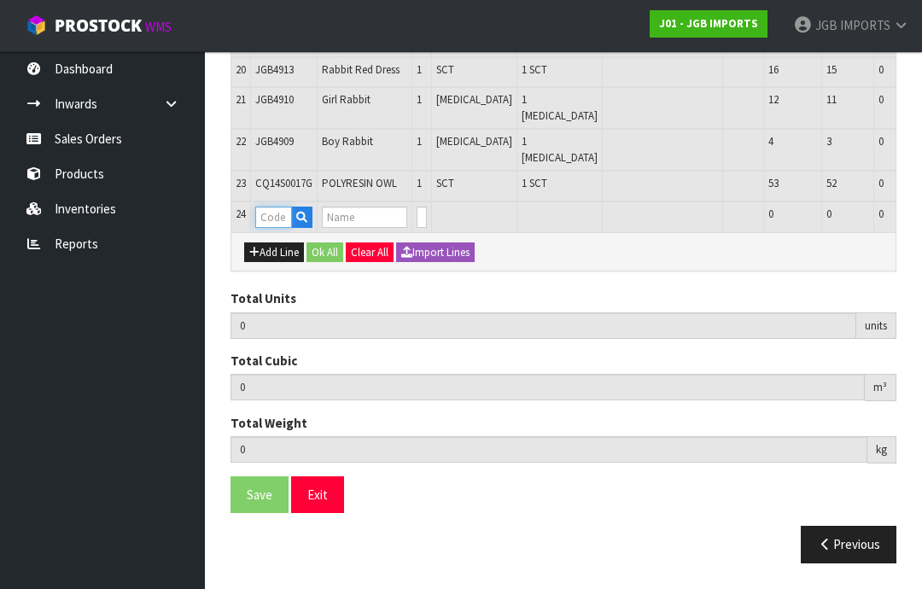
click at [270, 228] on input "text" at bounding box center [273, 216] width 37 height 21
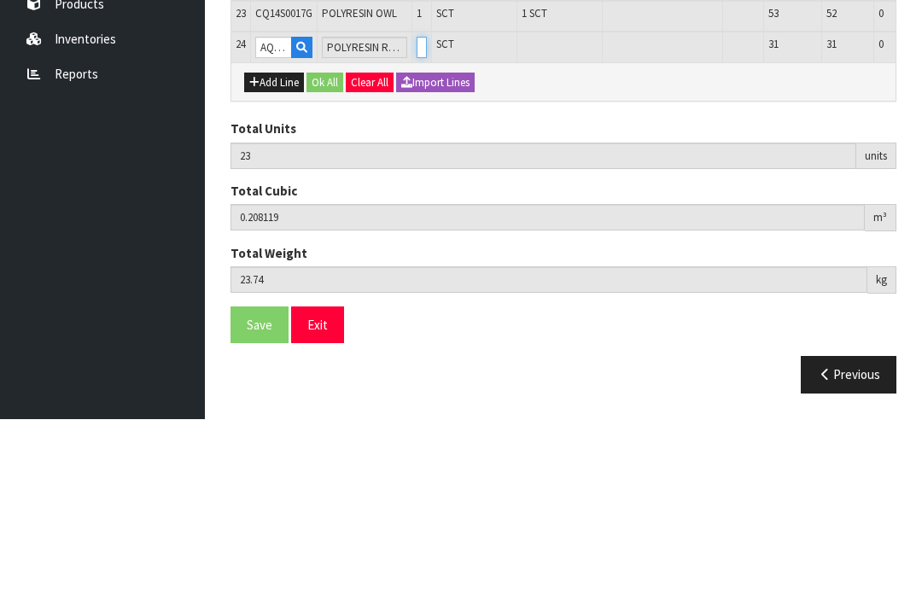
click at [416, 206] on input "0" at bounding box center [421, 216] width 10 height 21
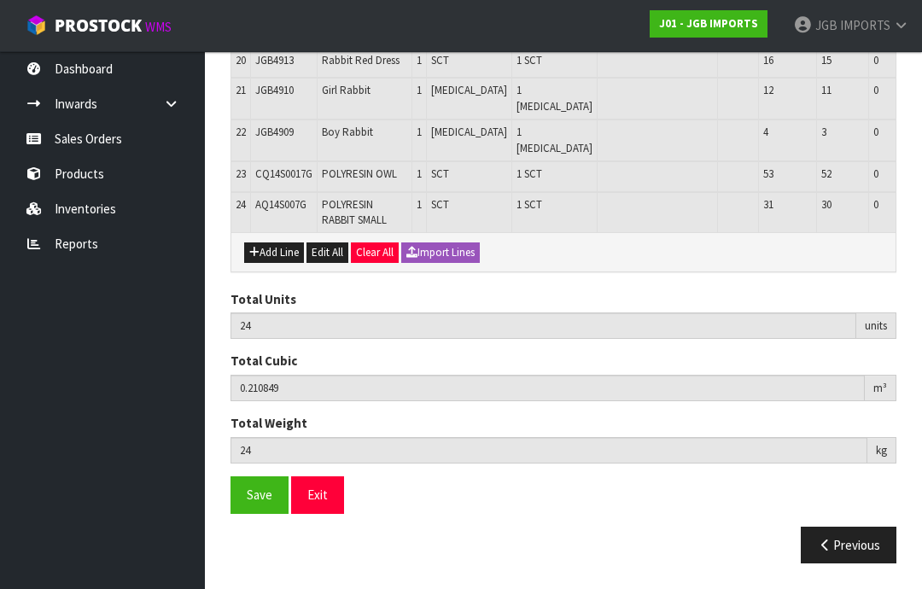
click at [273, 263] on button "Add Line" at bounding box center [274, 252] width 60 height 20
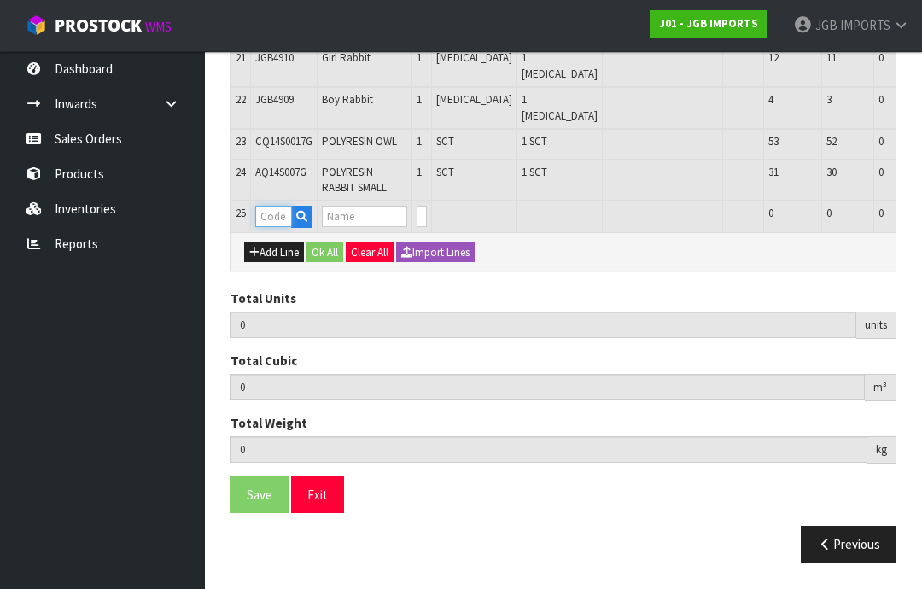
click at [279, 227] on input "text" at bounding box center [273, 216] width 37 height 21
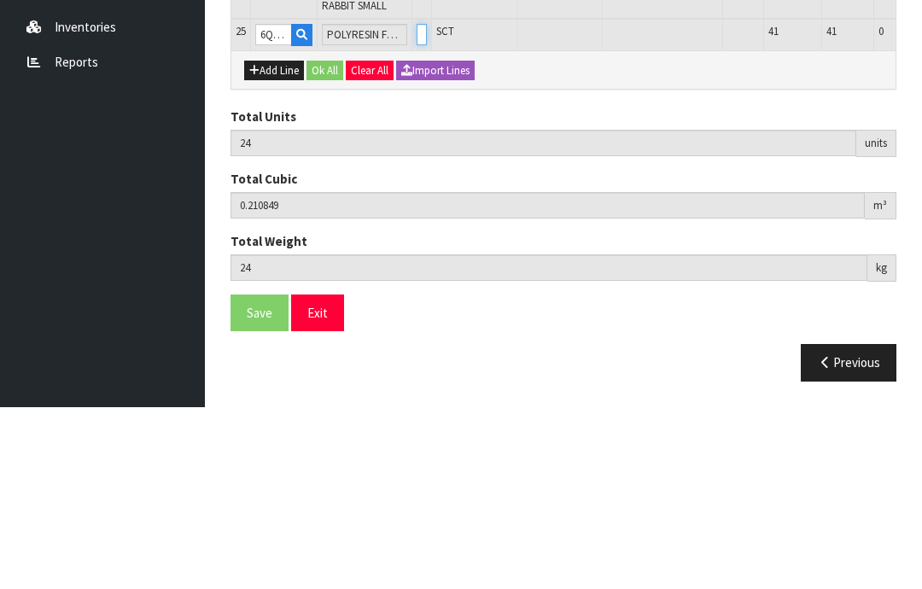
click at [416, 206] on input "0" at bounding box center [421, 216] width 10 height 21
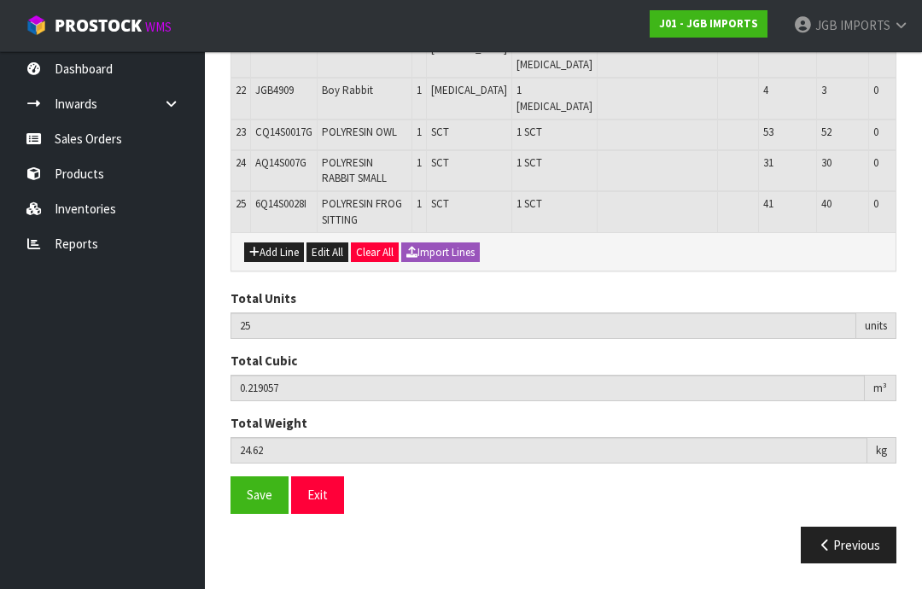
click at [265, 503] on span "Save" at bounding box center [260, 494] width 26 height 16
click at [260, 503] on span "Save" at bounding box center [260, 494] width 26 height 16
click at [323, 513] on button "Exit" at bounding box center [317, 494] width 53 height 37
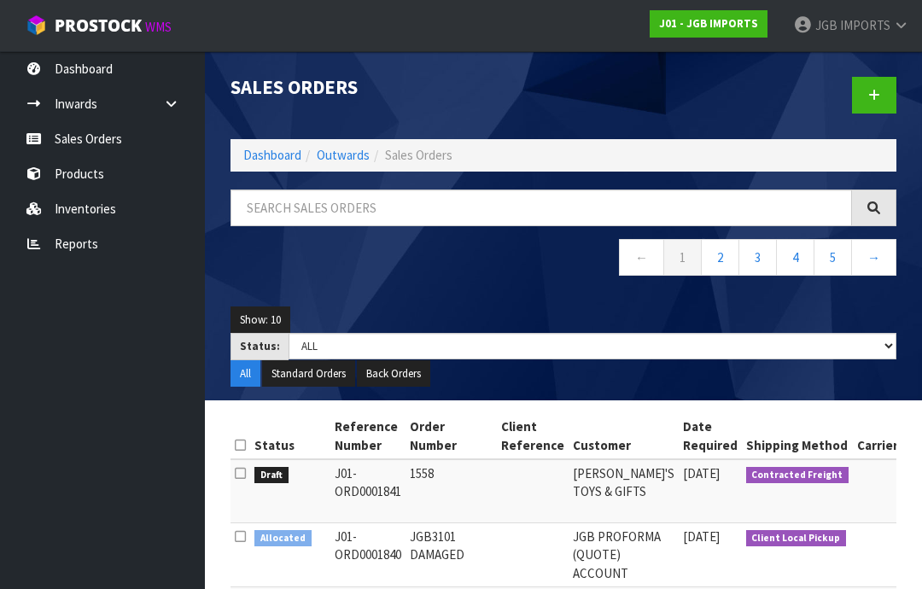
click at [864, 86] on link at bounding box center [874, 95] width 44 height 37
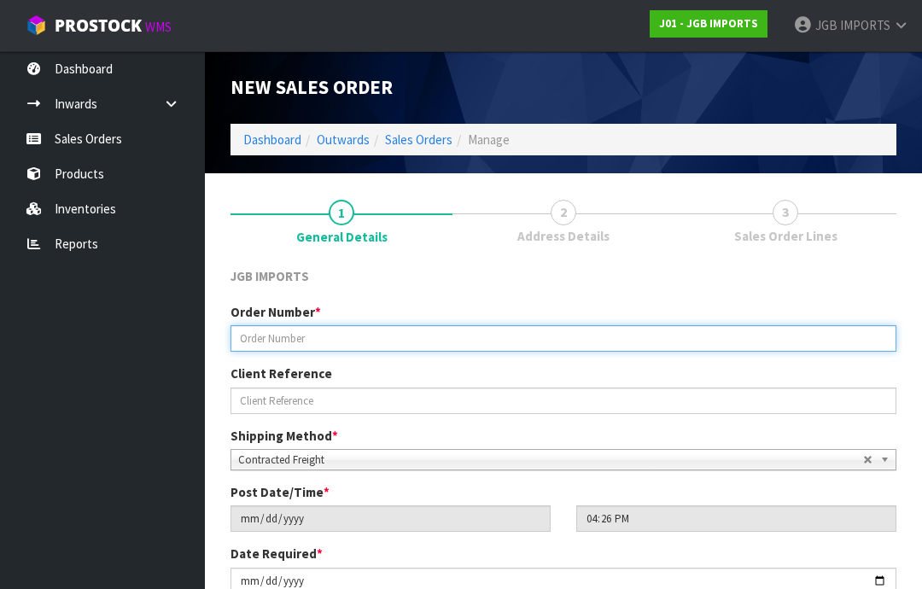
click at [282, 329] on input "text" at bounding box center [563, 338] width 666 height 26
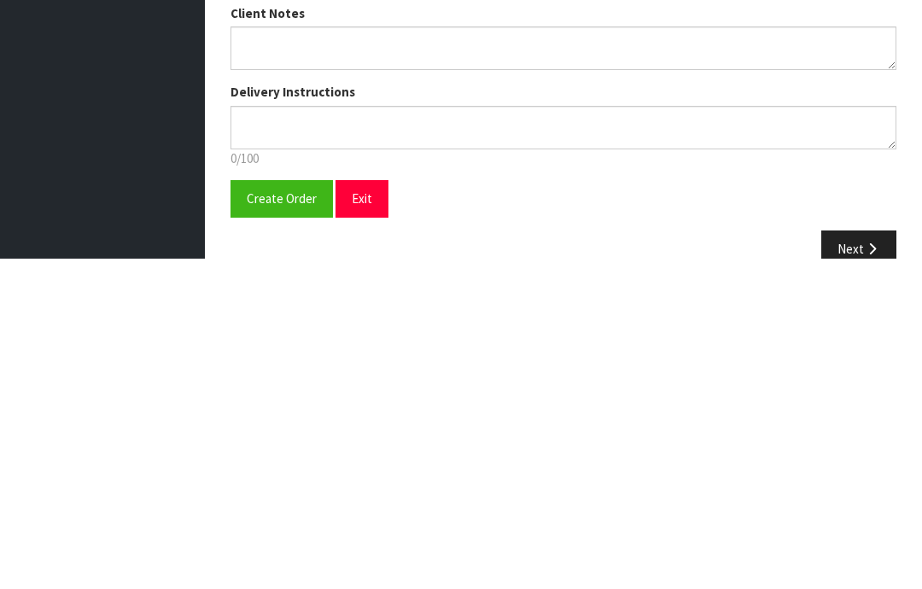
scroll to position [281, 0]
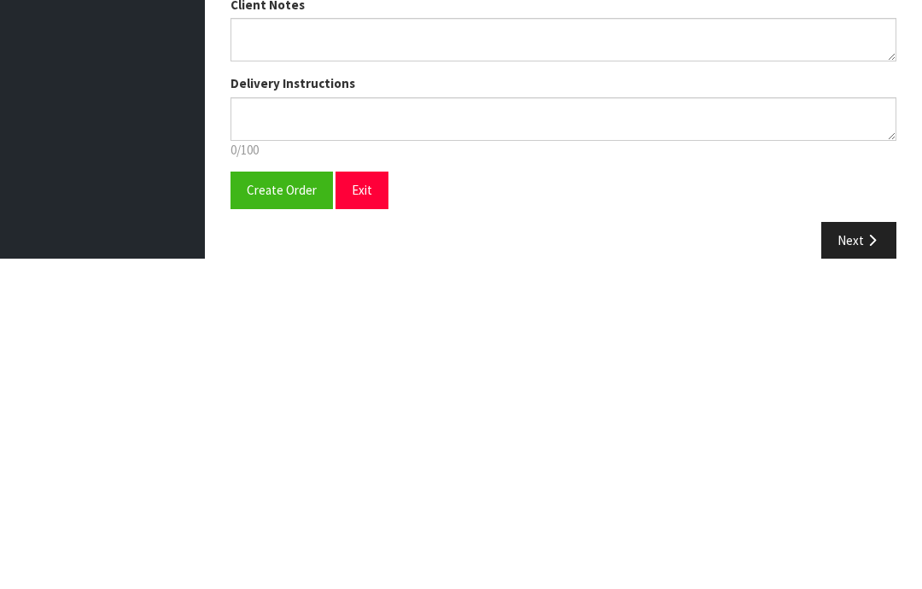
click at [287, 512] on span "Create Order" at bounding box center [282, 520] width 70 height 16
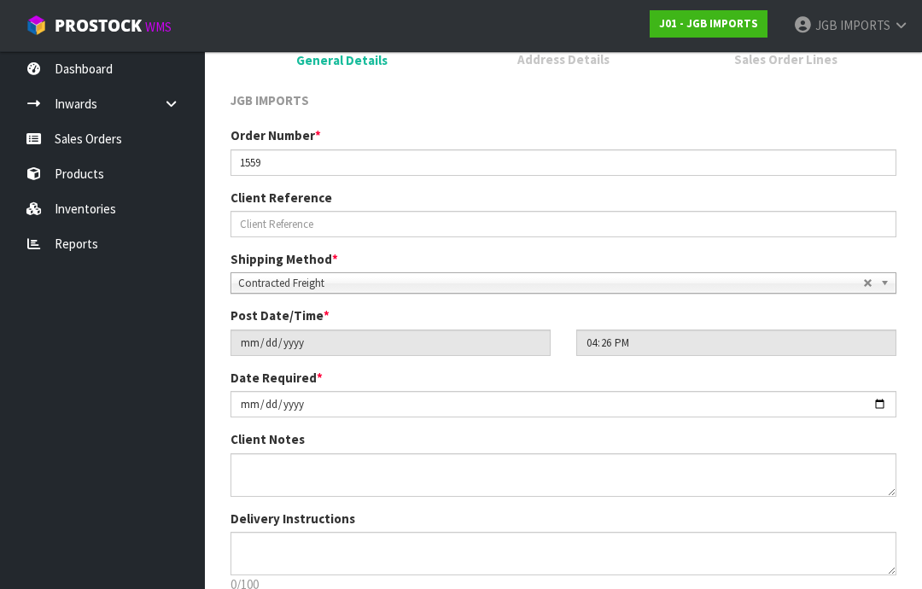
scroll to position [0, 0]
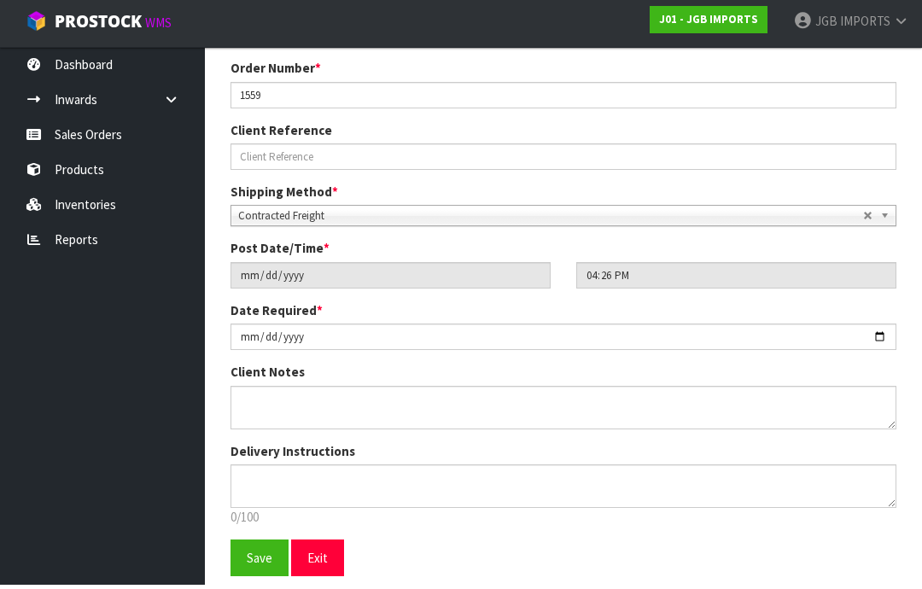
scroll to position [300, 0]
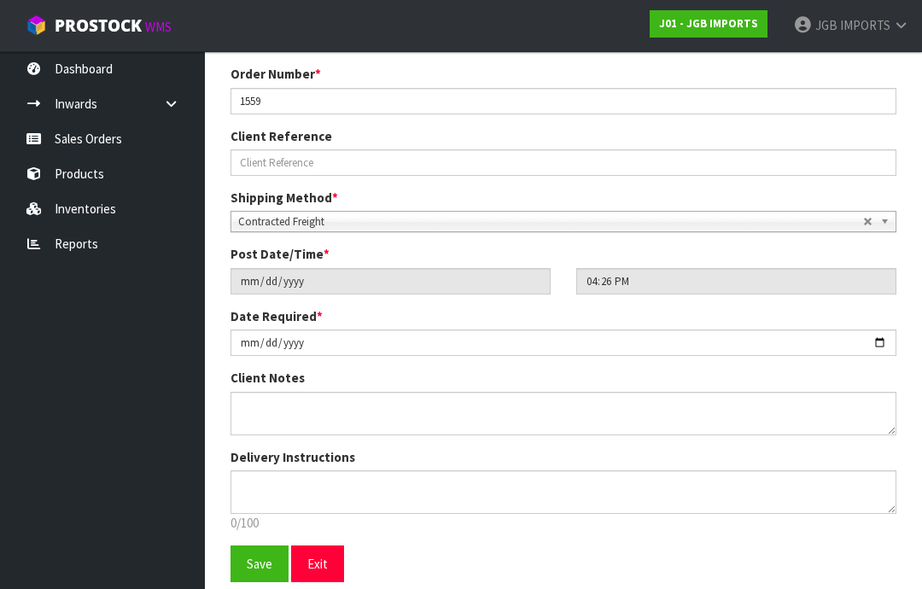
click at [267, 561] on span "Save" at bounding box center [260, 563] width 26 height 16
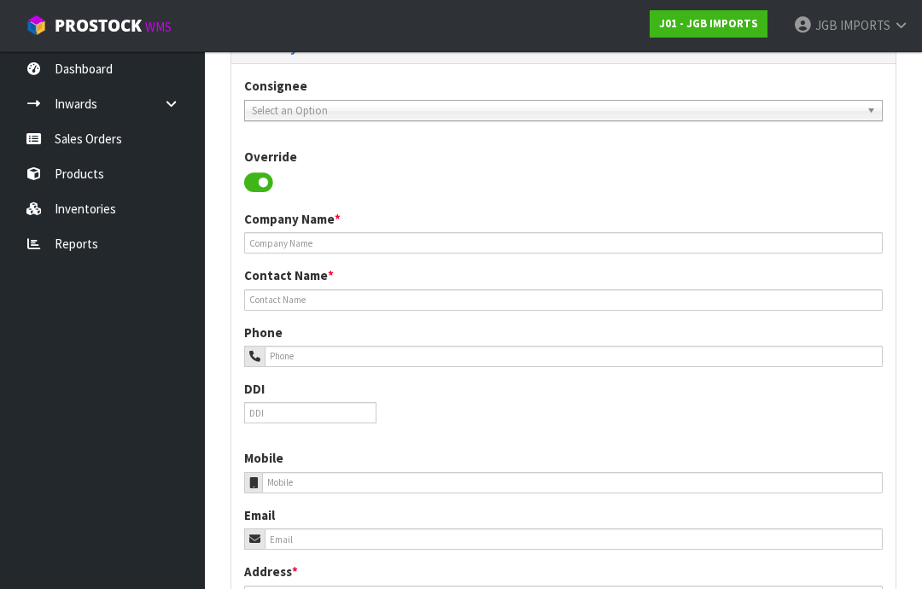
scroll to position [0, 0]
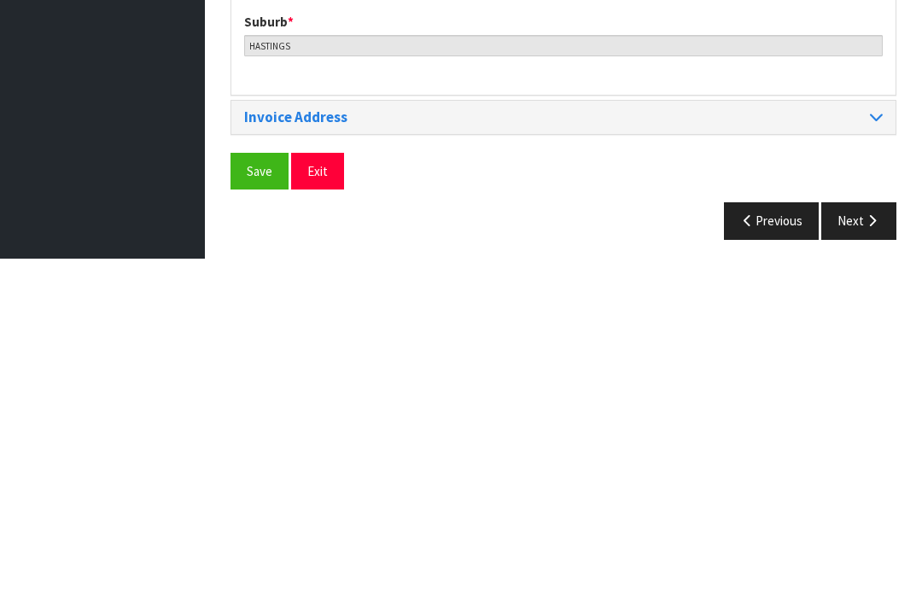
click at [262, 483] on button "Save" at bounding box center [259, 501] width 58 height 37
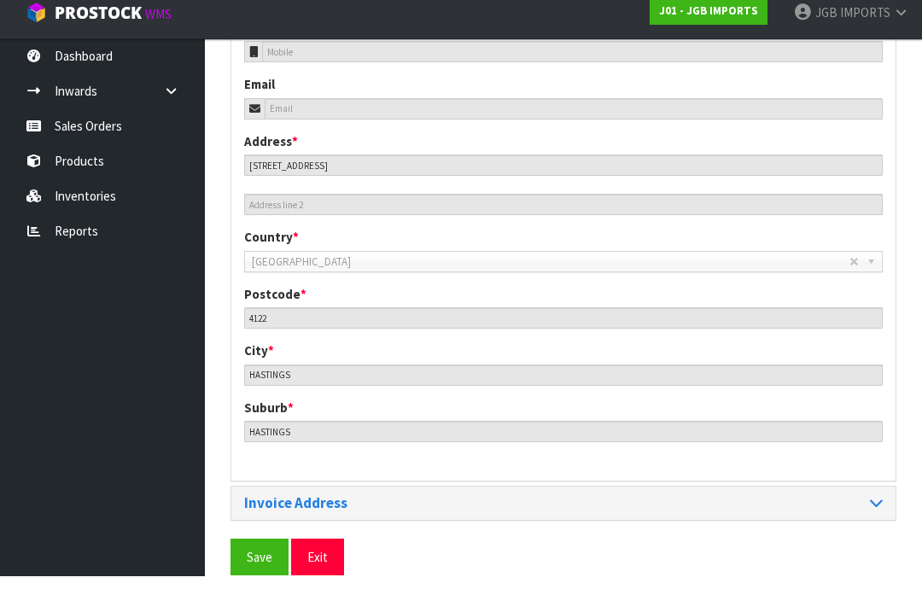
scroll to position [760, 0]
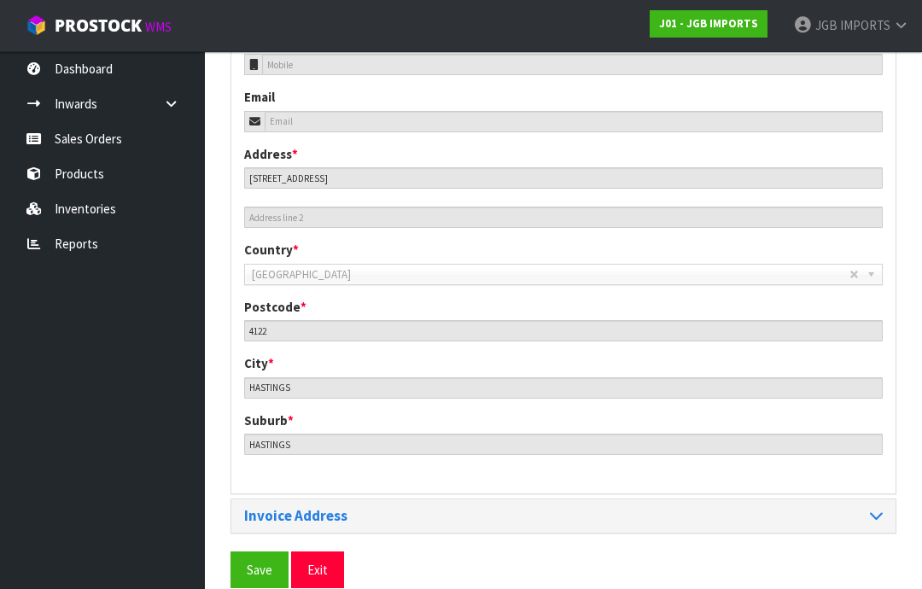
click at [266, 552] on button "Save" at bounding box center [259, 569] width 58 height 37
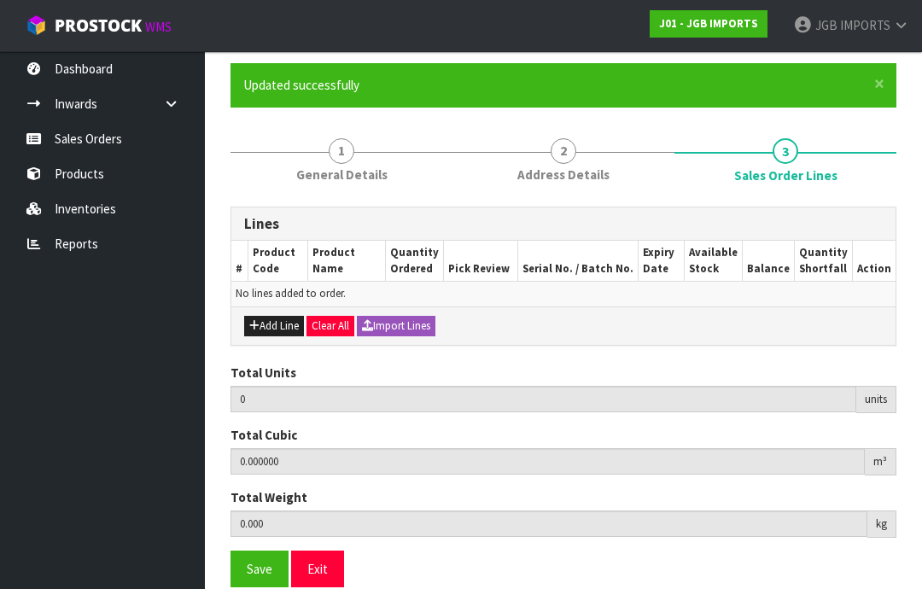
click at [275, 320] on button "Add Line" at bounding box center [274, 326] width 60 height 20
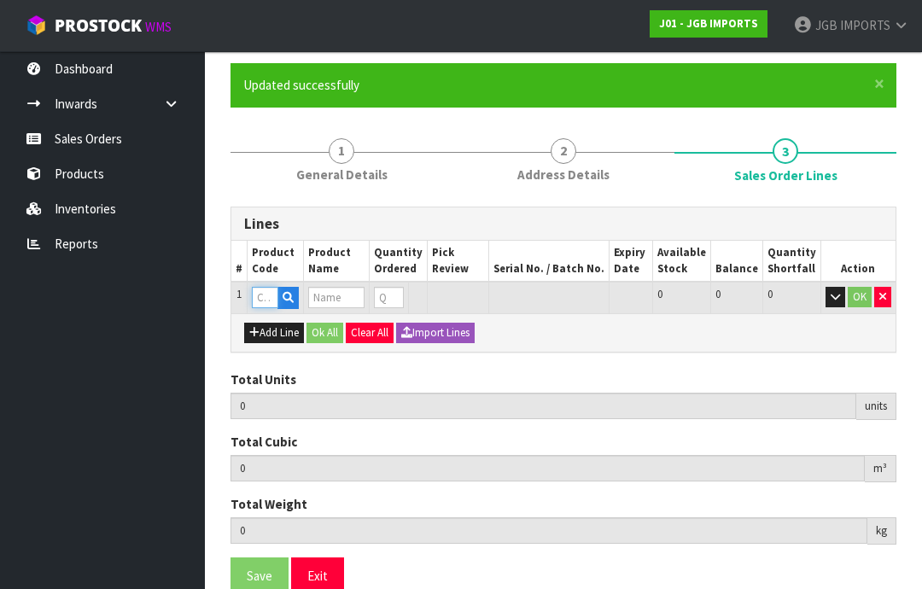
click at [266, 292] on input "text" at bounding box center [265, 297] width 26 height 21
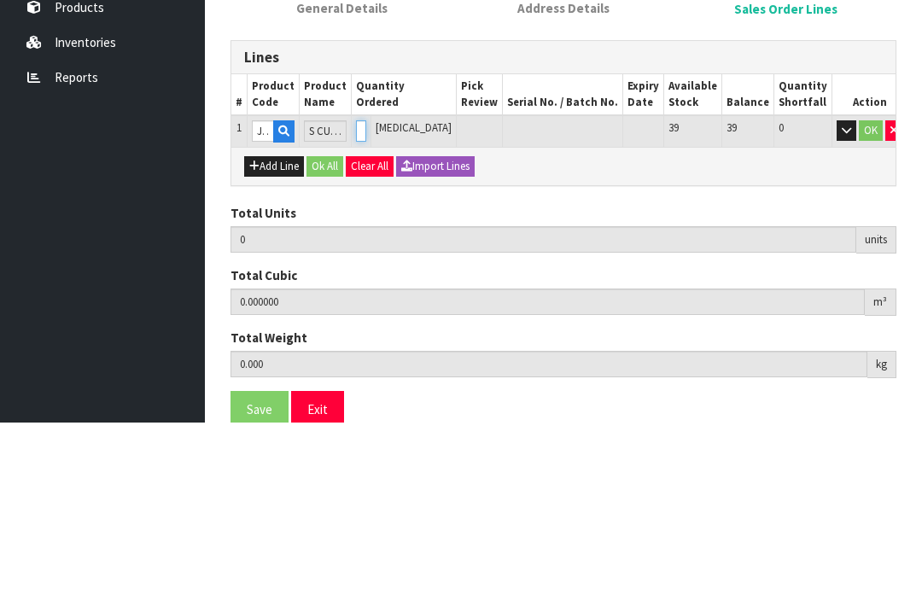
click at [366, 287] on input "0" at bounding box center [361, 297] width 10 height 21
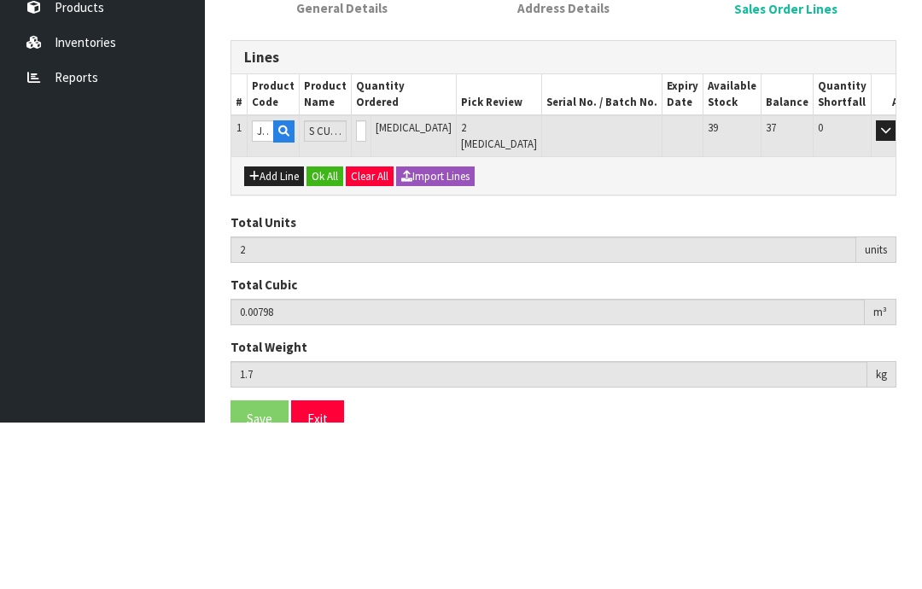
click at [898, 287] on button "OK" at bounding box center [910, 297] width 24 height 20
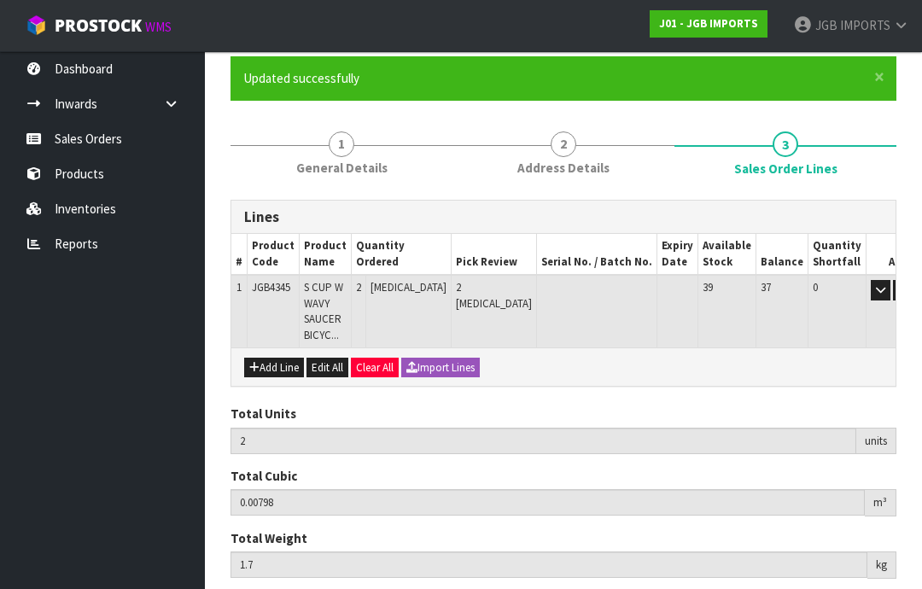
click at [284, 363] on button "Add Line" at bounding box center [274, 368] width 60 height 20
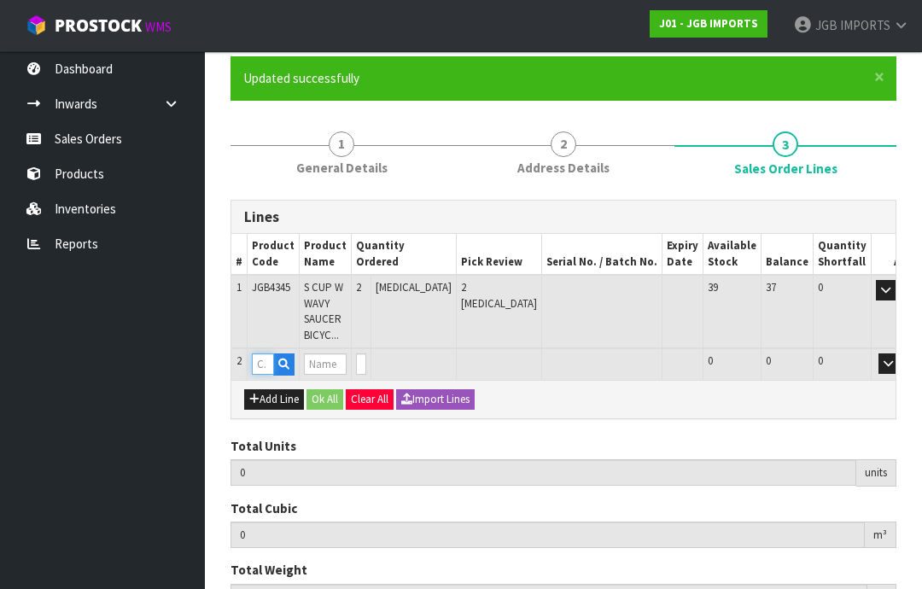
click at [272, 355] on input "text" at bounding box center [263, 363] width 22 height 21
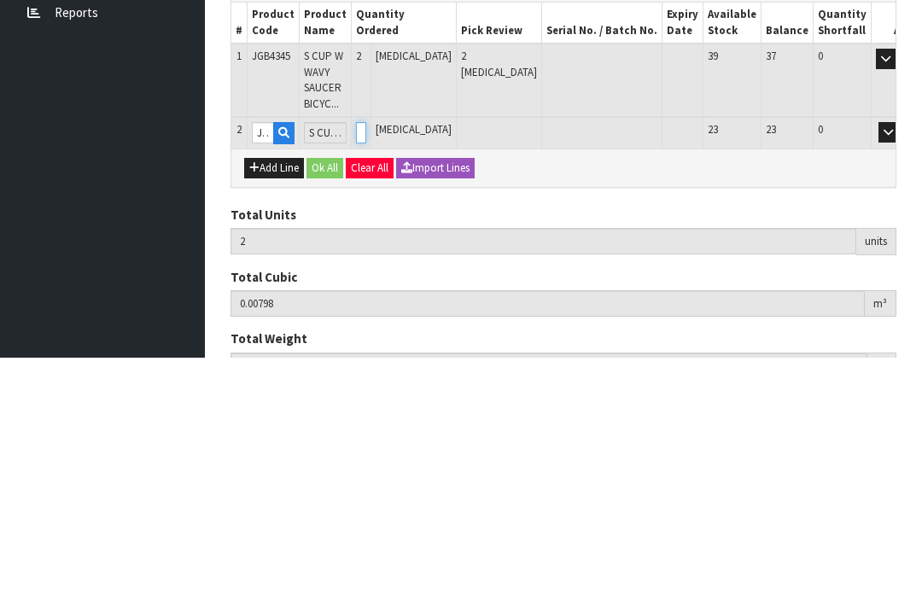
click at [366, 353] on input "0" at bounding box center [361, 363] width 10 height 21
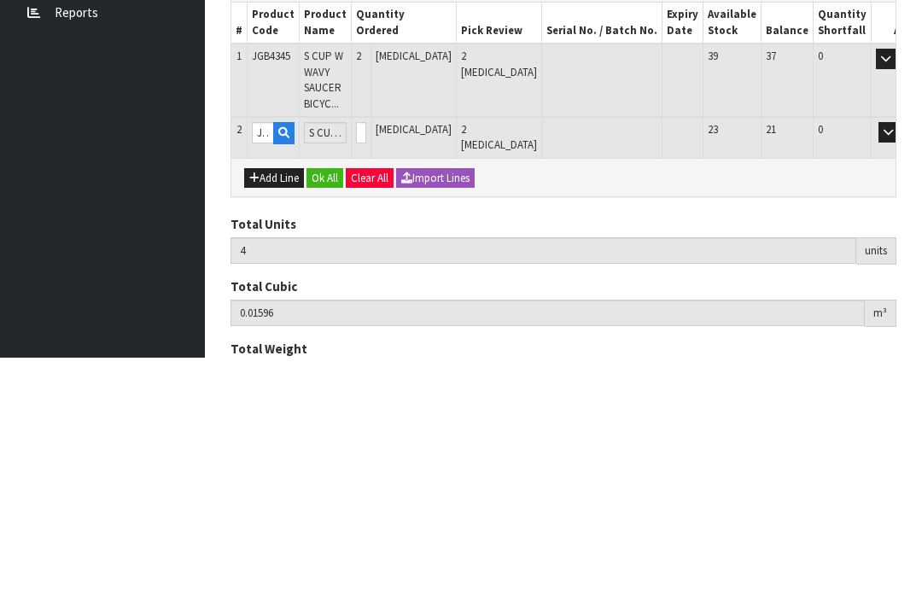
click at [900, 353] on button "OK" at bounding box center [912, 363] width 24 height 20
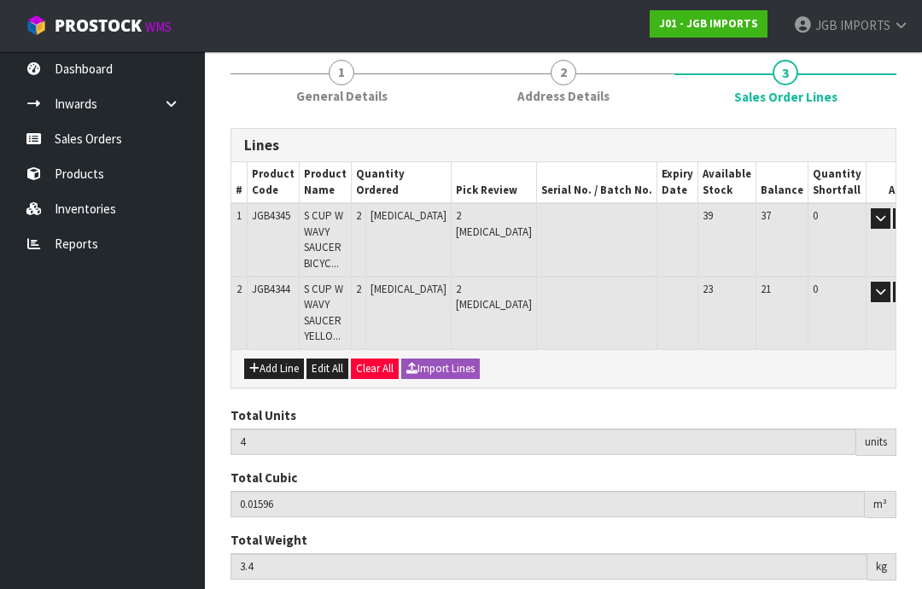
click at [284, 366] on button "Add Line" at bounding box center [274, 368] width 60 height 20
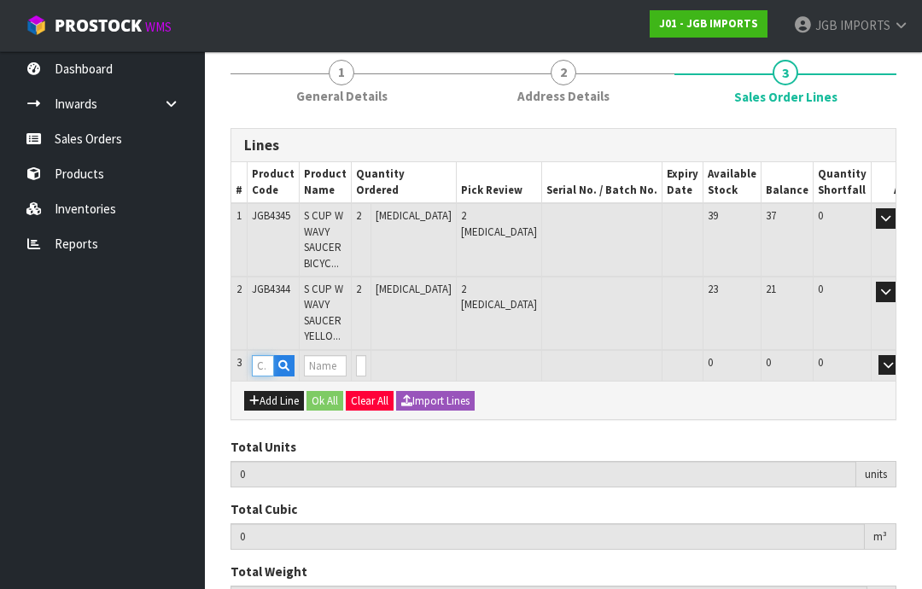
click at [270, 358] on input "text" at bounding box center [263, 365] width 22 height 21
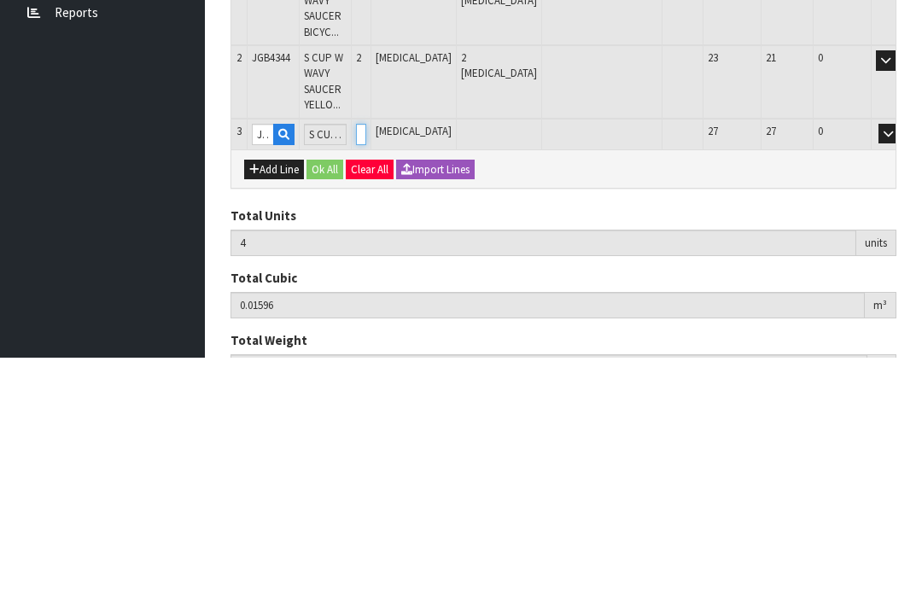
click at [366, 355] on input "0" at bounding box center [361, 365] width 10 height 21
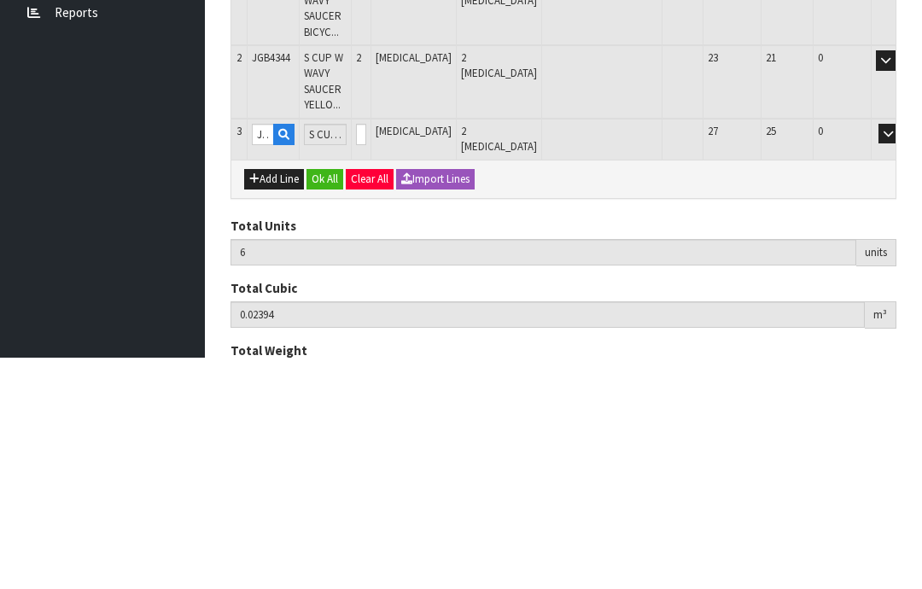
click at [900, 355] on button "OK" at bounding box center [912, 365] width 24 height 20
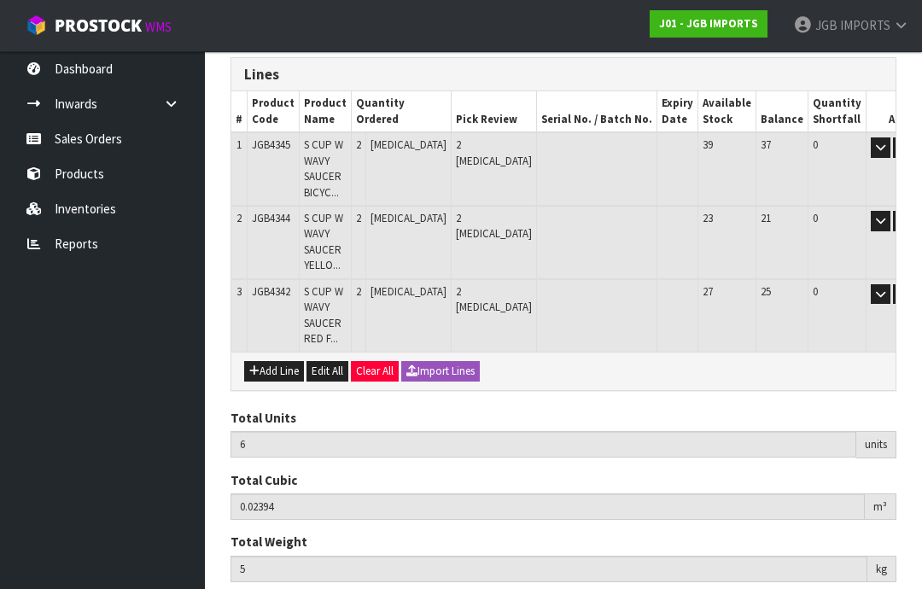
click at [288, 363] on button "Add Line" at bounding box center [274, 371] width 60 height 20
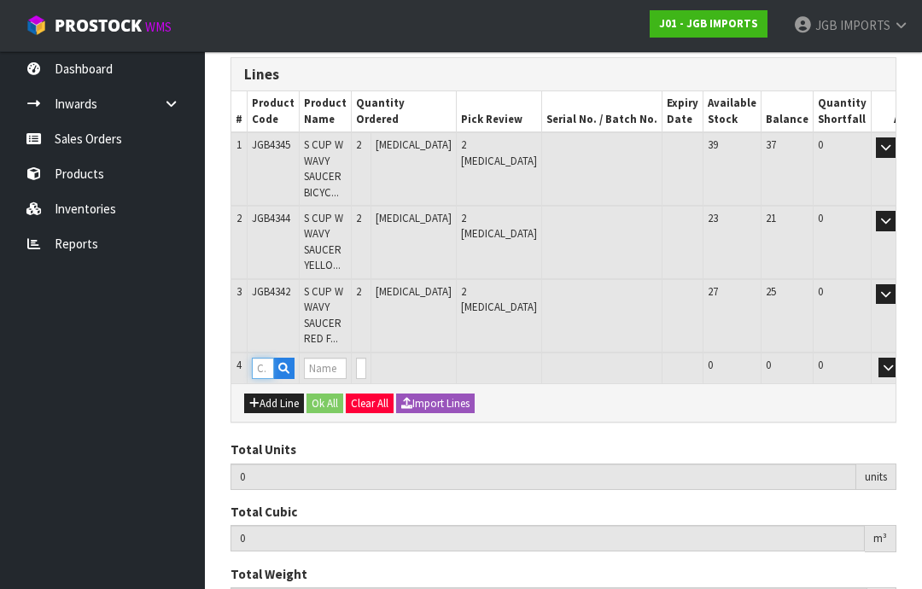
click at [273, 359] on input "text" at bounding box center [263, 368] width 22 height 21
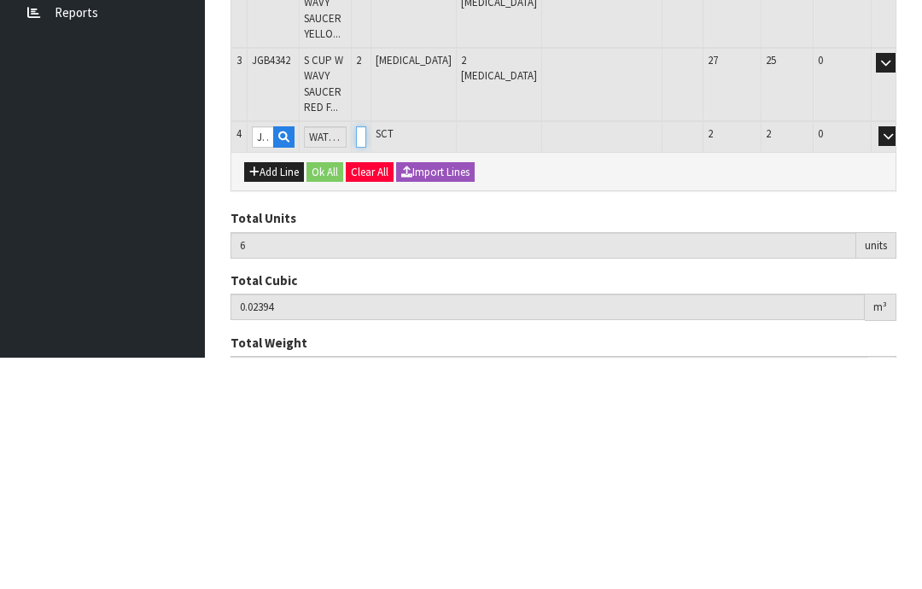
click at [366, 358] on input "0" at bounding box center [361, 368] width 10 height 21
click at [900, 358] on button "OK" at bounding box center [912, 368] width 24 height 20
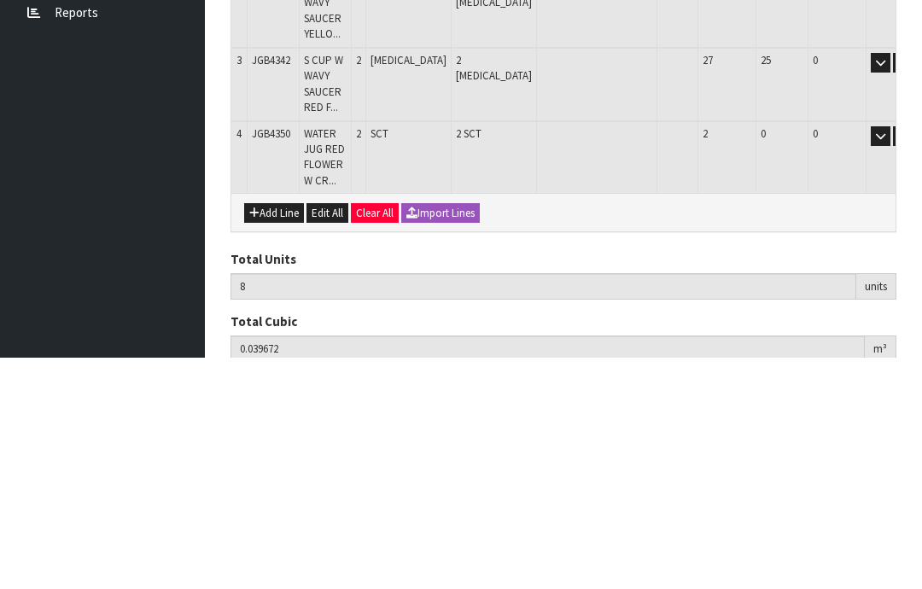
scroll to position [344, 0]
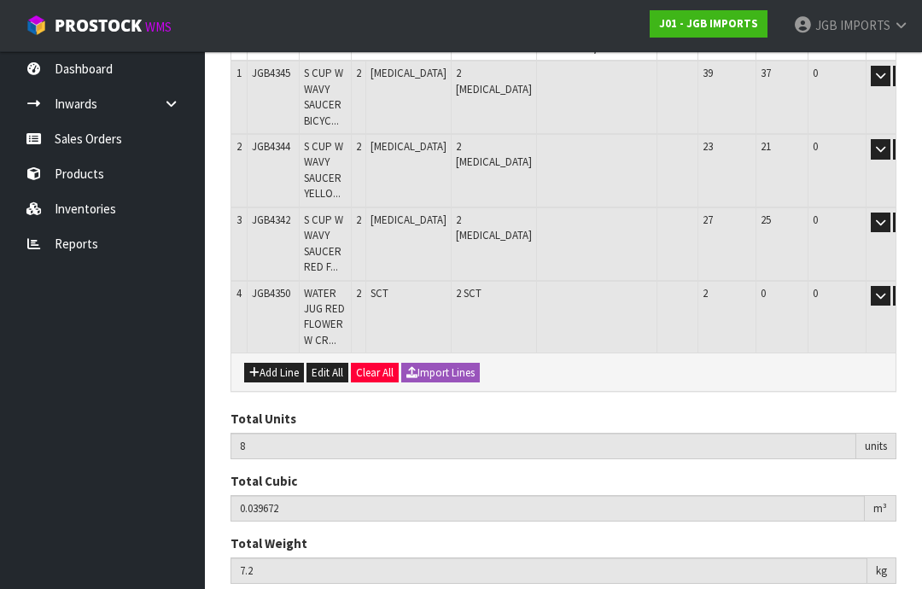
click at [275, 363] on button "Add Line" at bounding box center [274, 373] width 60 height 20
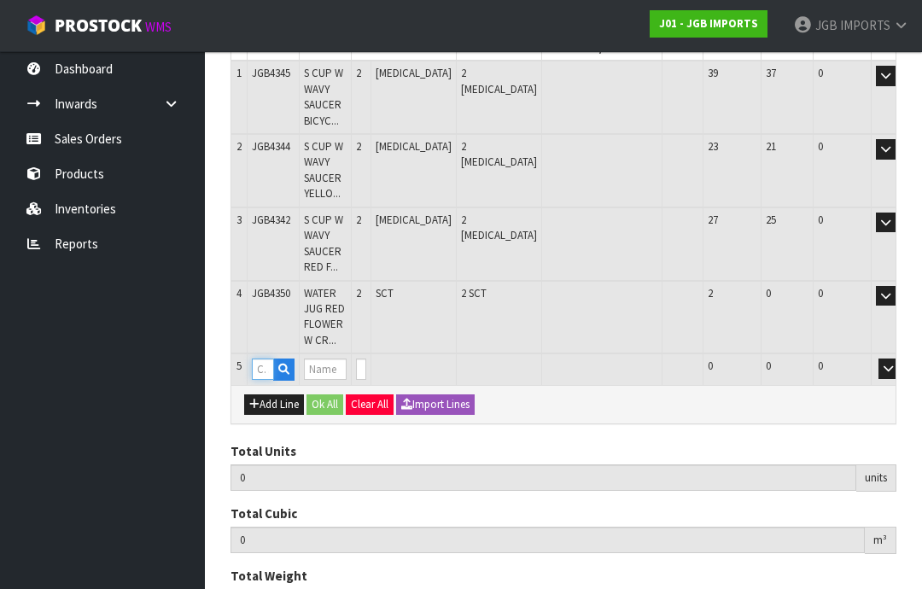
click at [271, 358] on input "text" at bounding box center [263, 368] width 22 height 21
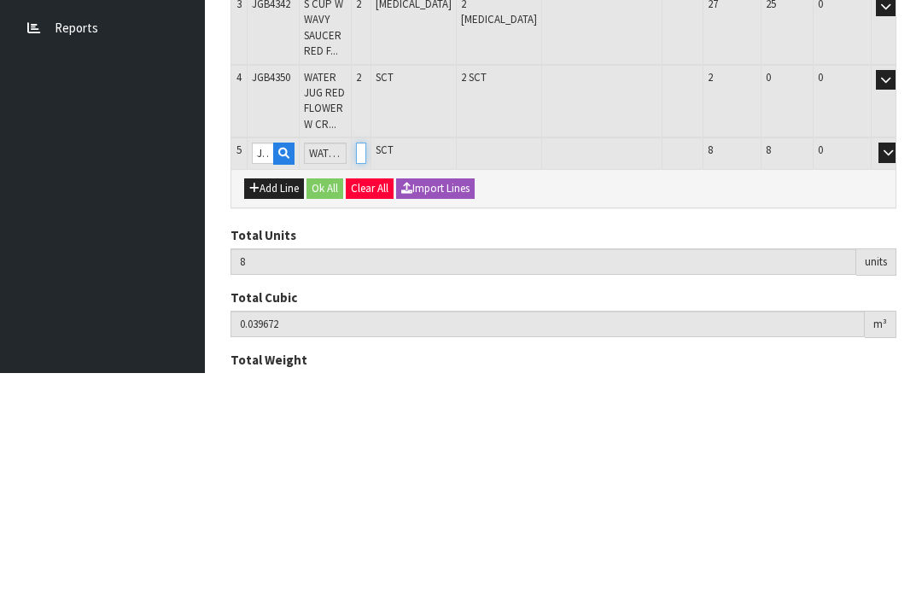
click at [366, 358] on input "0" at bounding box center [361, 368] width 10 height 21
click at [900, 358] on button "OK" at bounding box center [912, 368] width 24 height 20
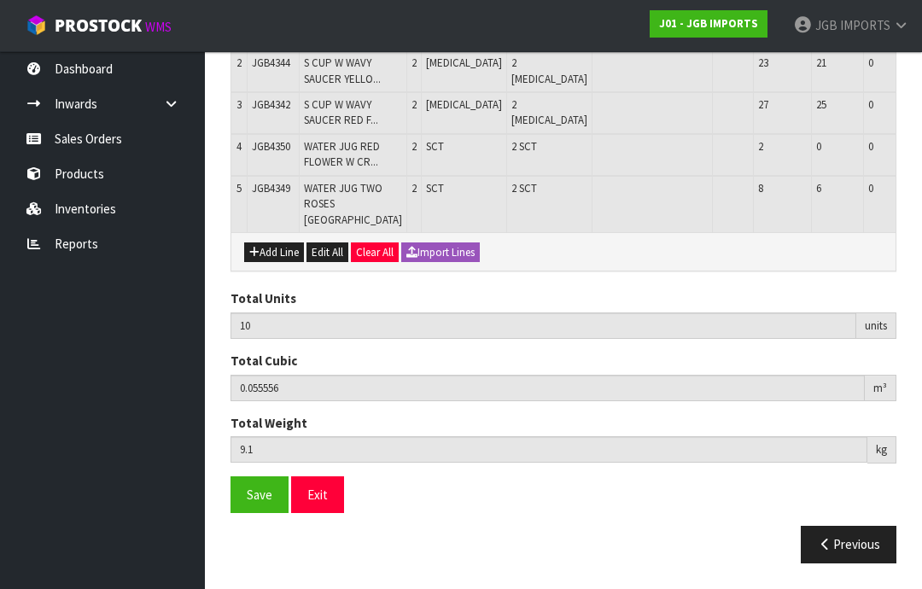
click at [283, 263] on button "Add Line" at bounding box center [274, 252] width 60 height 20
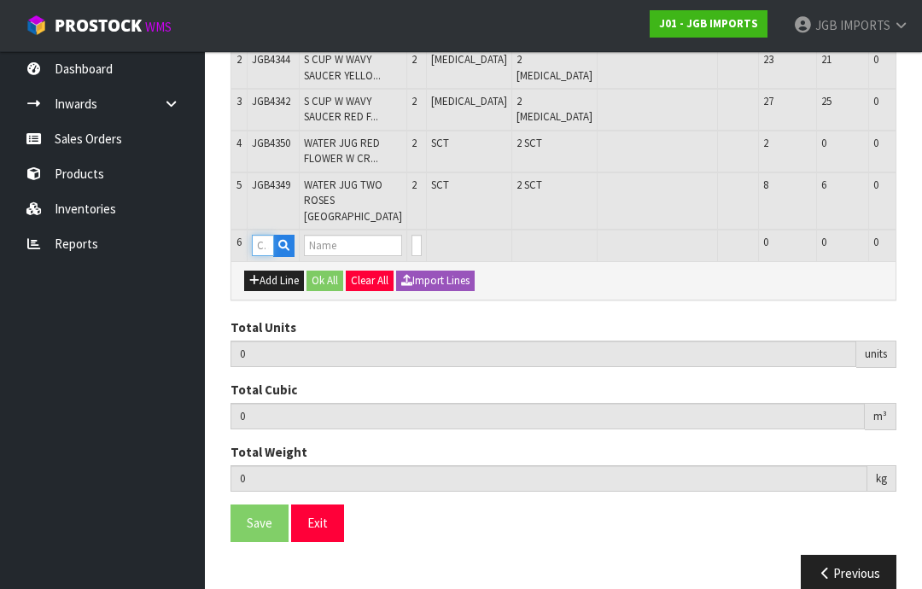
click at [266, 256] on input "text" at bounding box center [263, 245] width 22 height 21
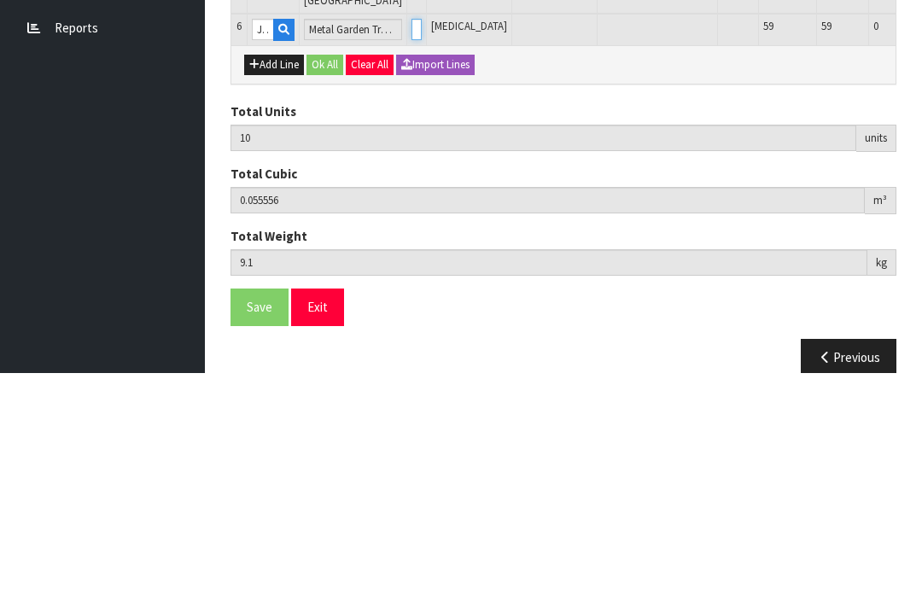
click at [411, 235] on input "0" at bounding box center [416, 245] width 10 height 21
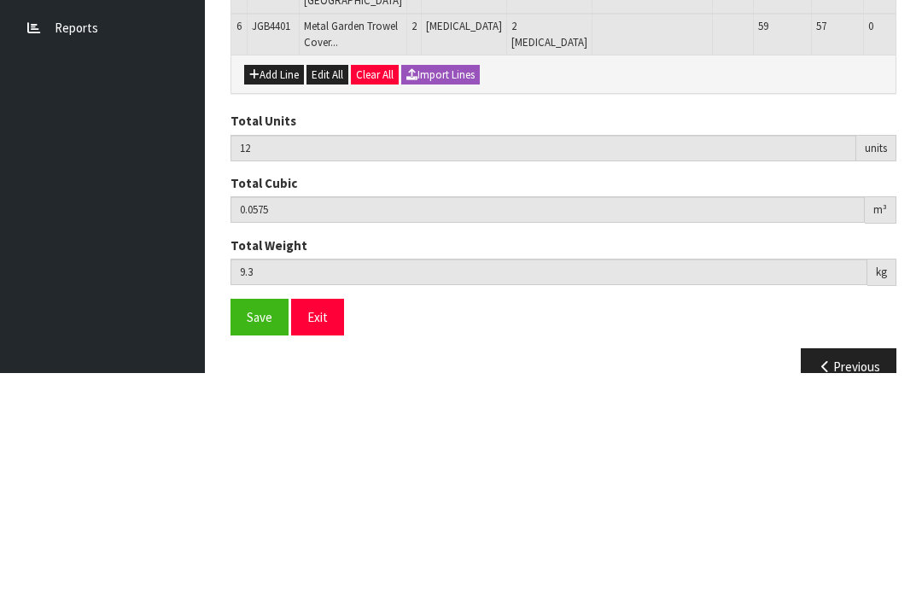
scroll to position [456, 0]
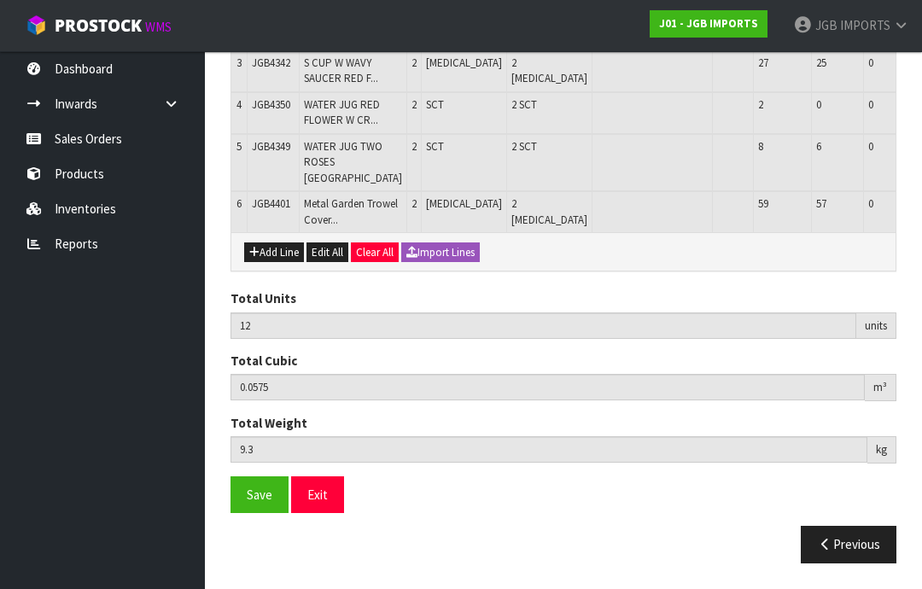
click at [277, 263] on button "Add Line" at bounding box center [274, 252] width 60 height 20
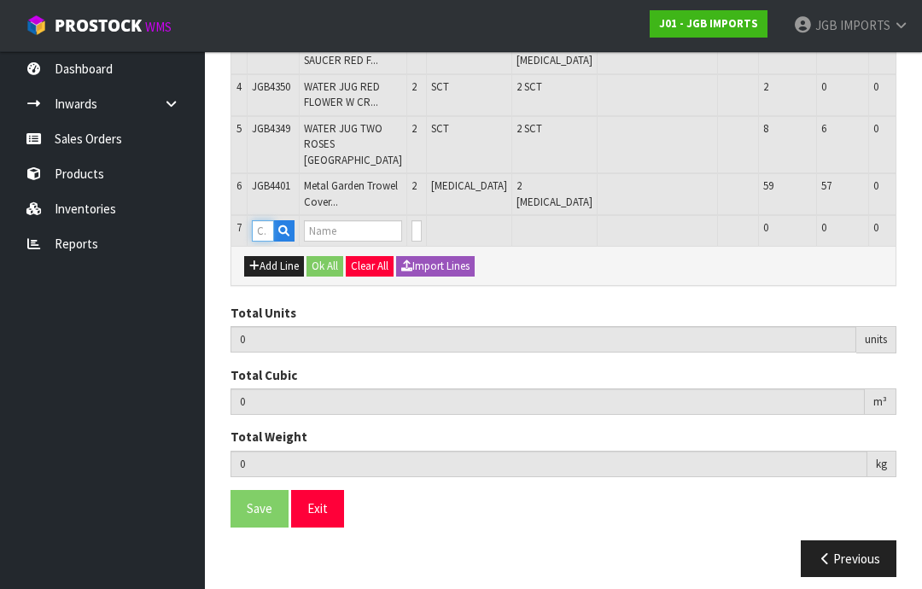
click at [270, 241] on input "text" at bounding box center [263, 230] width 22 height 21
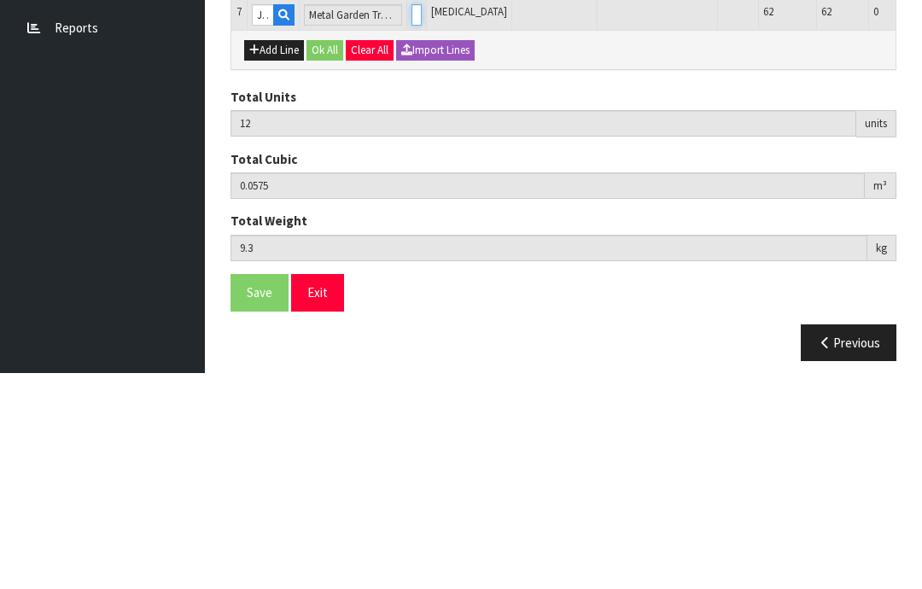
click at [411, 220] on input "0" at bounding box center [416, 230] width 10 height 21
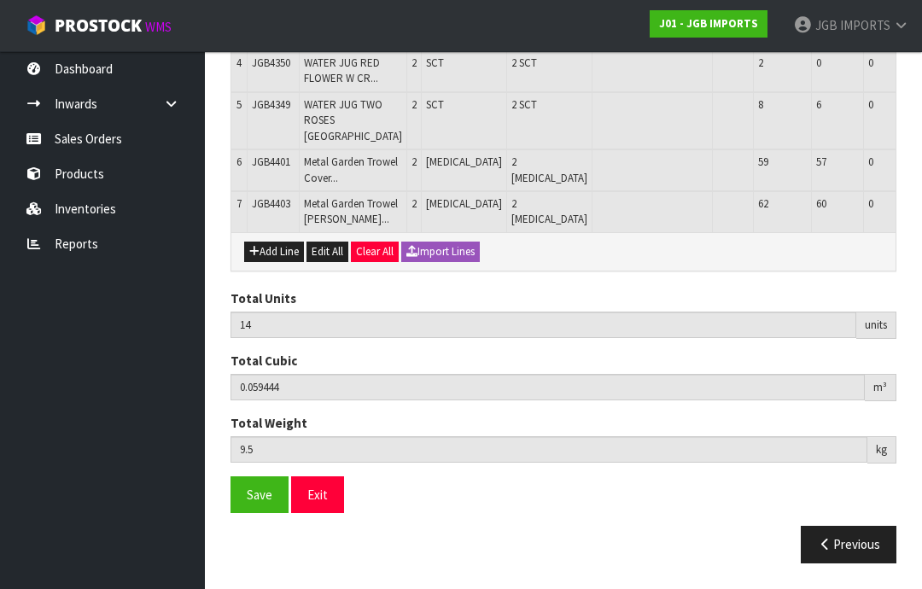
click at [276, 262] on button "Add Line" at bounding box center [274, 251] width 60 height 20
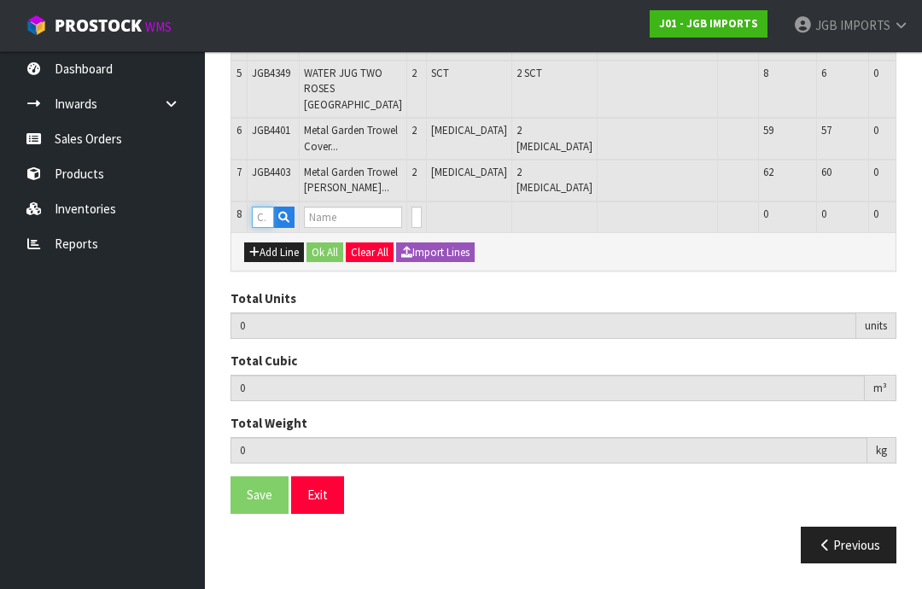
click at [270, 228] on input "text" at bounding box center [263, 216] width 22 height 21
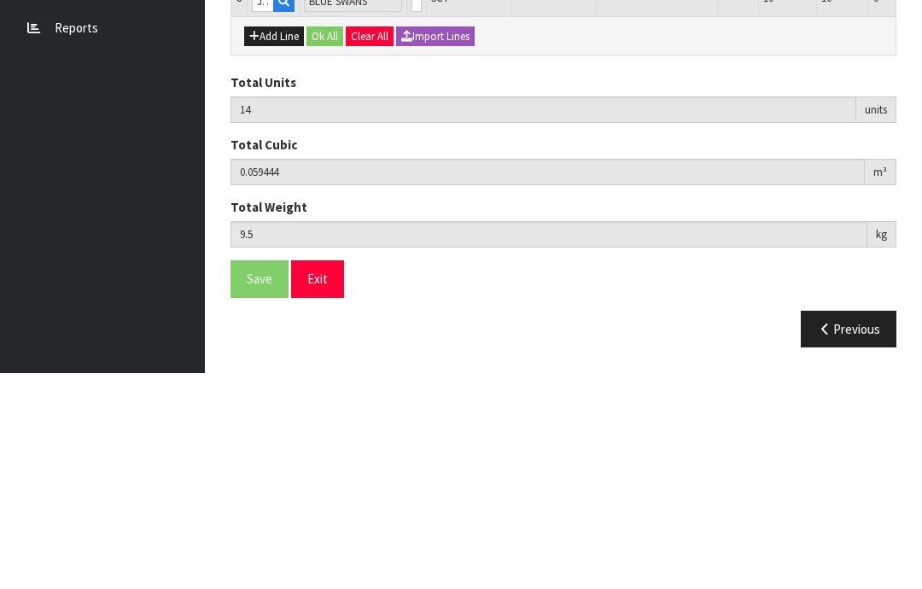
click at [411, 206] on input "0" at bounding box center [416, 216] width 10 height 21
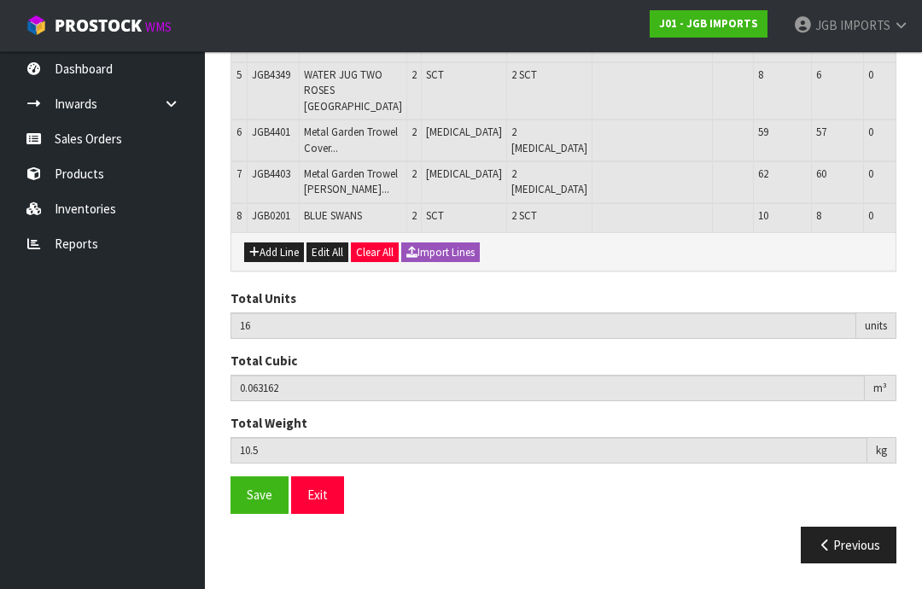
click at [269, 263] on button "Add Line" at bounding box center [274, 252] width 60 height 20
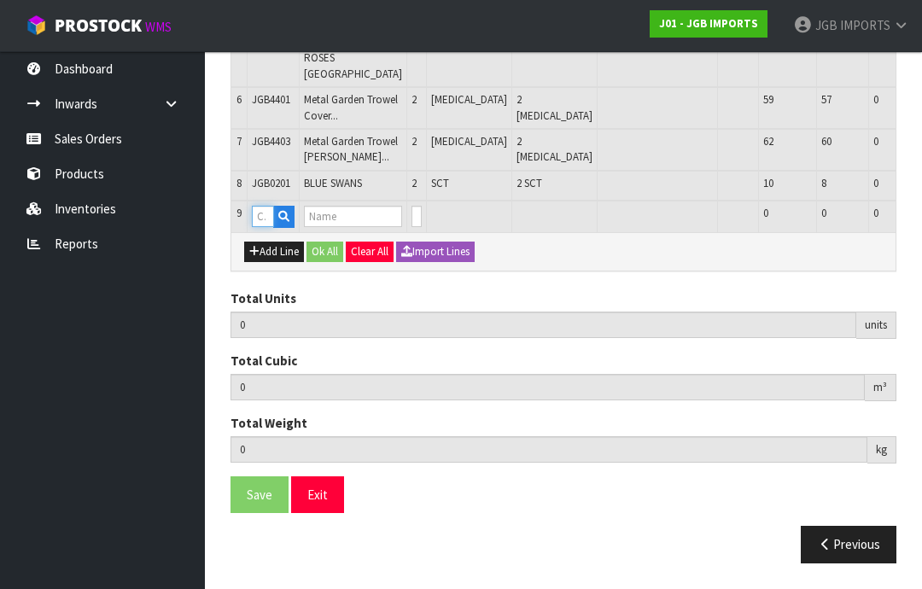
click at [270, 227] on input "text" at bounding box center [263, 216] width 22 height 21
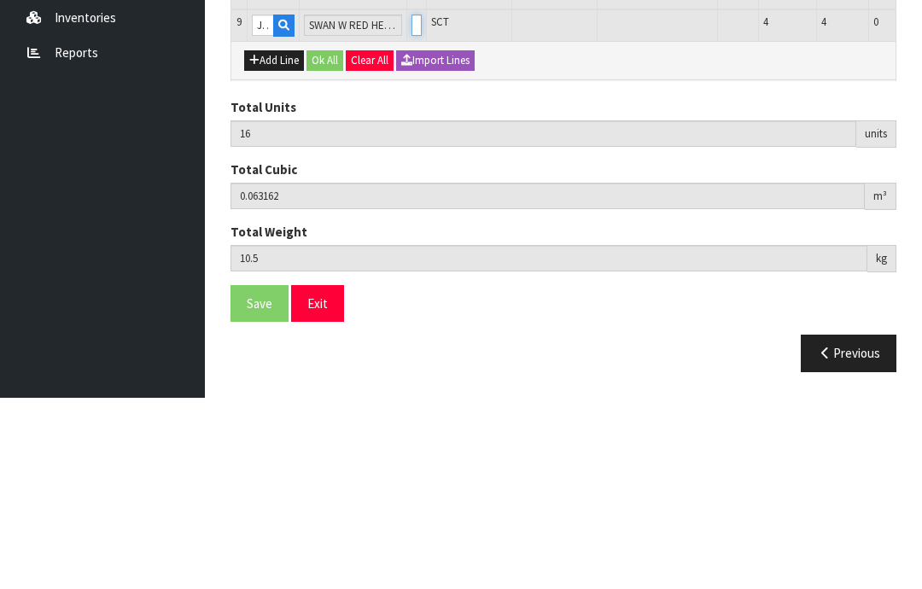
click at [411, 206] on input "0" at bounding box center [416, 216] width 10 height 21
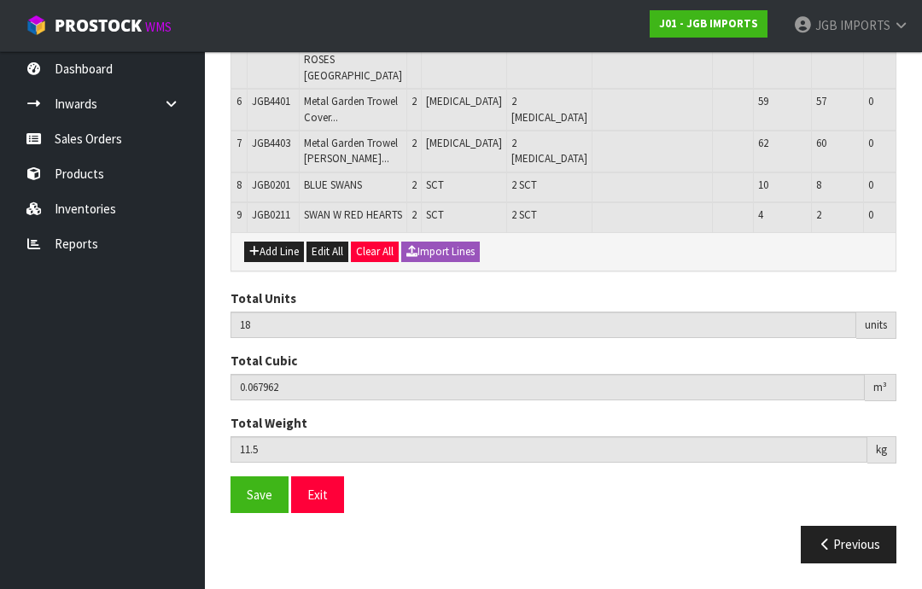
click at [278, 262] on button "Add Line" at bounding box center [274, 251] width 60 height 20
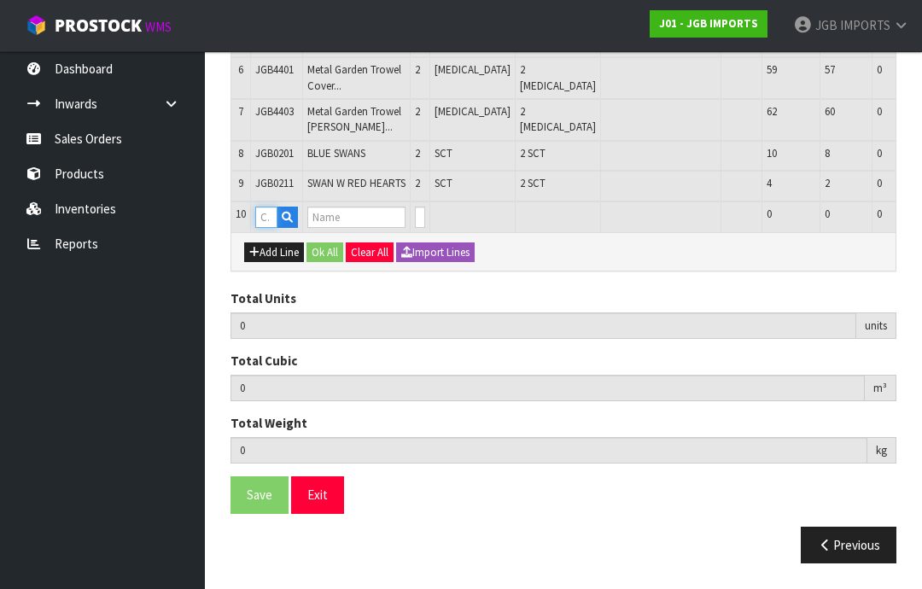
click at [275, 228] on input "text" at bounding box center [266, 216] width 22 height 21
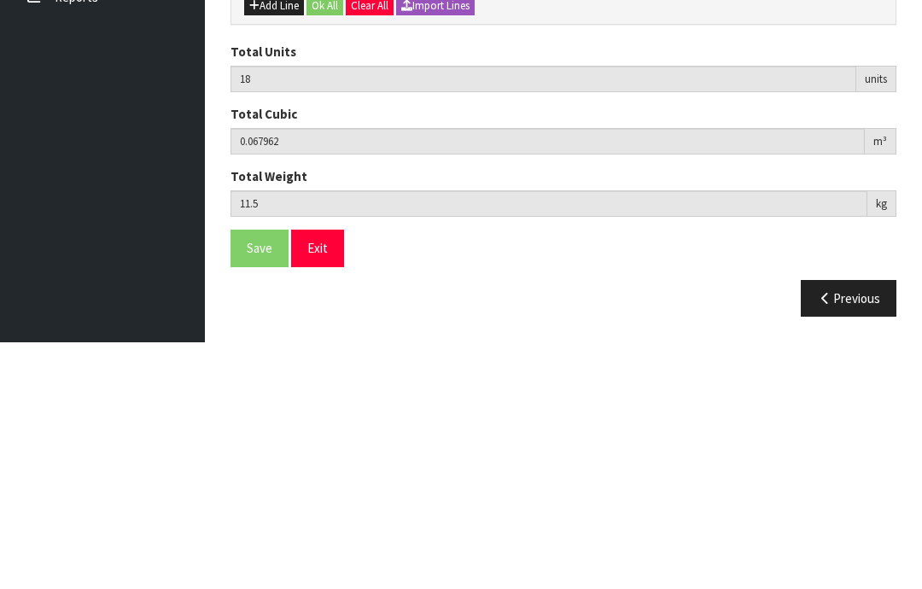
click at [415, 206] on input "0" at bounding box center [420, 216] width 10 height 21
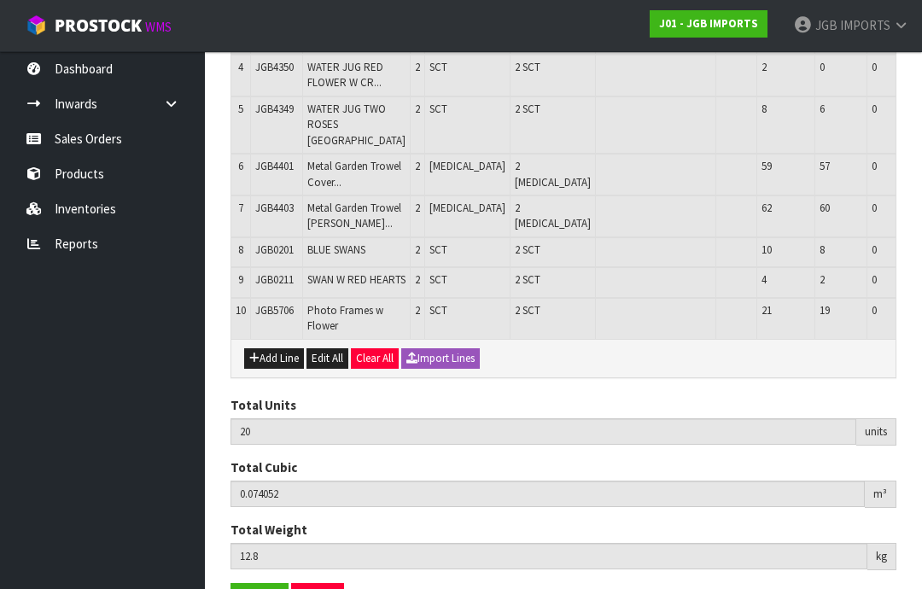
scroll to position [459, 0]
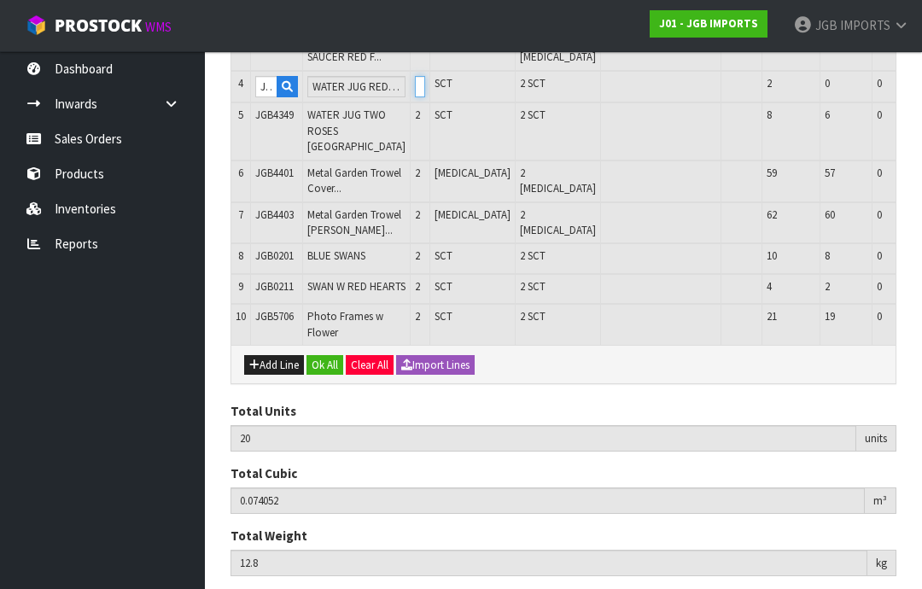
click at [415, 97] on input "2" at bounding box center [420, 86] width 10 height 21
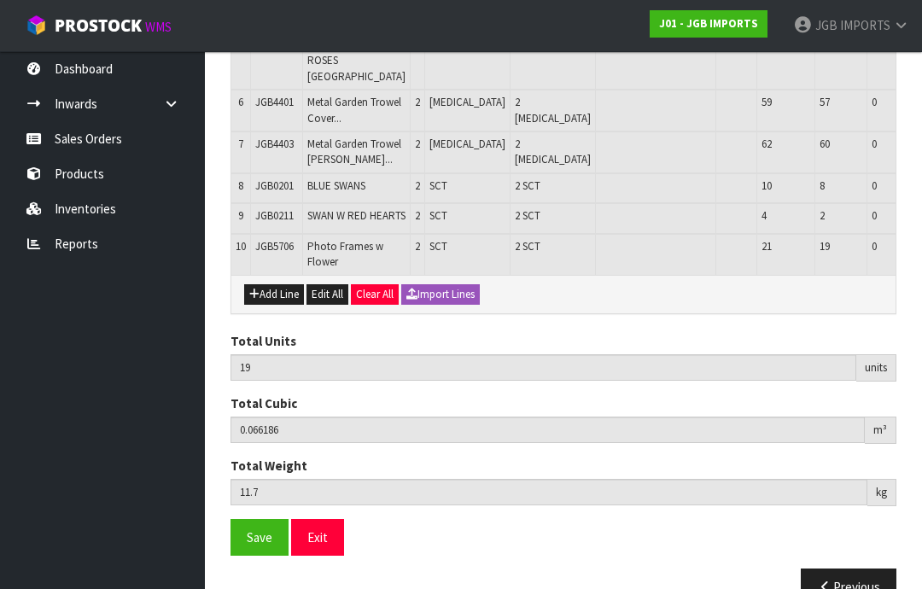
click at [276, 305] on button "Add Line" at bounding box center [274, 294] width 60 height 20
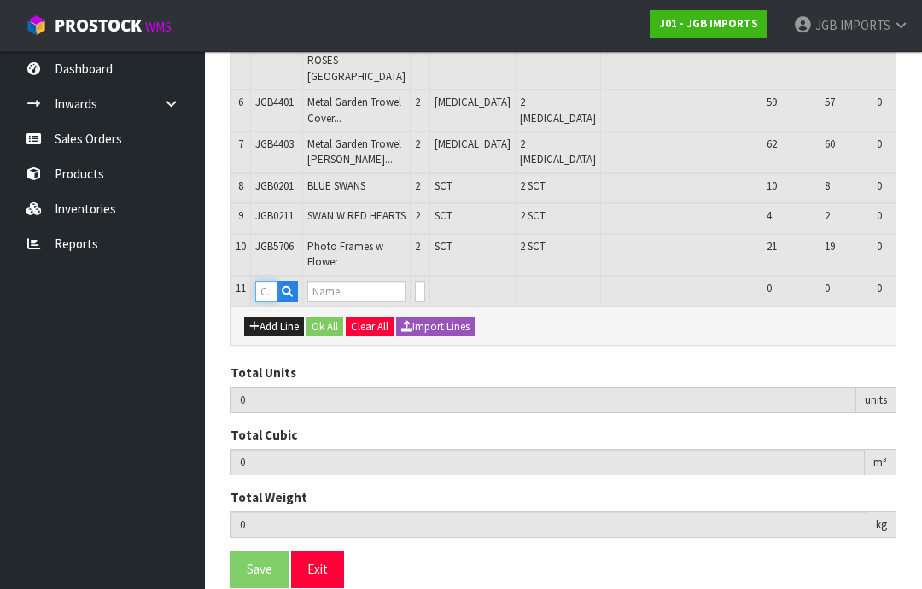
click at [275, 302] on input "text" at bounding box center [266, 291] width 22 height 21
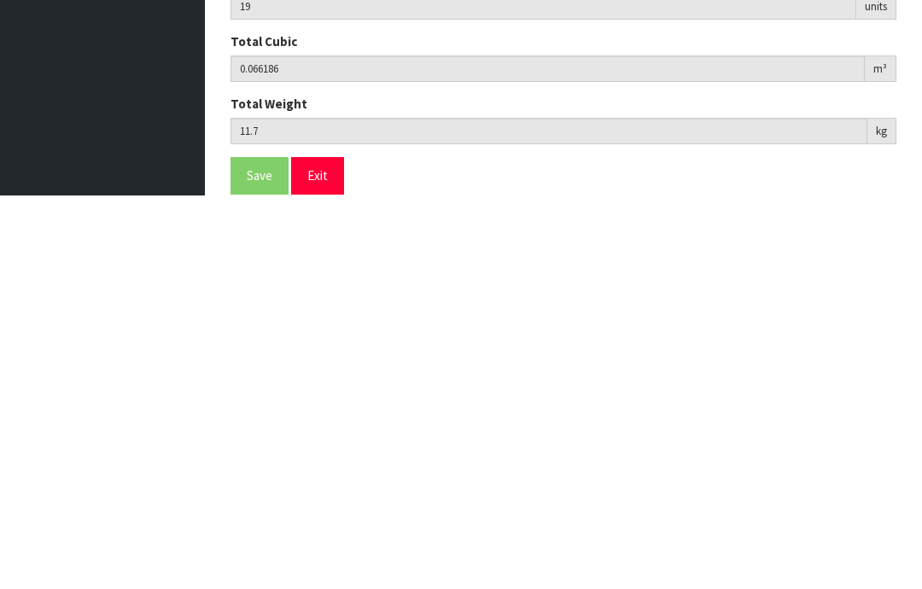
click at [415, 281] on input "0" at bounding box center [420, 291] width 10 height 21
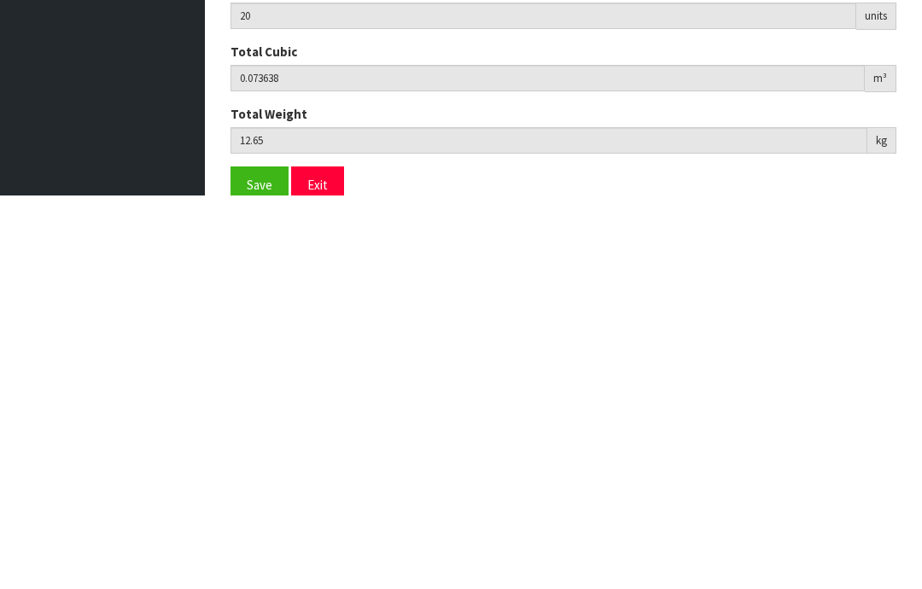
scroll to position [806, 0]
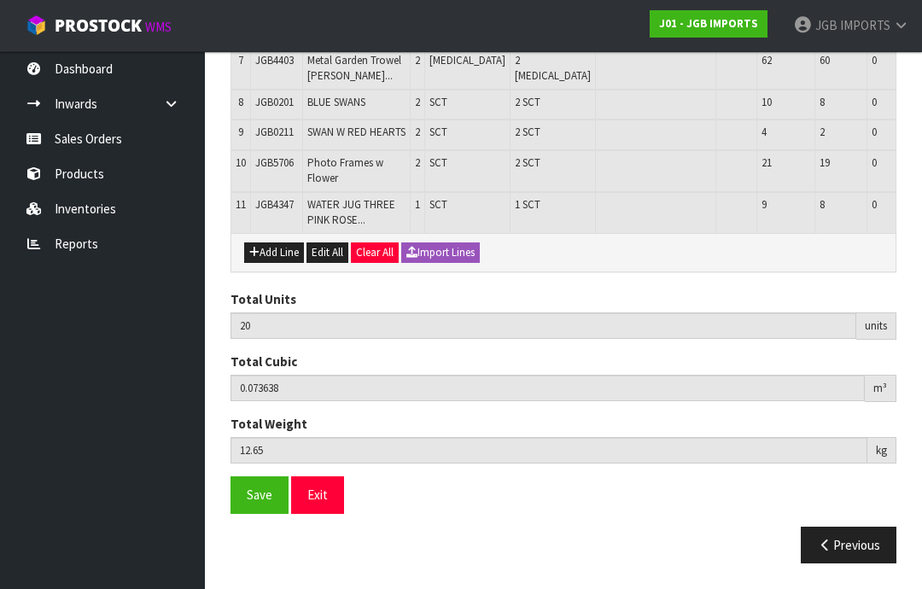
click at [261, 503] on span "Save" at bounding box center [260, 494] width 26 height 16
click at [260, 503] on span "Save" at bounding box center [260, 494] width 26 height 16
click at [329, 513] on button "Exit" at bounding box center [317, 494] width 53 height 37
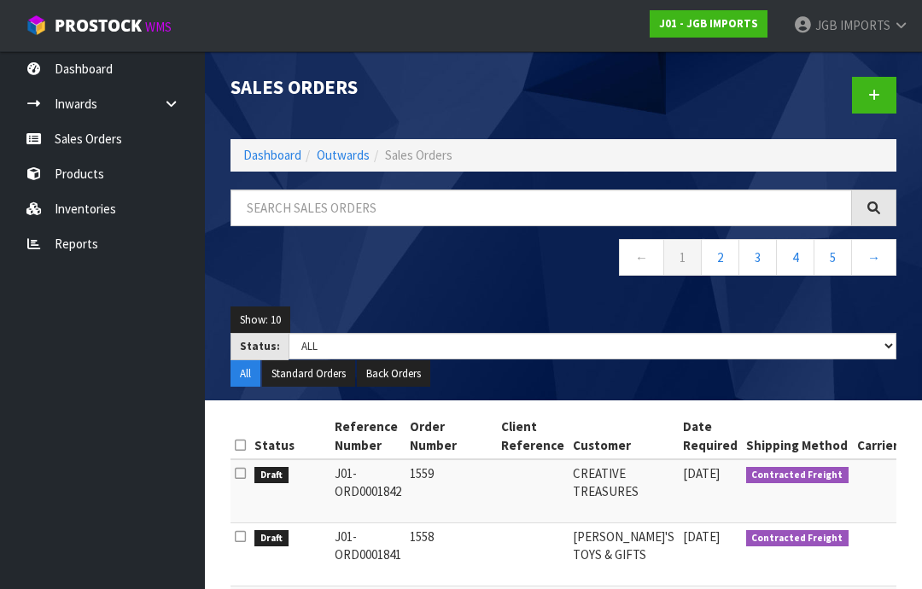
click at [888, 20] on span "IMPORTS" at bounding box center [865, 25] width 50 height 16
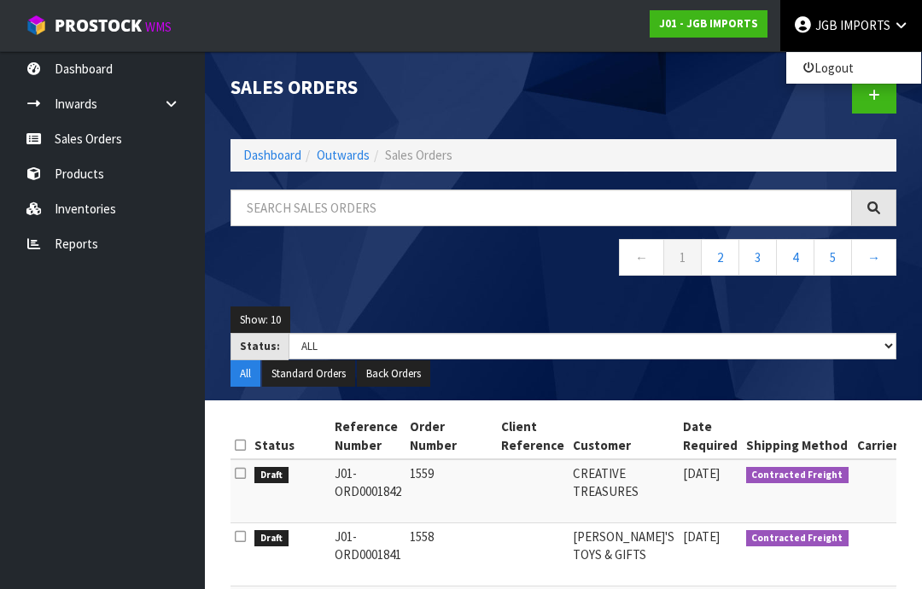
click at [849, 64] on link "Logout" at bounding box center [853, 67] width 135 height 23
